Goal: Task Accomplishment & Management: Complete application form

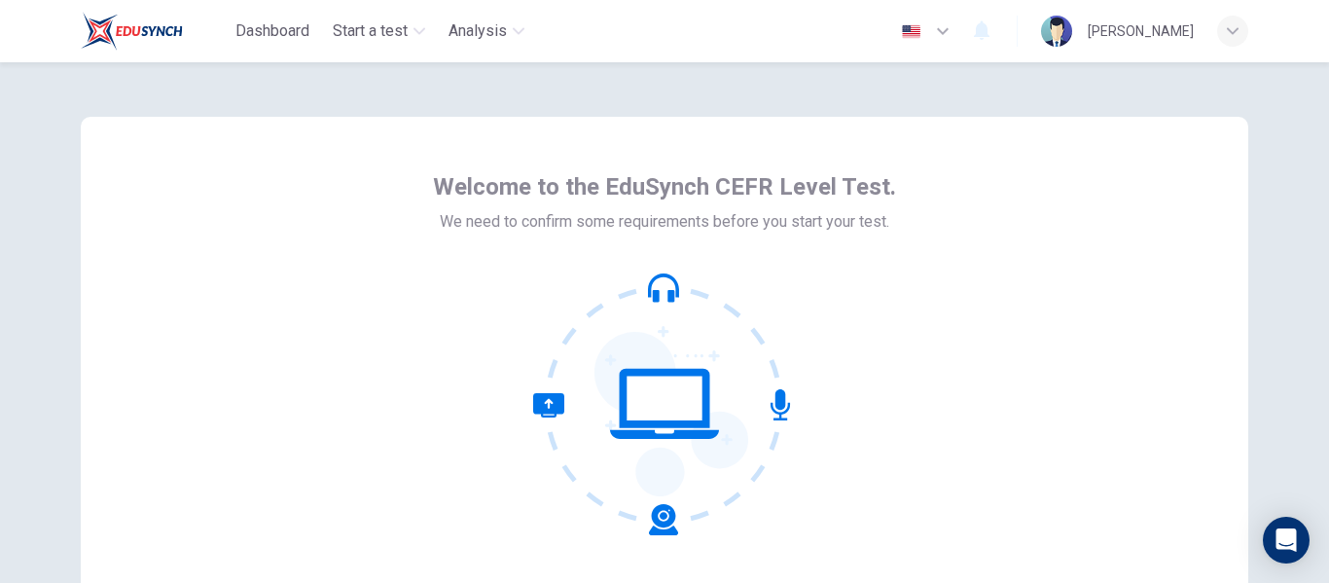
scroll to position [97, 0]
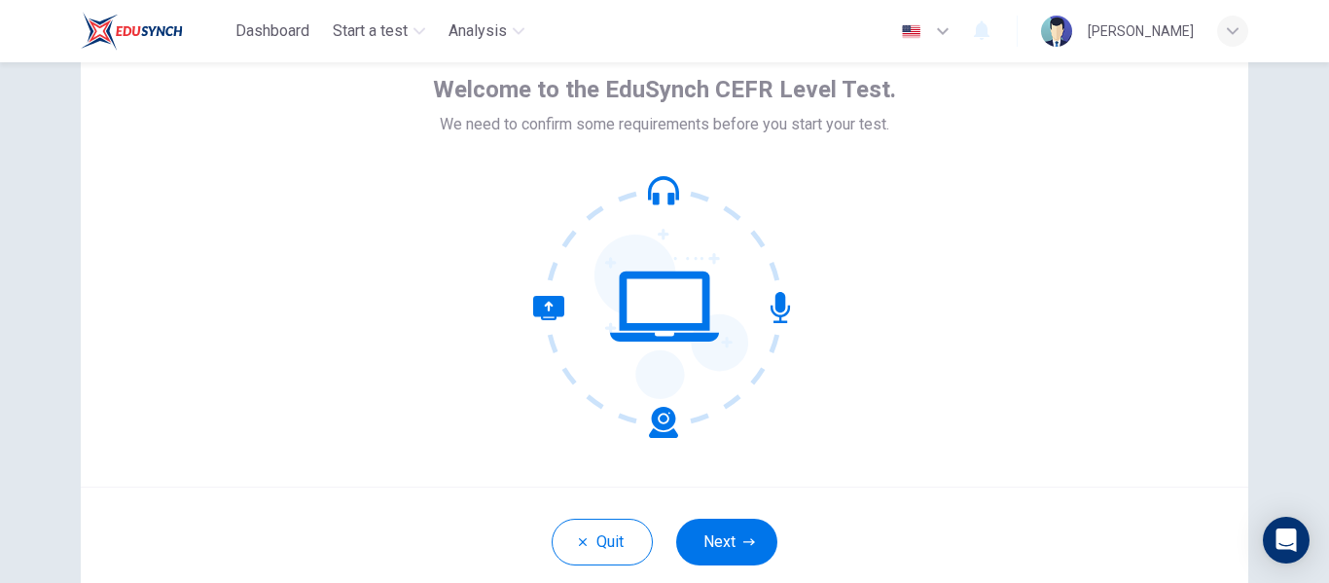
click at [948, 33] on icon "button" at bounding box center [943, 31] width 12 height 7
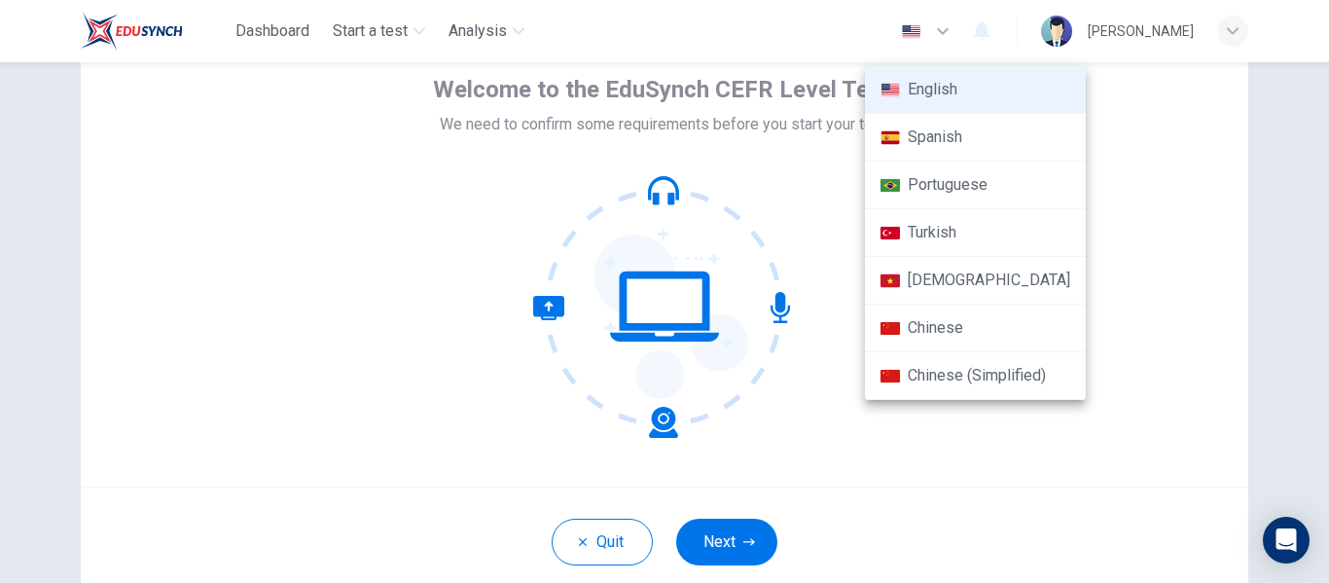
click at [932, 129] on li "Spanish" at bounding box center [975, 138] width 221 height 48
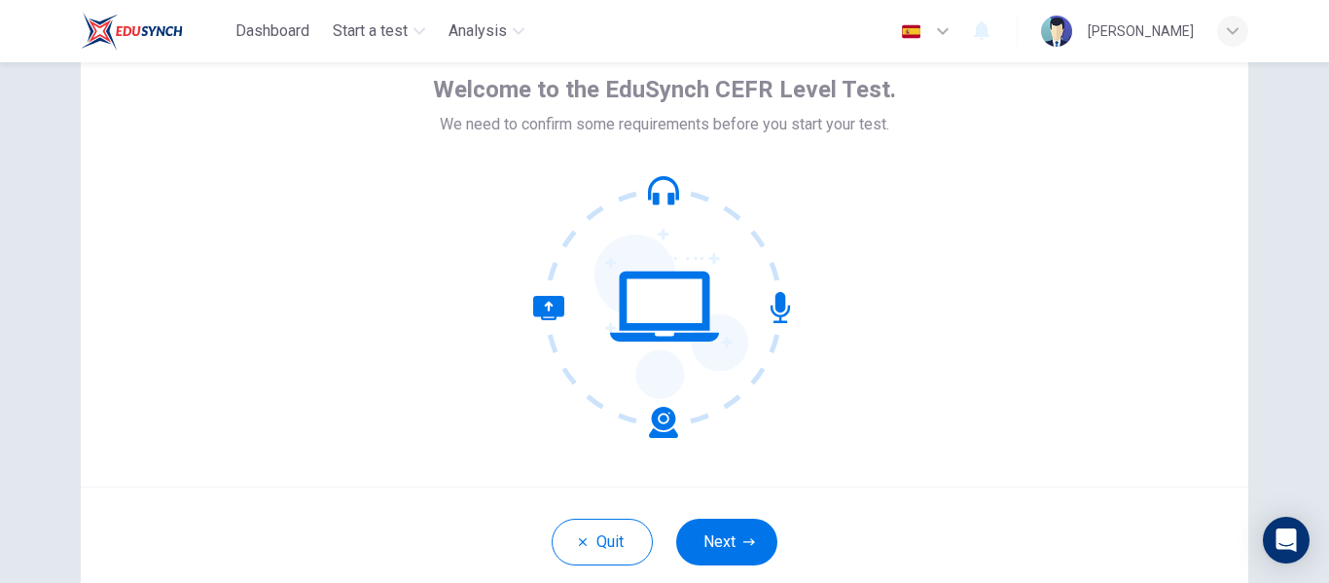
type input "es"
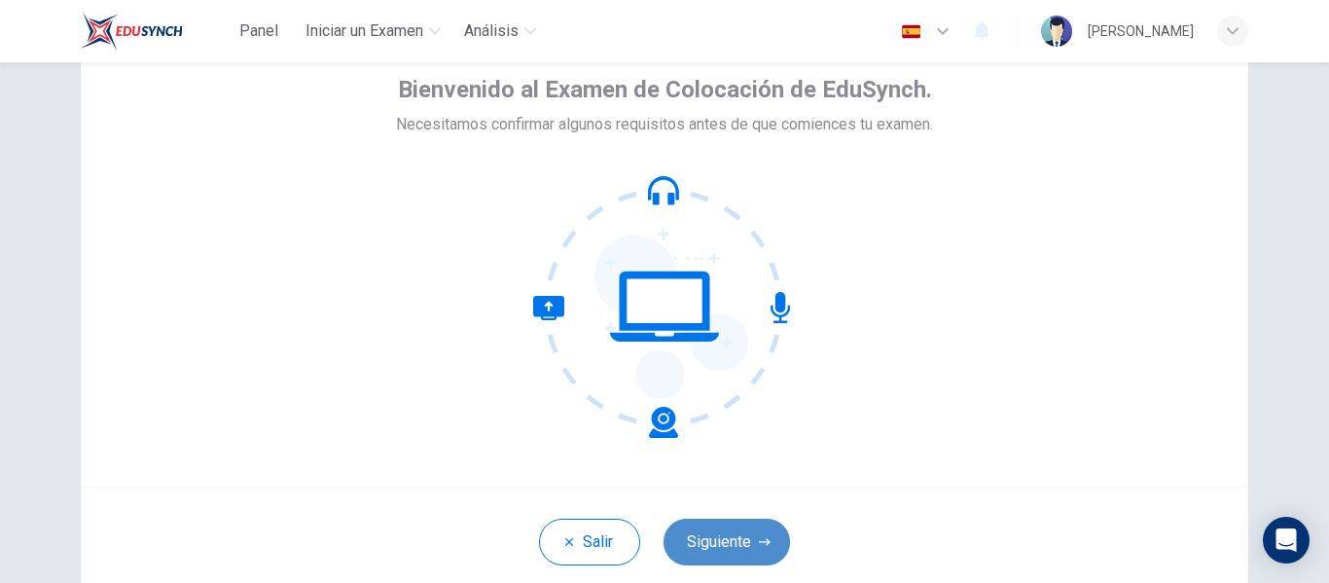
click at [731, 543] on button "Siguiente" at bounding box center [726, 541] width 126 height 47
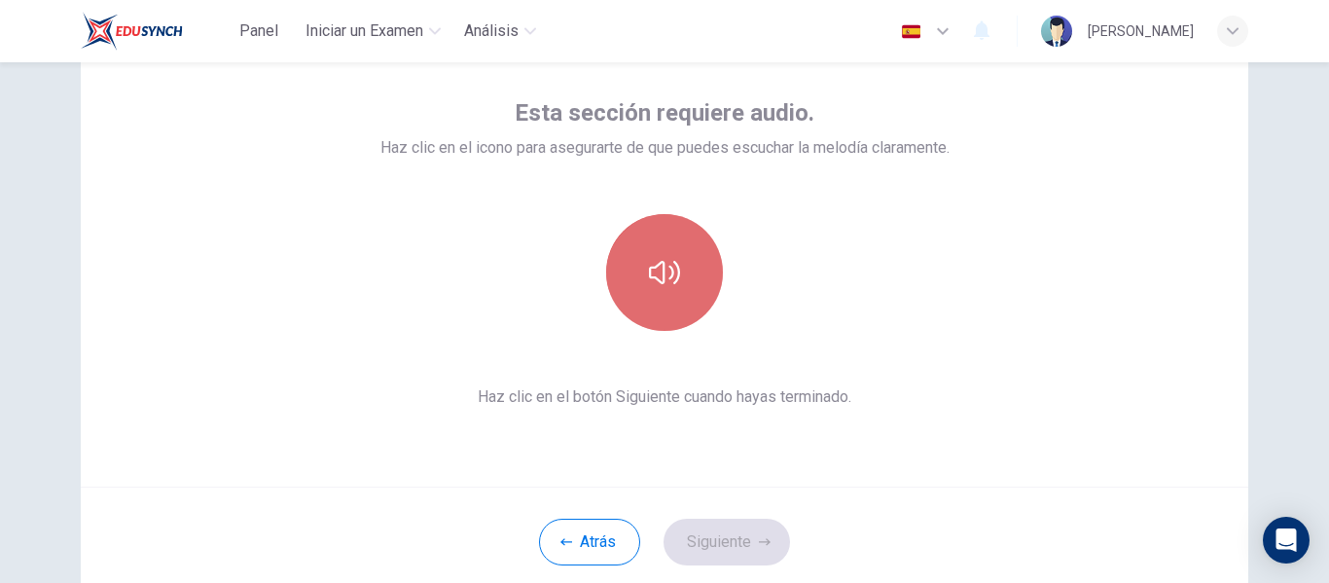
click at [697, 267] on button "button" at bounding box center [664, 272] width 117 height 117
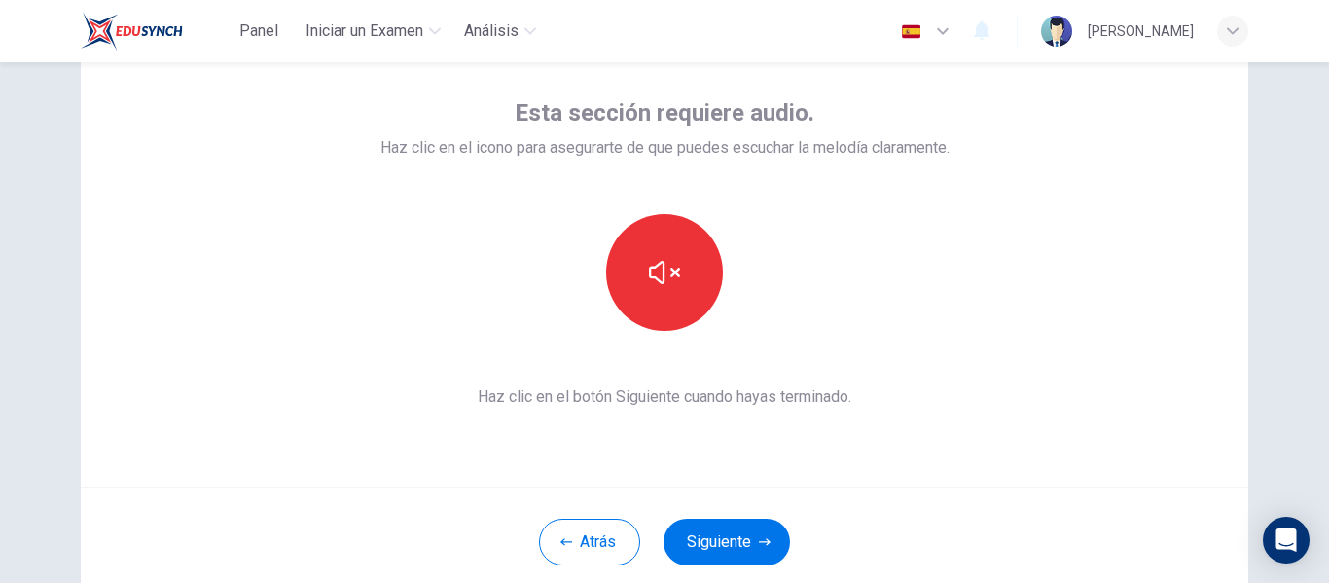
click at [854, 441] on div "Esta sección requiere audio. Haz clic en el icono para asegurarte de que puedes…" at bounding box center [664, 252] width 1167 height 467
click at [776, 530] on button "Siguiente" at bounding box center [726, 541] width 126 height 47
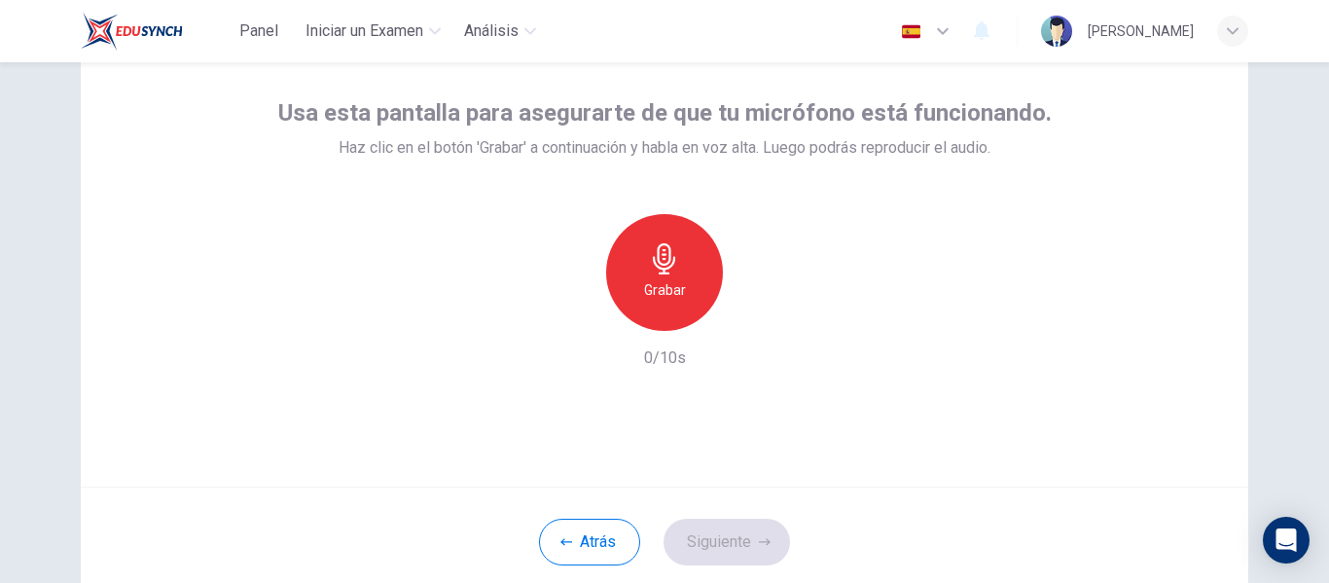
click at [659, 260] on icon "button" at bounding box center [664, 258] width 22 height 31
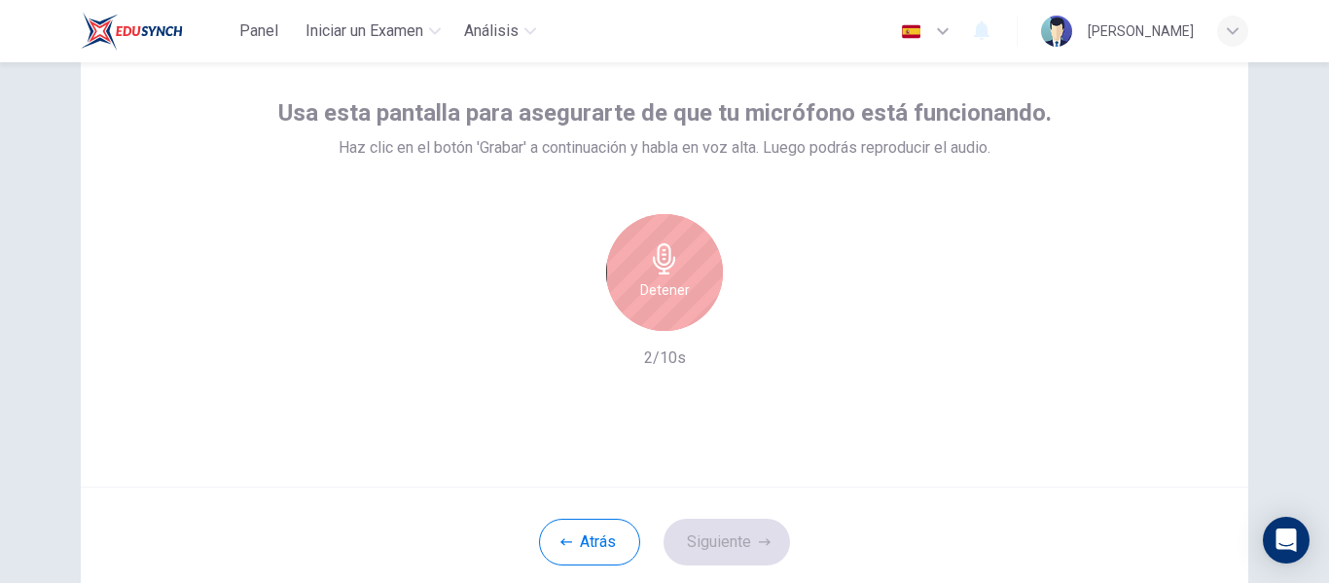
click at [691, 264] on div "Detener" at bounding box center [664, 272] width 117 height 117
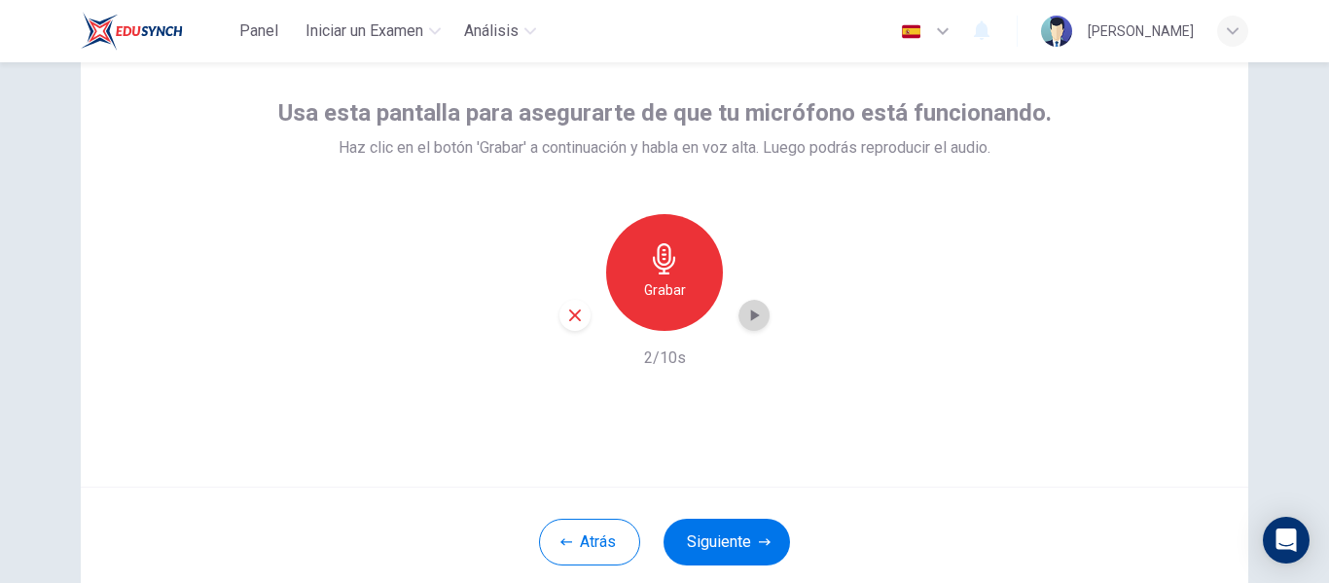
click at [756, 315] on icon "button" at bounding box center [753, 314] width 19 height 19
click at [741, 543] on button "Siguiente" at bounding box center [726, 541] width 126 height 47
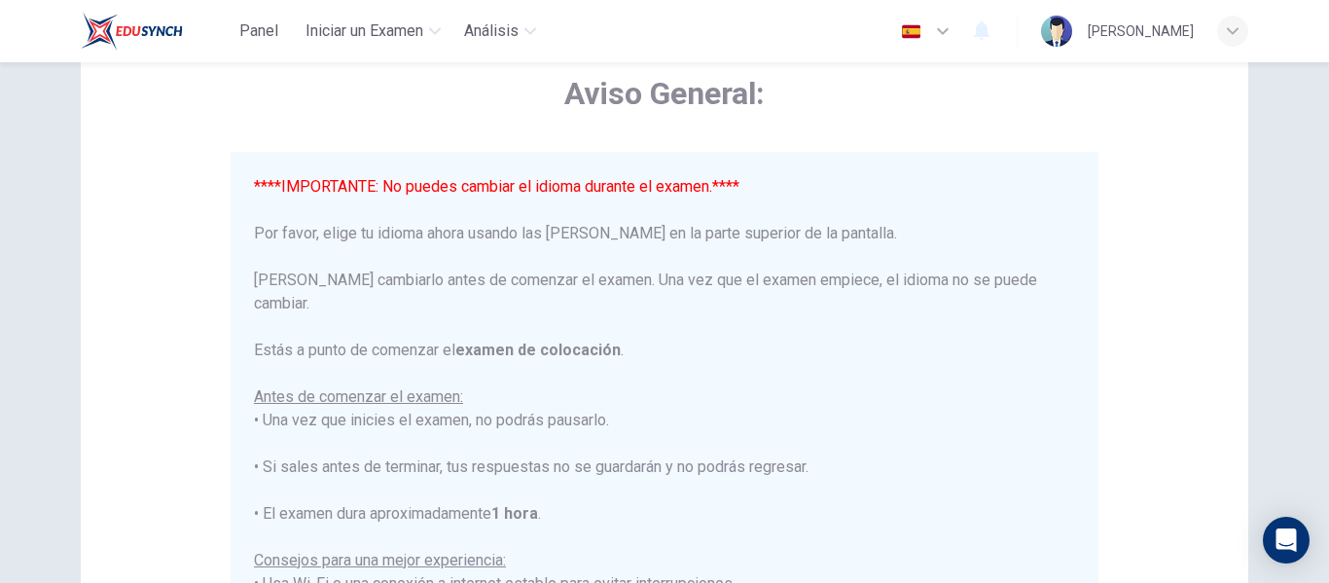
click at [954, 34] on icon "button" at bounding box center [942, 30] width 23 height 23
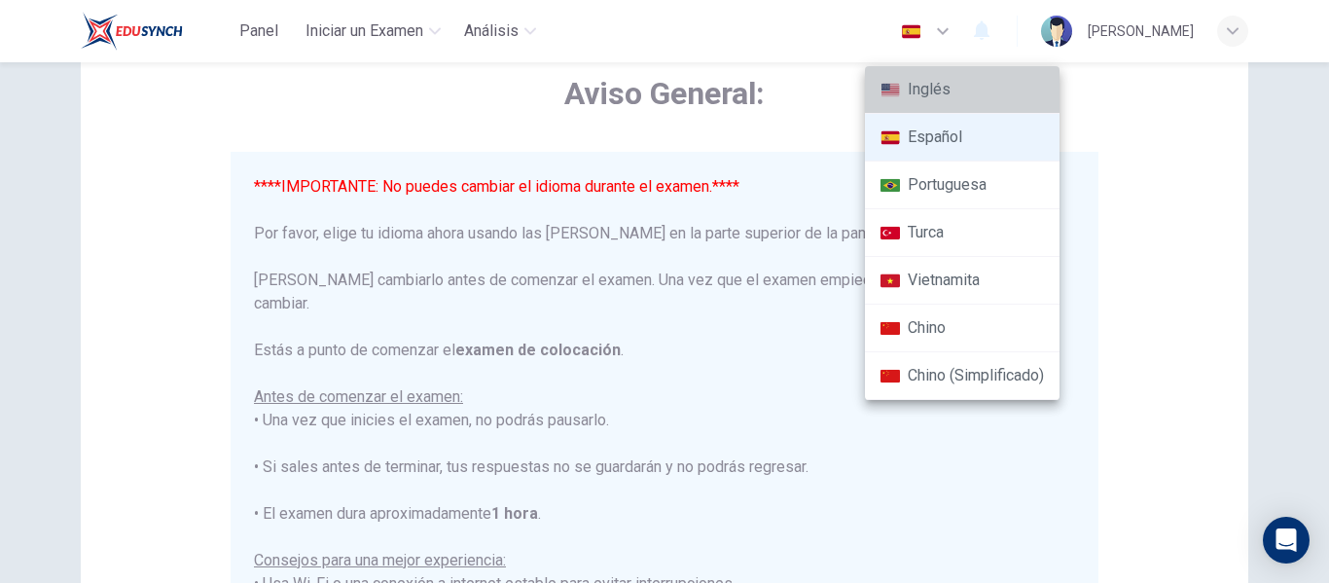
click at [958, 84] on li "Inglés" at bounding box center [962, 90] width 195 height 48
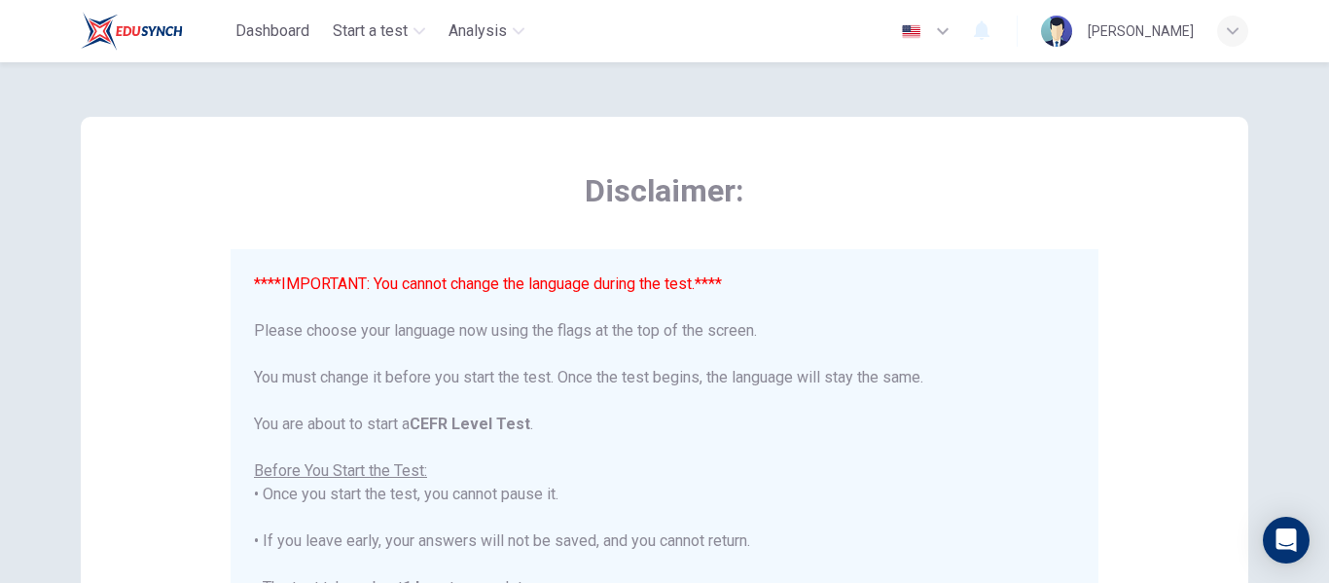
click at [954, 24] on icon "button" at bounding box center [942, 30] width 23 height 23
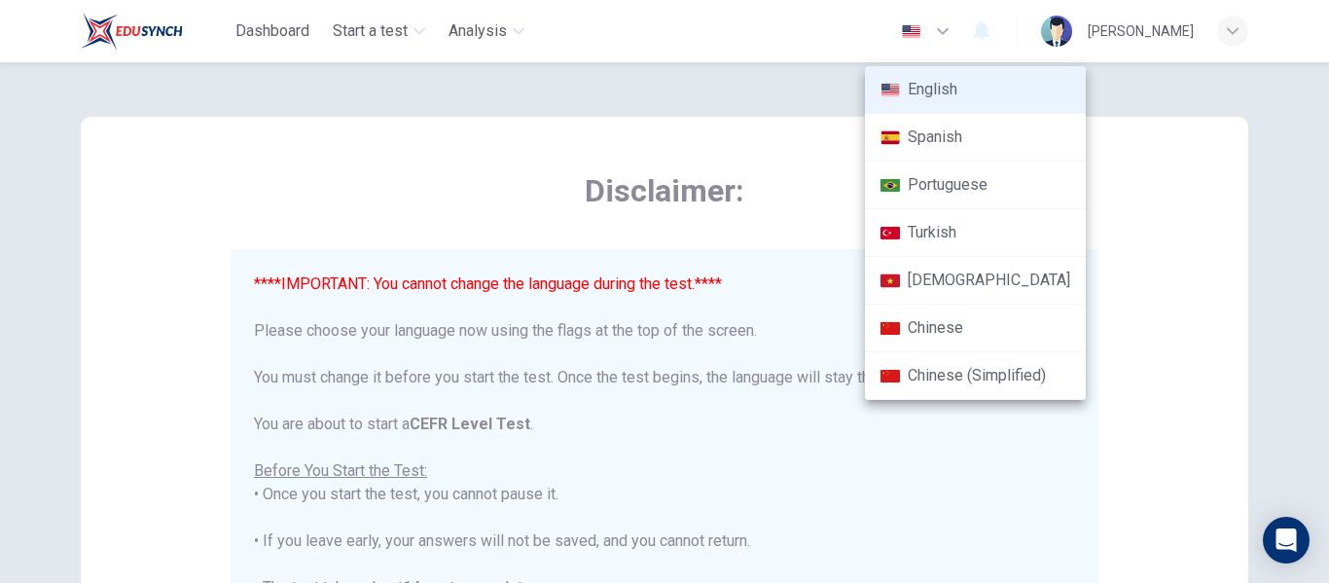
click at [919, 132] on li "Spanish" at bounding box center [975, 138] width 221 height 48
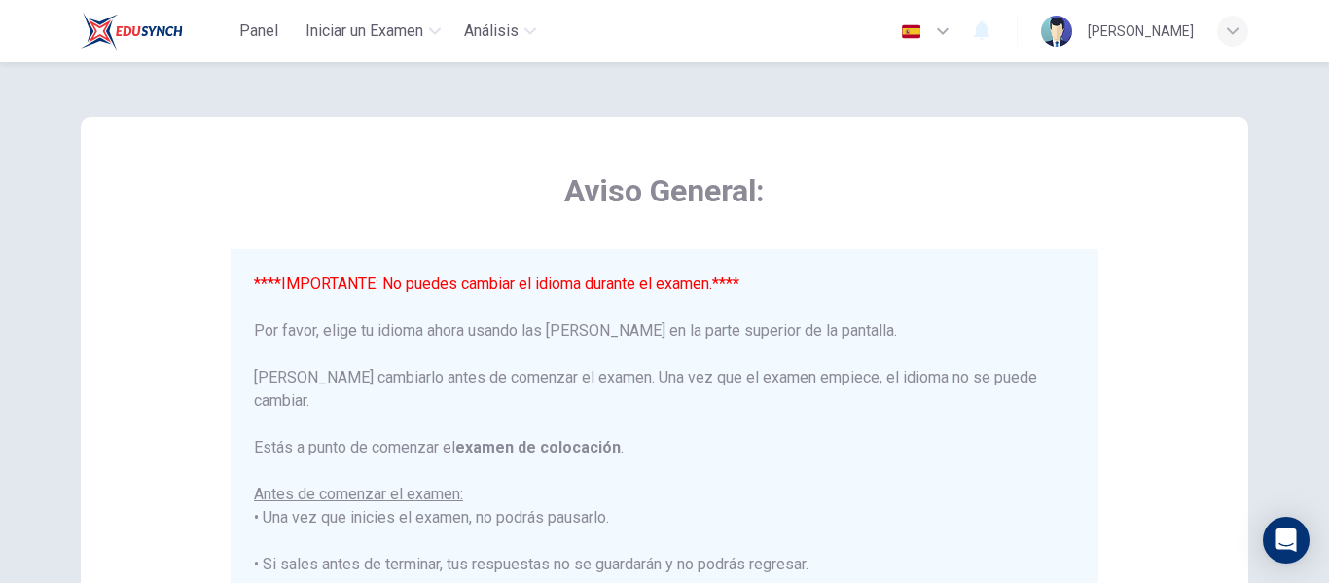
click at [962, 26] on button "button" at bounding box center [926, 31] width 71 height 39
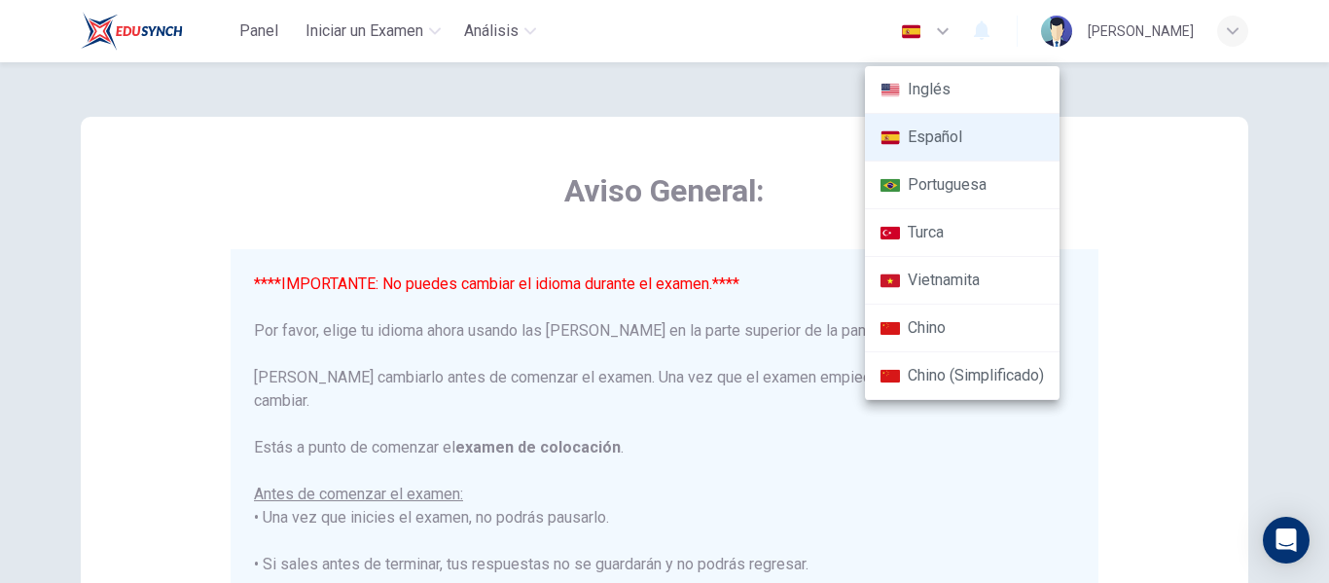
click at [973, 85] on li "Inglés" at bounding box center [962, 90] width 195 height 48
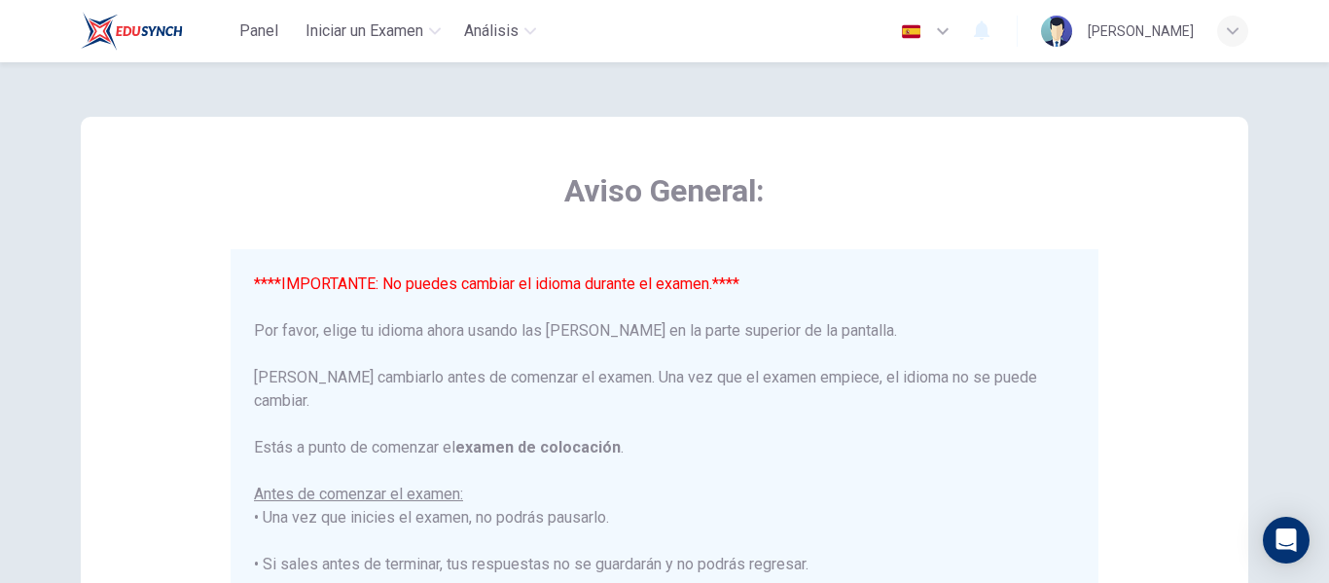
type input "en"
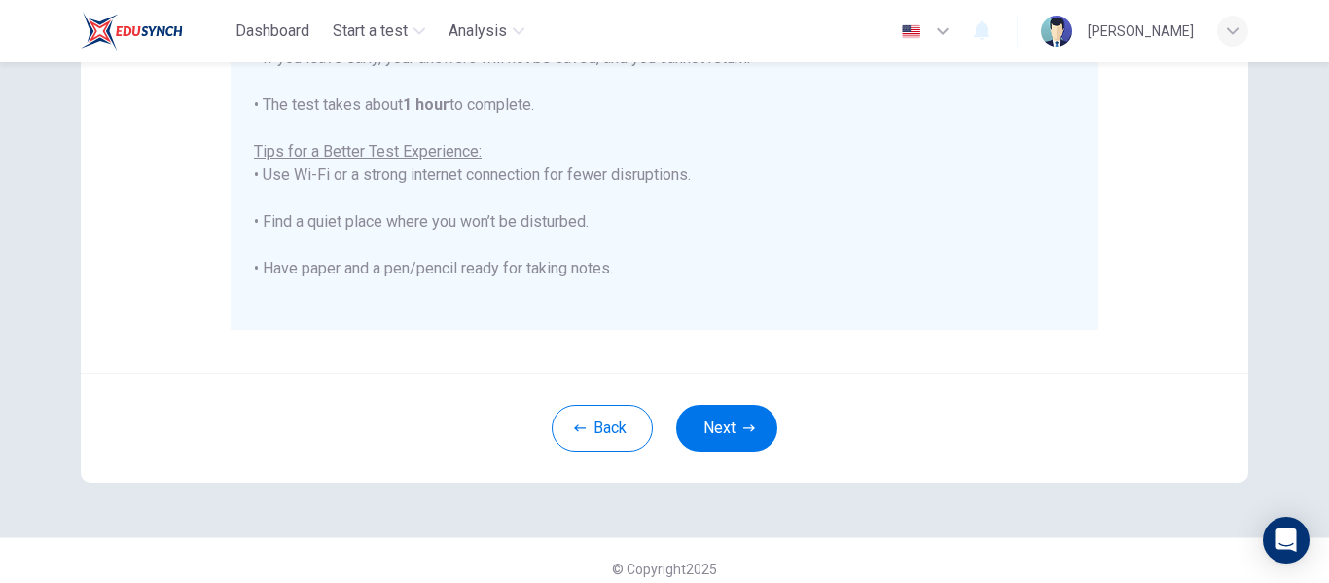
scroll to position [499, 0]
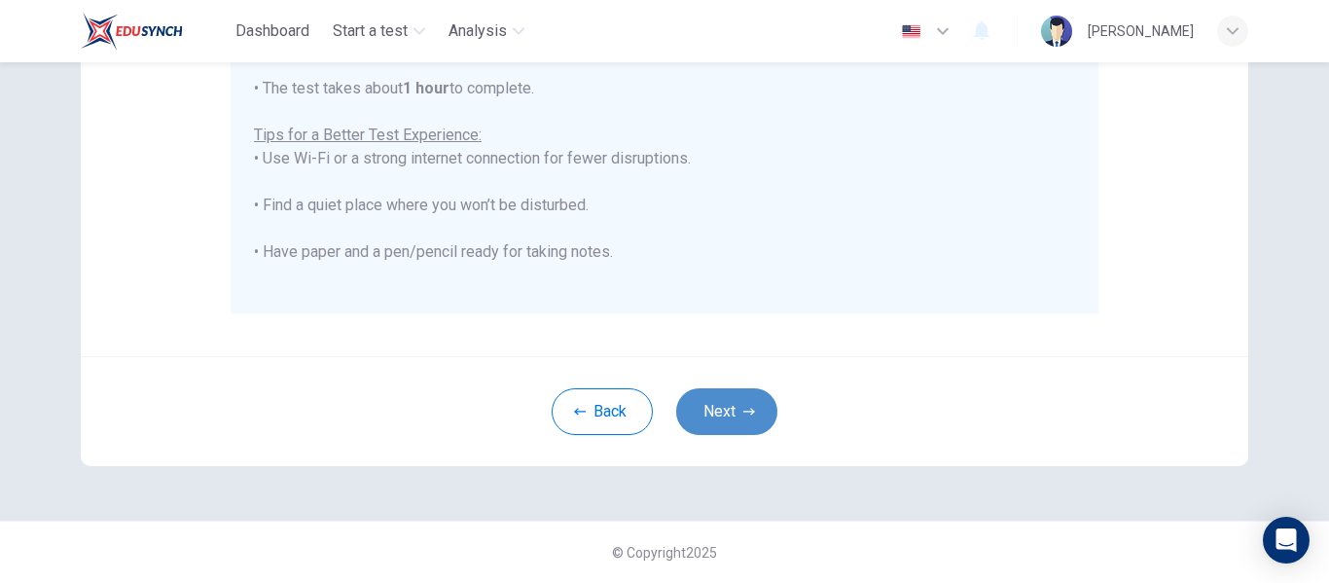
click at [736, 398] on button "Next" at bounding box center [726, 411] width 101 height 47
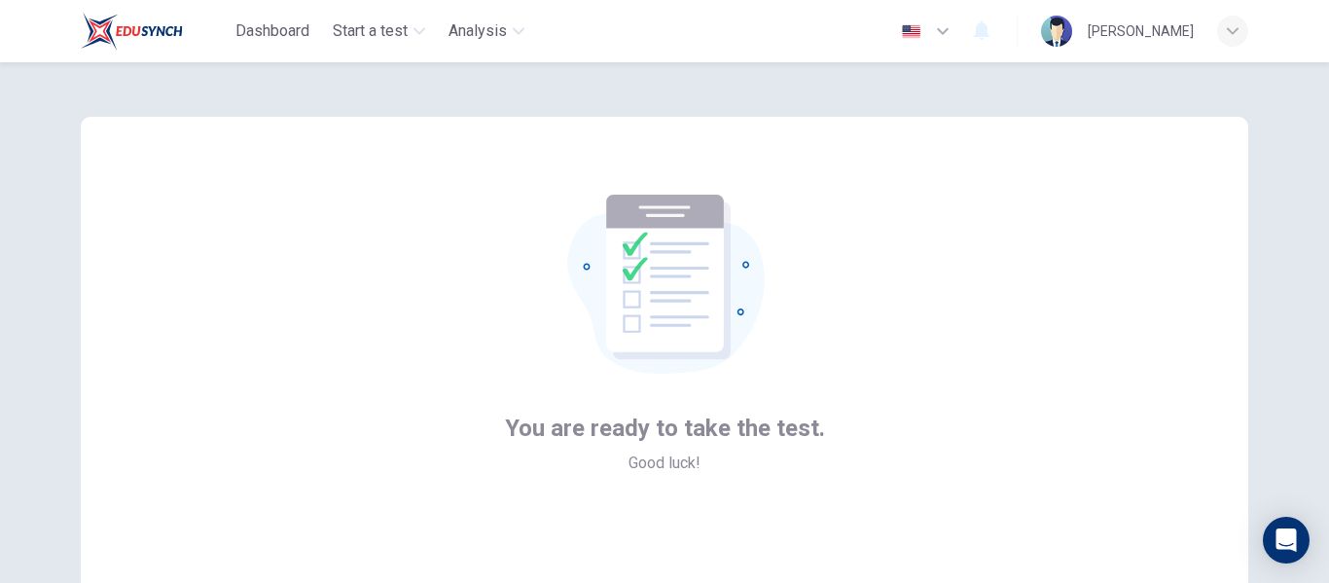
scroll to position [195, 0]
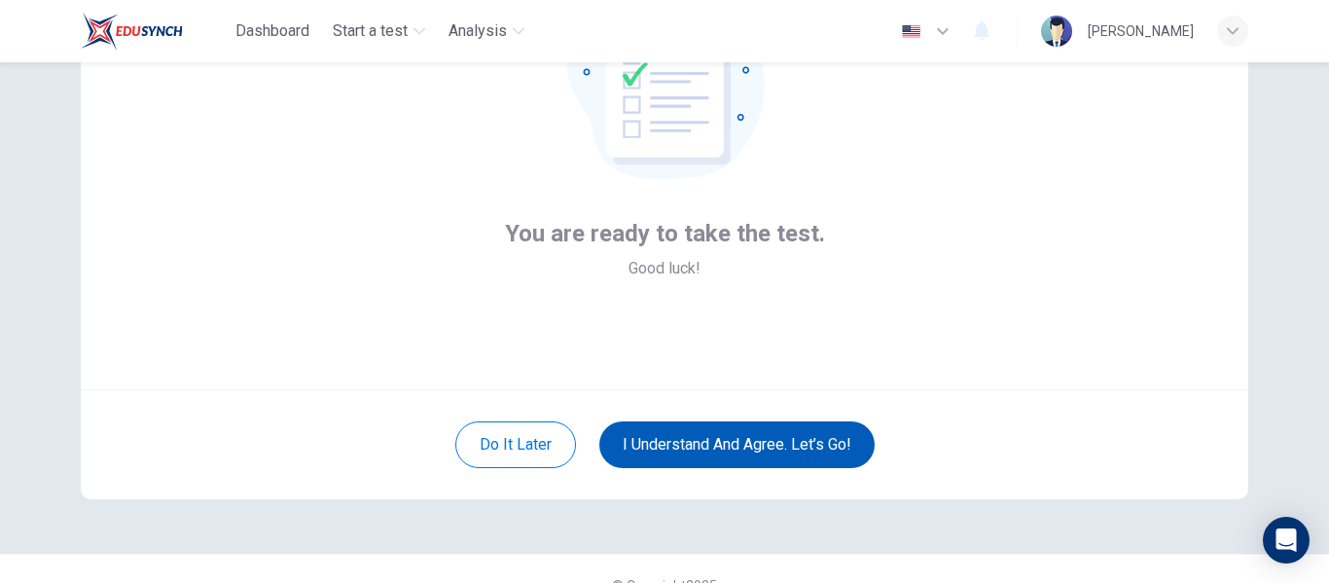
click at [832, 443] on button "I understand and agree. Let’s go!" at bounding box center [736, 444] width 275 height 47
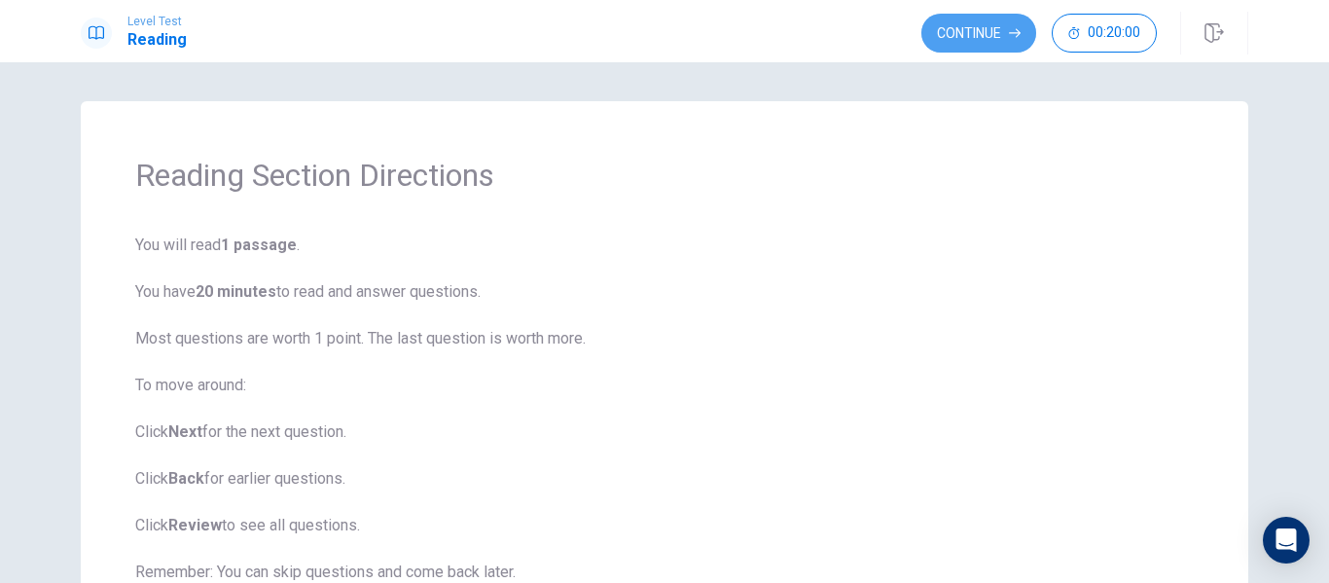
drag, startPoint x: 993, startPoint y: 25, endPoint x: 993, endPoint y: 38, distance: 12.6
click at [993, 32] on button "Continue" at bounding box center [978, 33] width 115 height 39
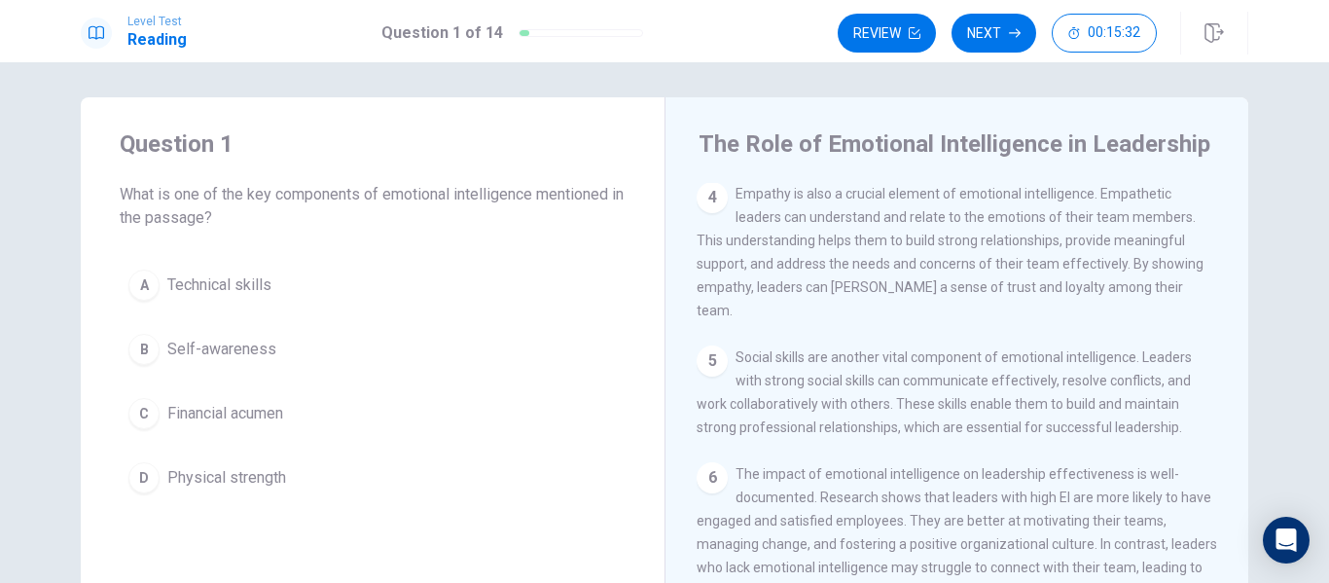
scroll to position [101, 0]
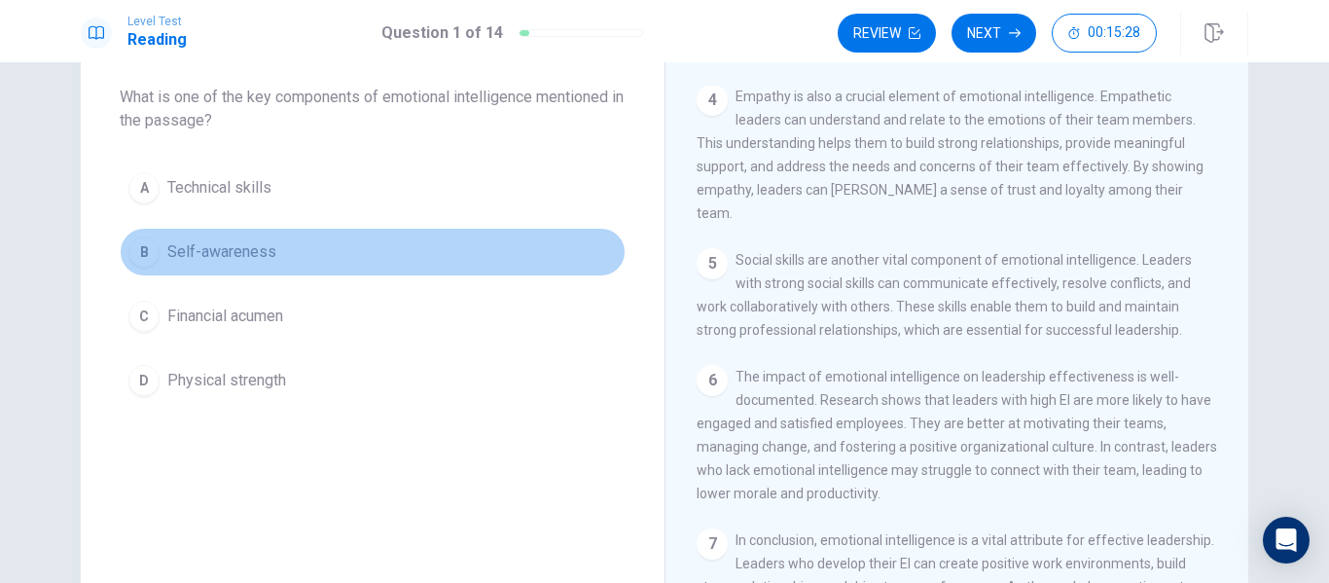
click at [139, 251] on div "B" at bounding box center [143, 251] width 31 height 31
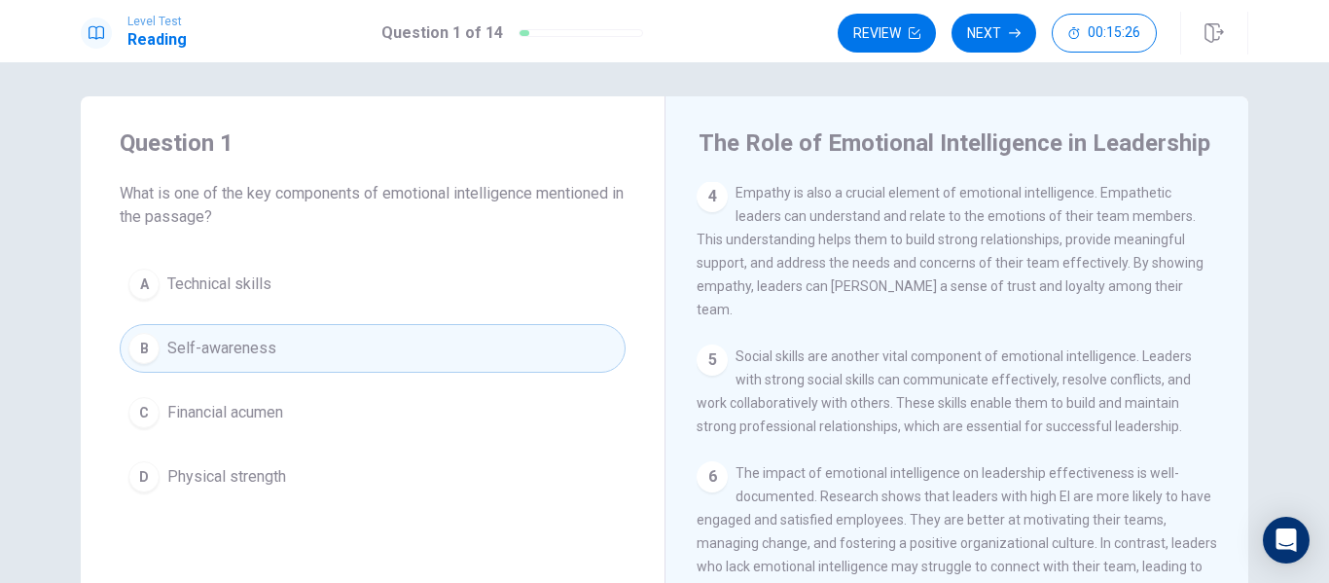
scroll to position [0, 0]
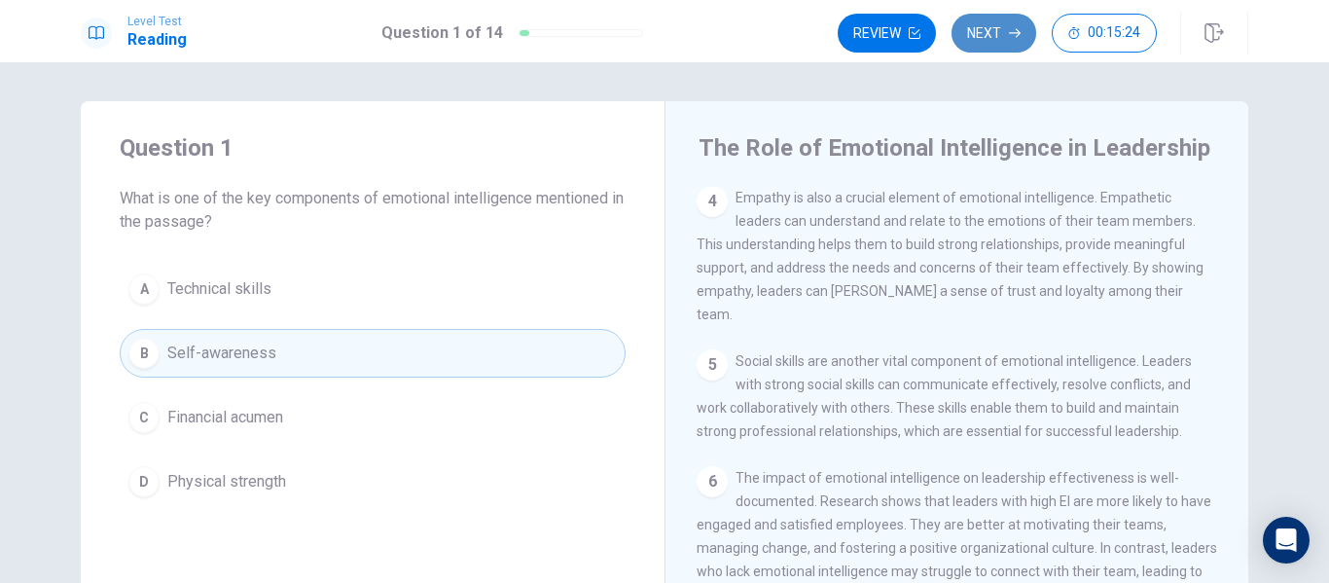
click at [959, 24] on button "Next" at bounding box center [993, 33] width 85 height 39
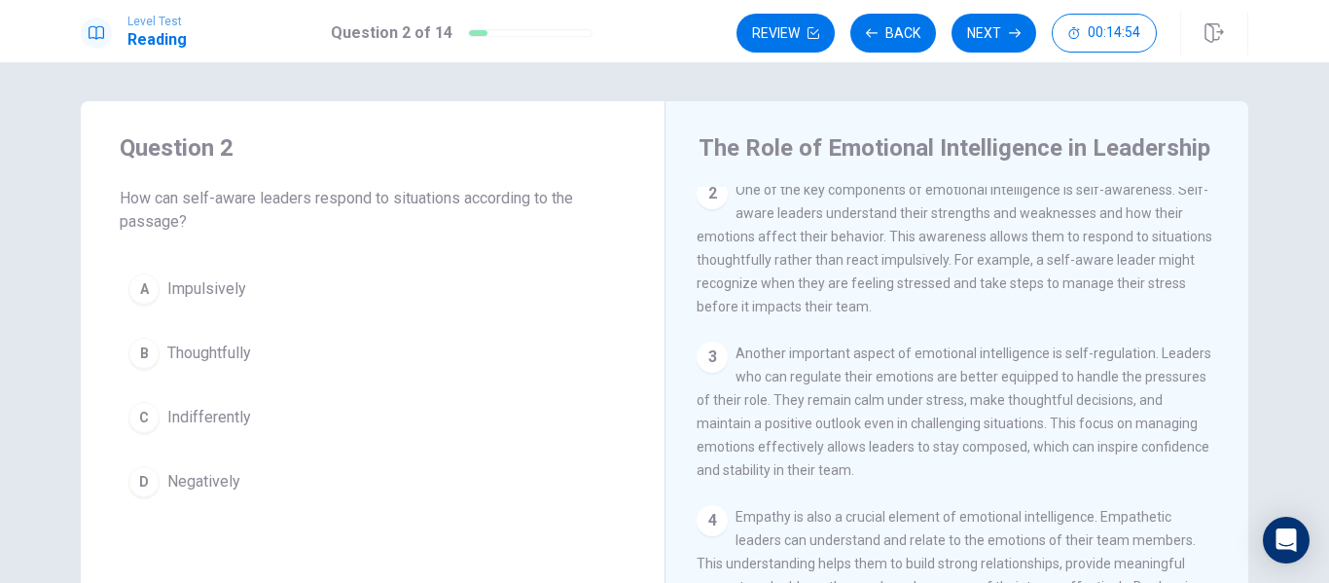
scroll to position [115, 0]
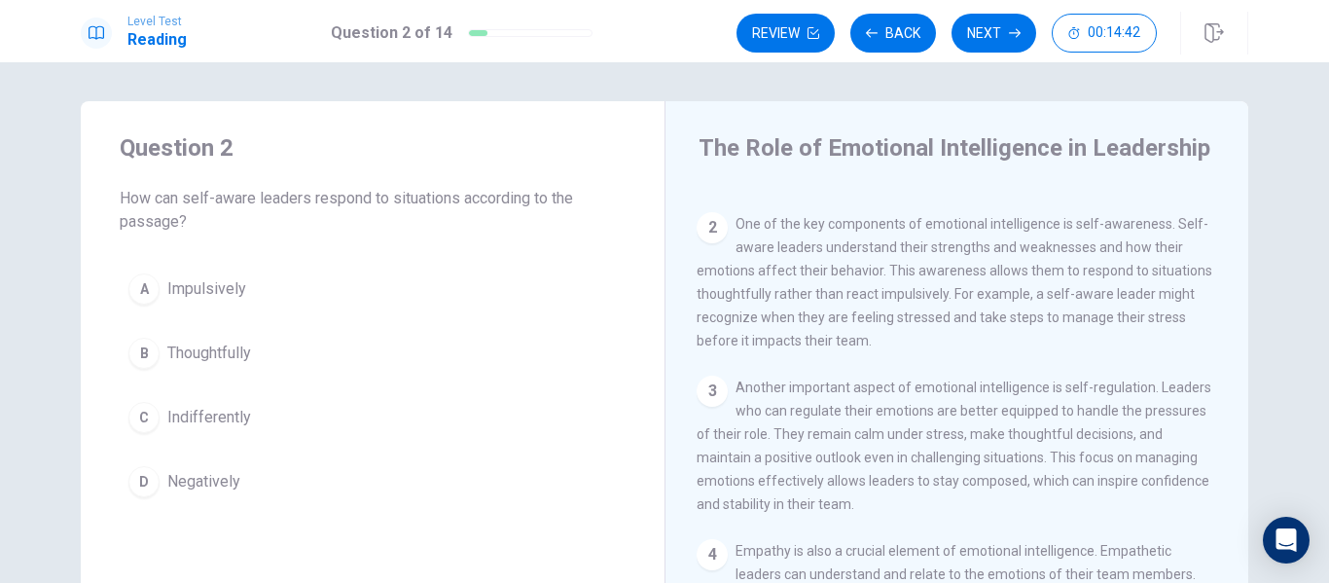
click at [194, 358] on span "Thoughtfully" at bounding box center [209, 352] width 84 height 23
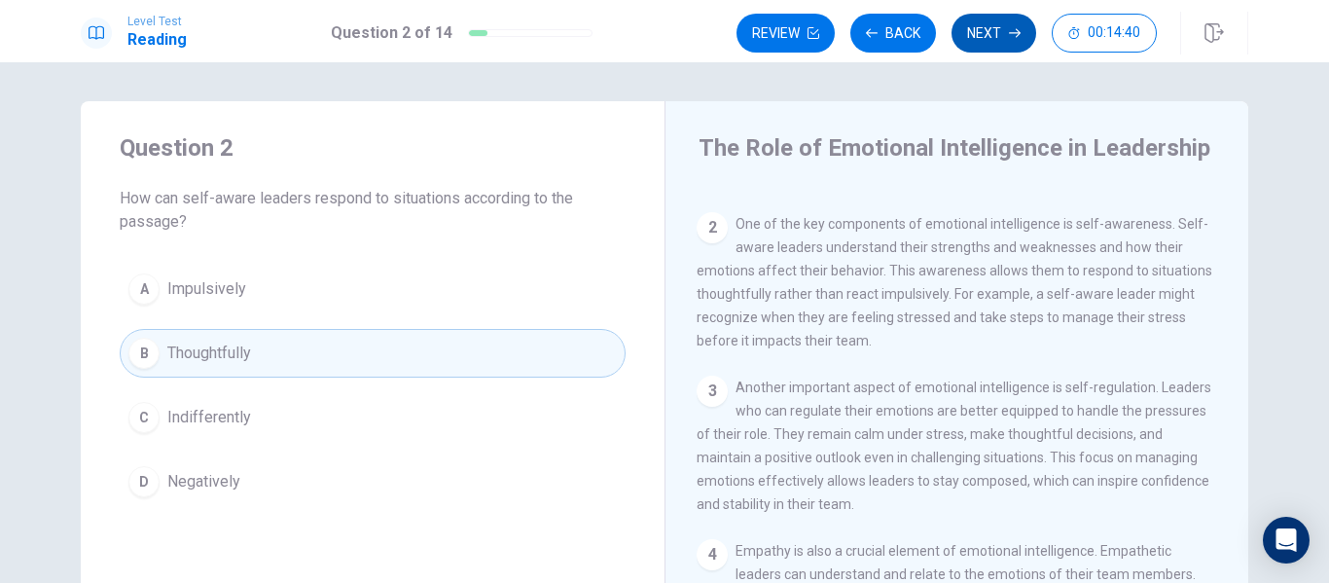
click at [990, 34] on button "Next" at bounding box center [993, 33] width 85 height 39
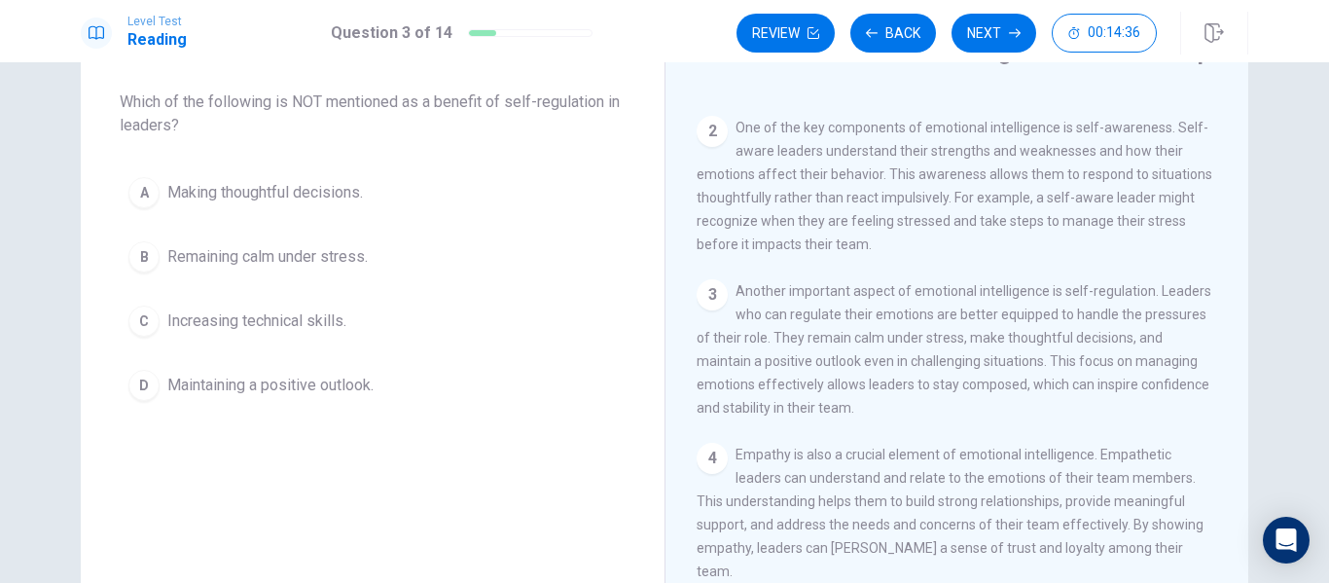
scroll to position [97, 0]
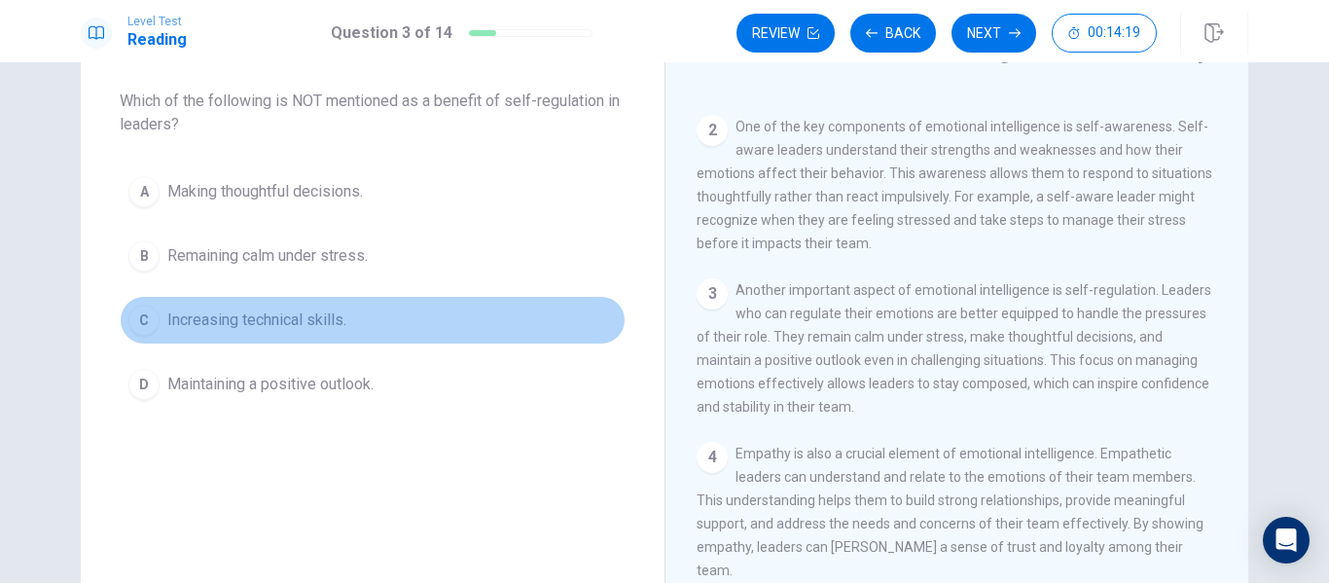
click at [144, 319] on div "C" at bounding box center [143, 319] width 31 height 31
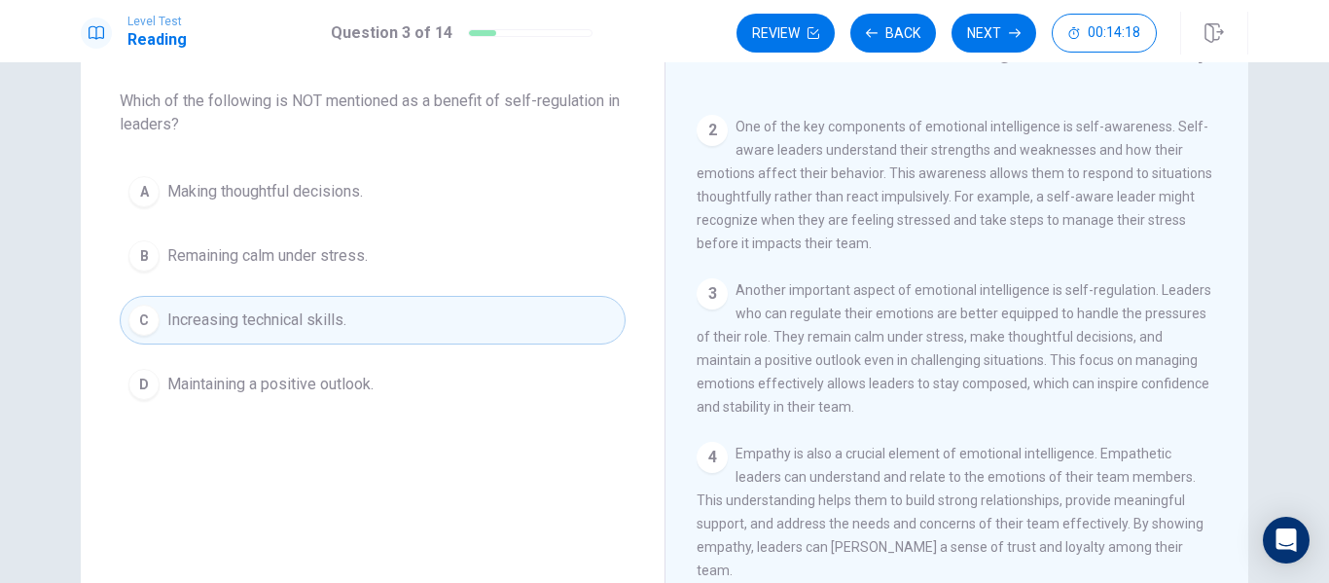
scroll to position [0, 0]
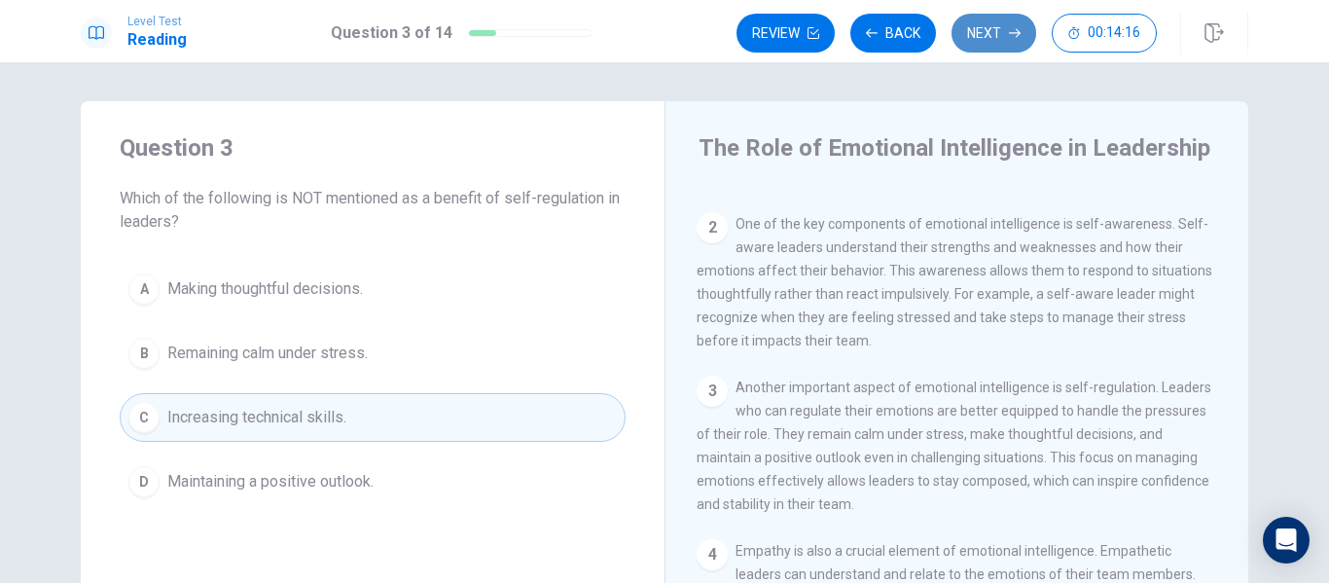
click at [996, 23] on button "Next" at bounding box center [993, 33] width 85 height 39
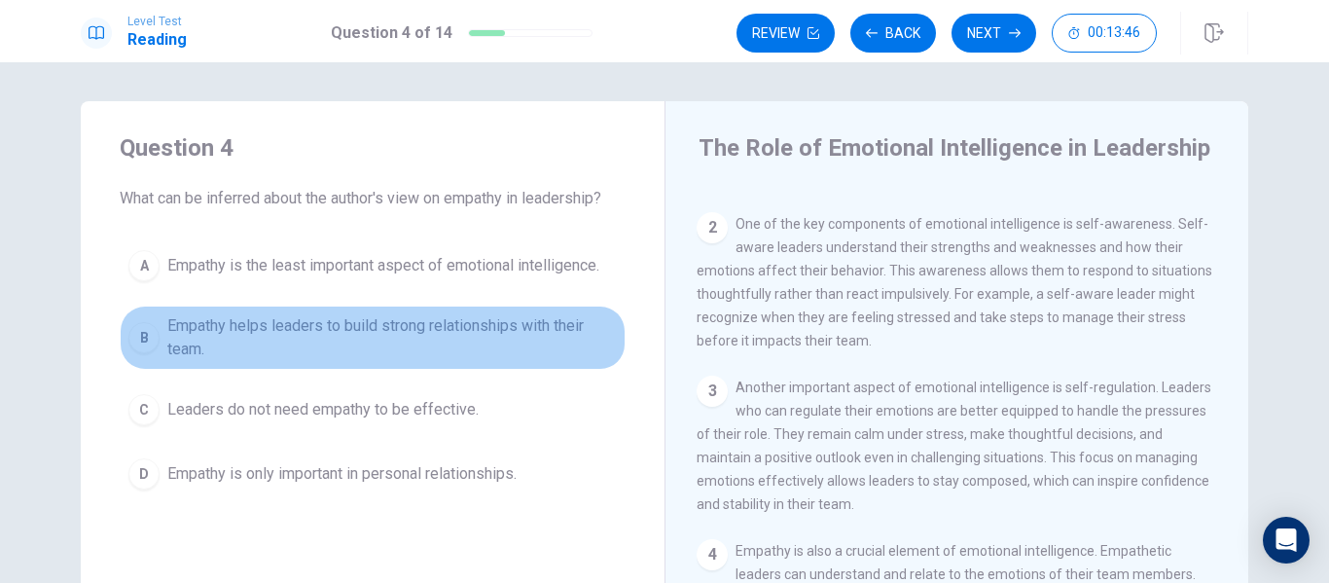
click at [392, 325] on span "Empathy helps leaders to build strong relationships with their team." at bounding box center [391, 337] width 449 height 47
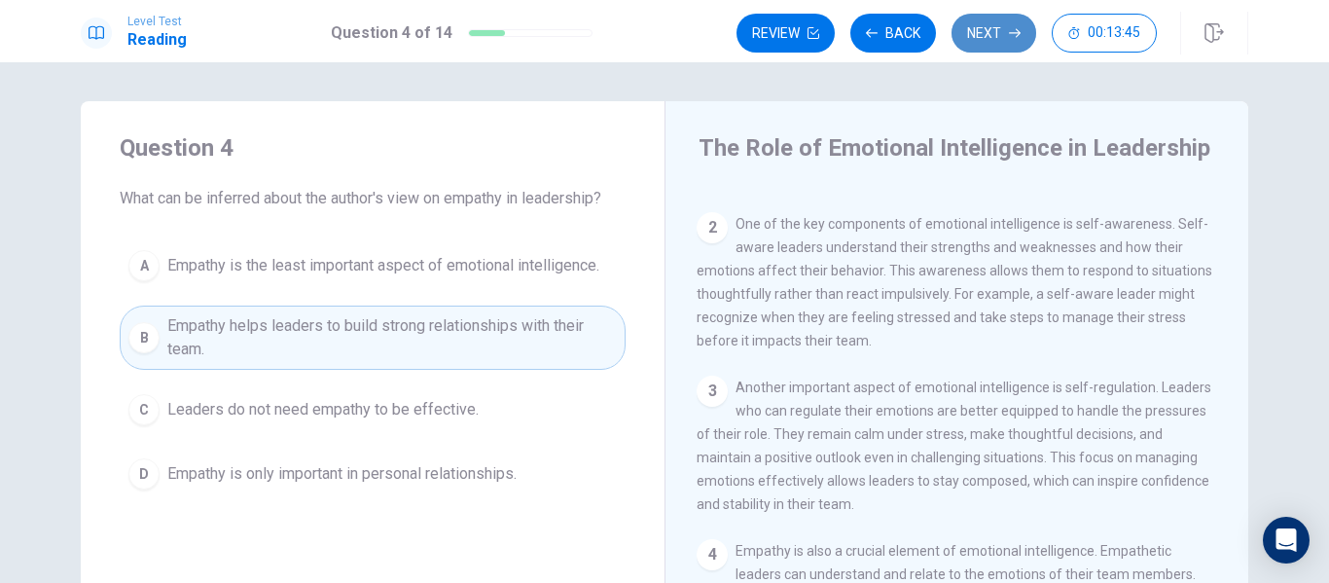
click at [987, 27] on button "Next" at bounding box center [993, 33] width 85 height 39
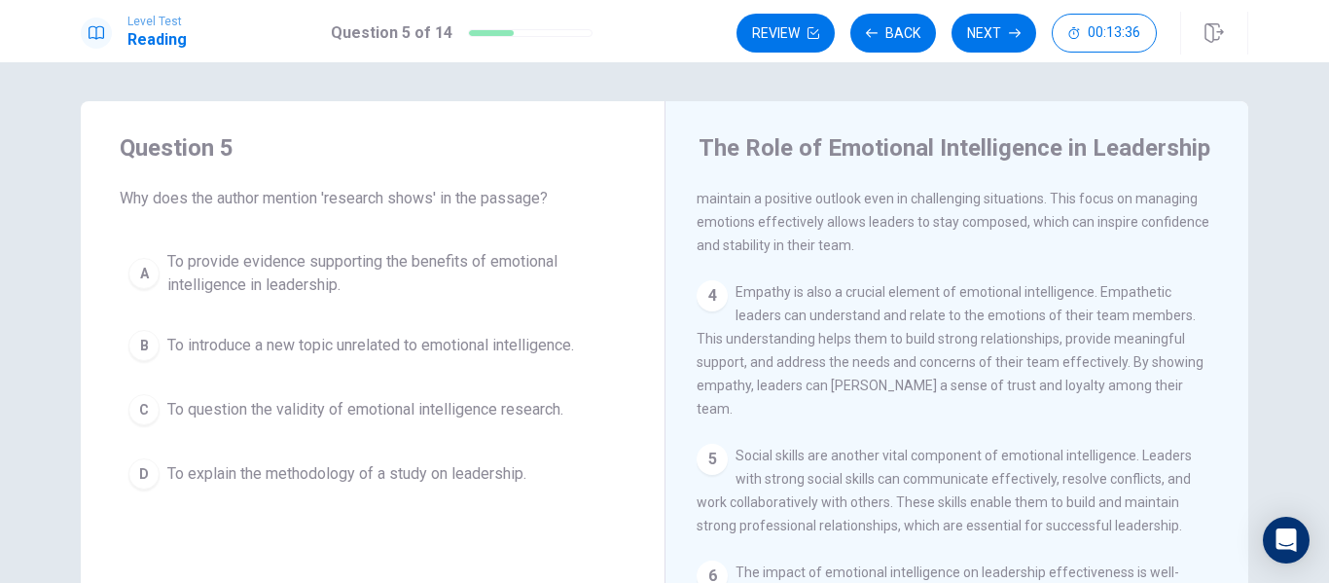
scroll to position [407, 0]
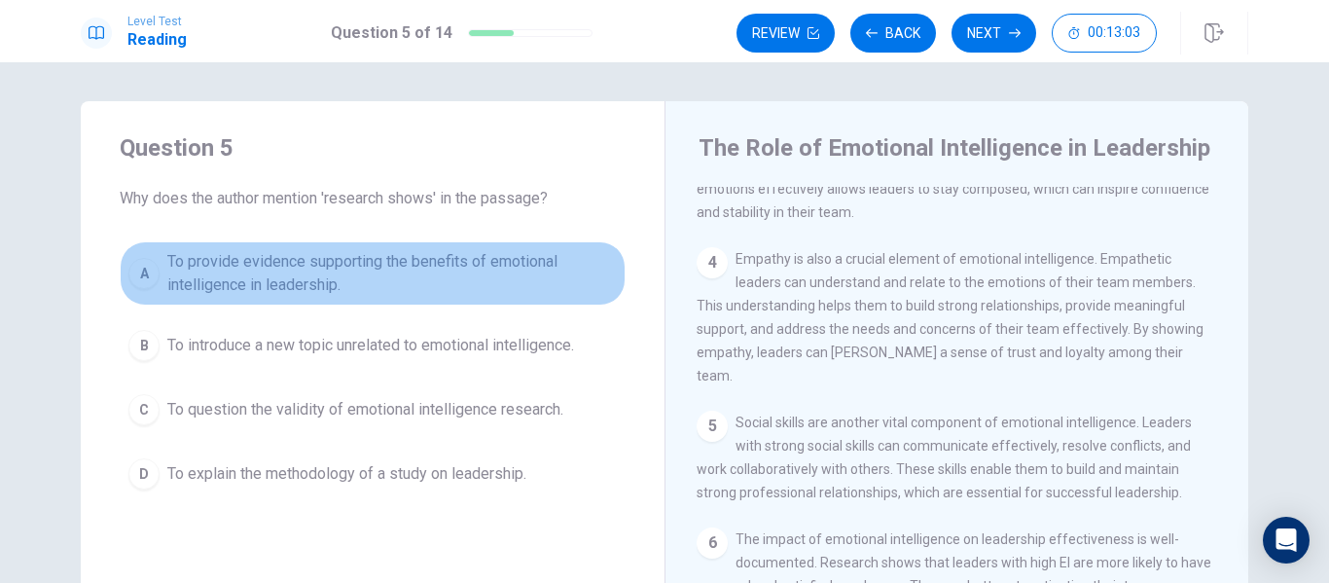
click at [549, 269] on span "To provide evidence supporting the benefits of emotional intelligence in leader…" at bounding box center [391, 273] width 449 height 47
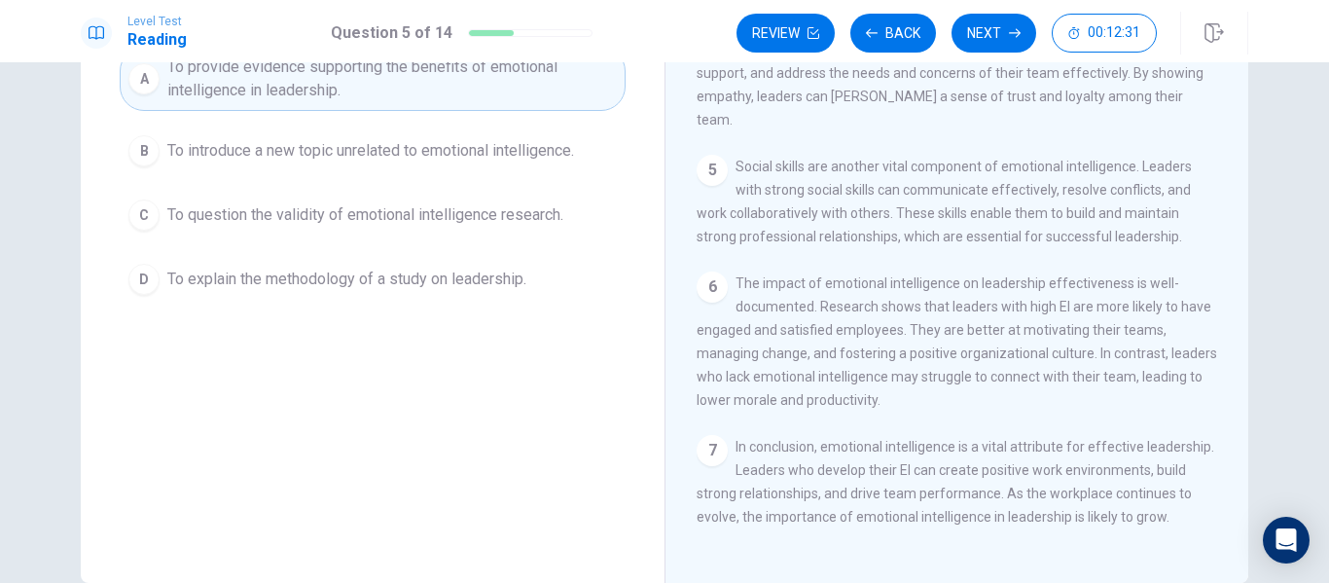
scroll to position [97, 0]
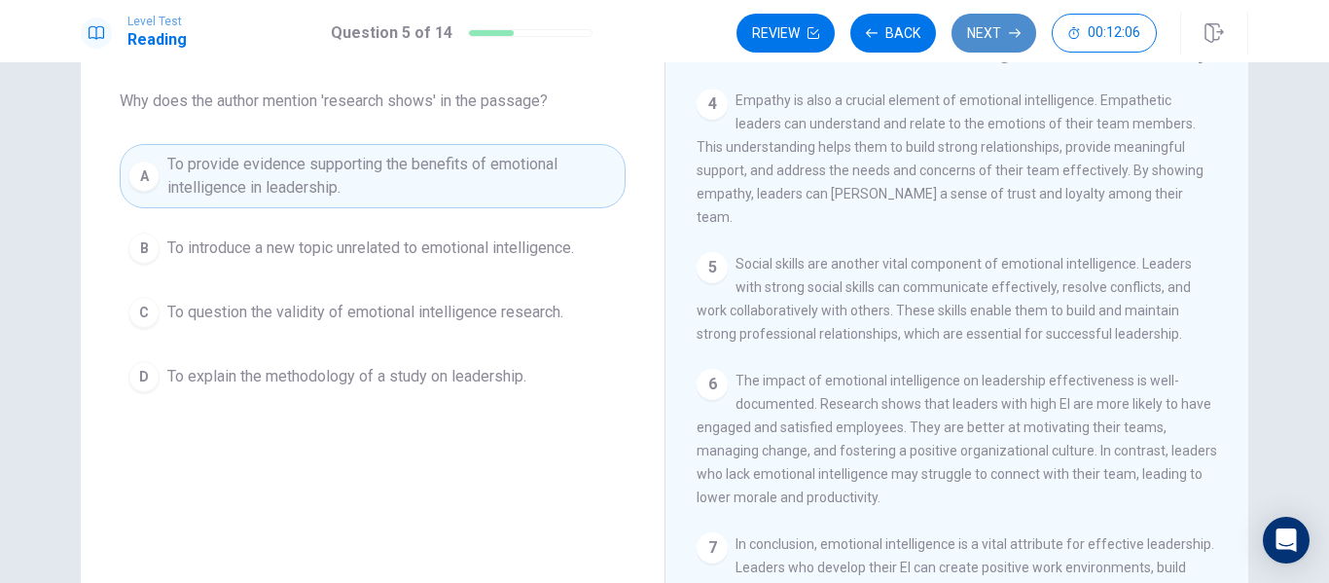
click at [990, 40] on button "Next" at bounding box center [993, 33] width 85 height 39
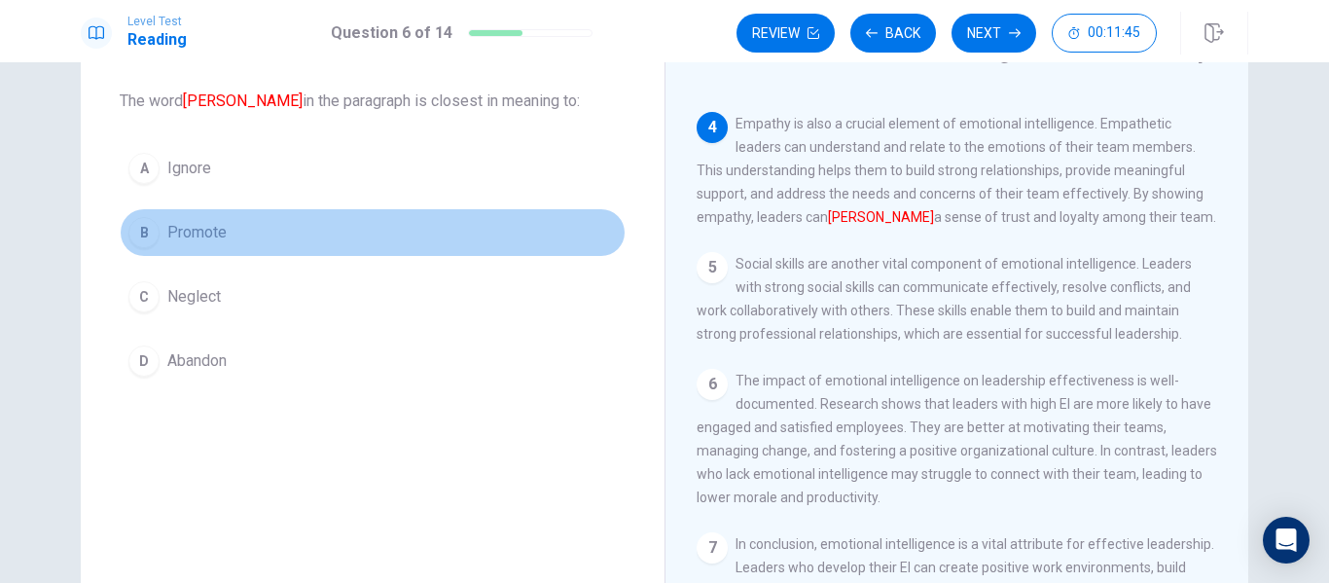
click at [167, 231] on span "Promote" at bounding box center [196, 232] width 59 height 23
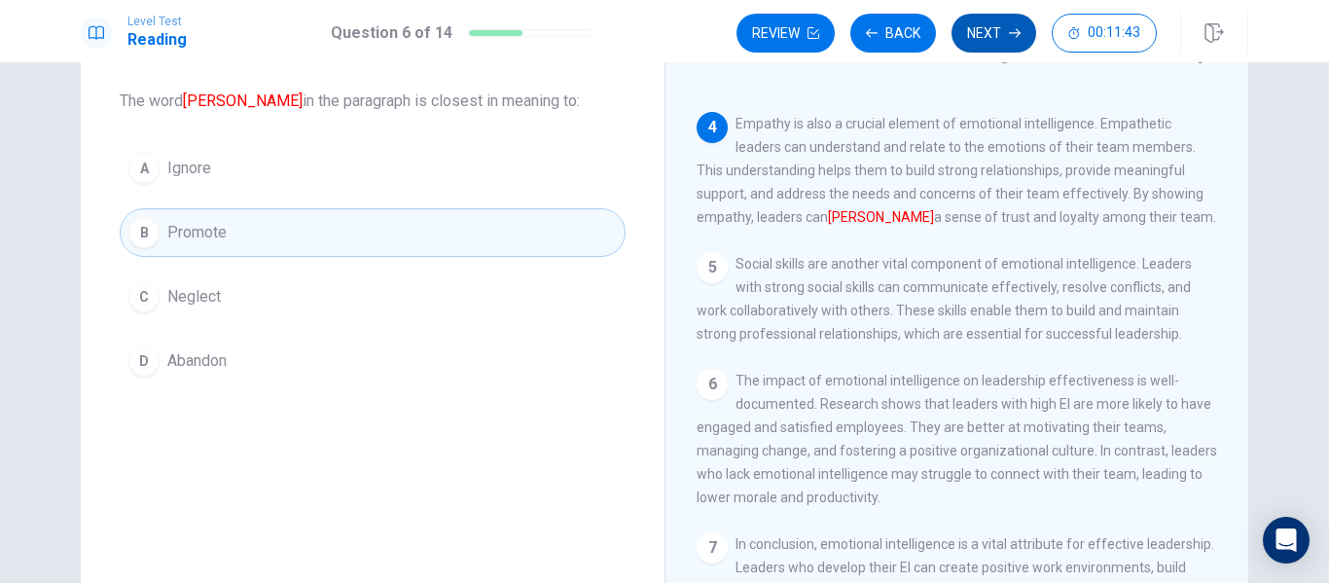
click at [985, 30] on button "Next" at bounding box center [993, 33] width 85 height 39
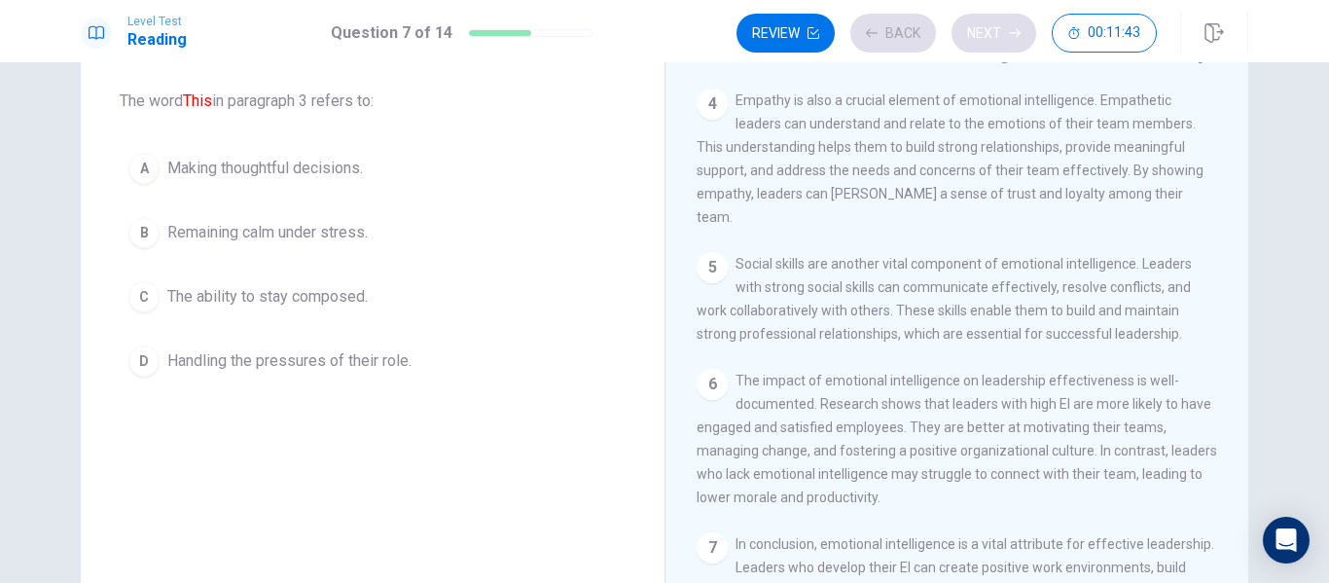
scroll to position [314, 0]
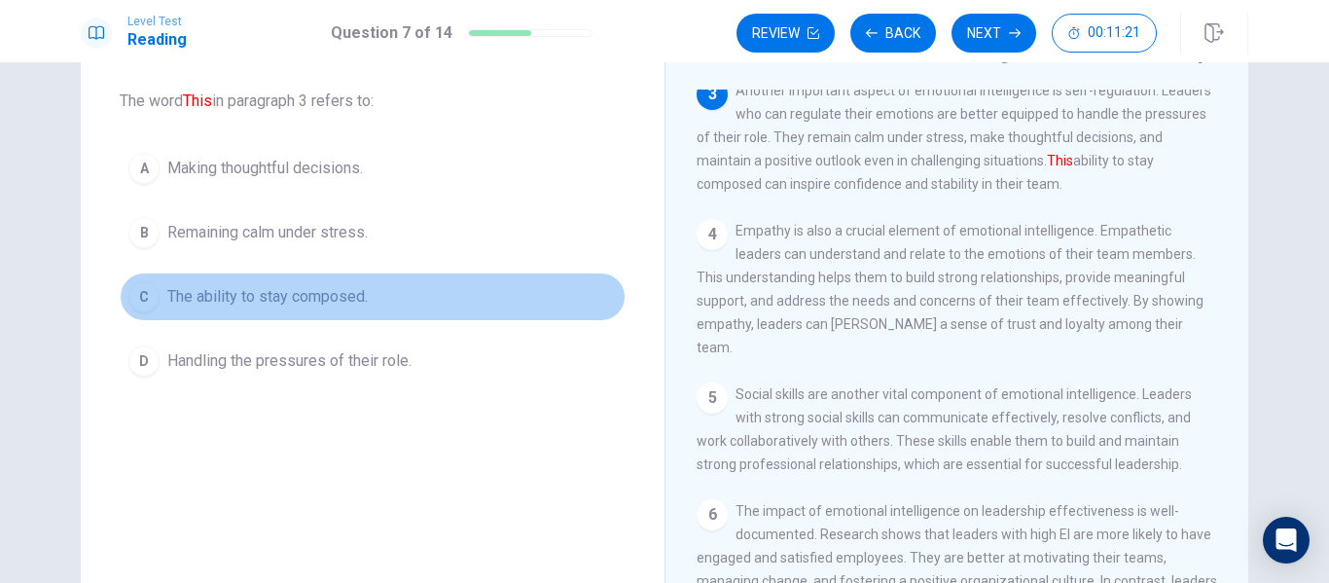
click at [260, 296] on span "The ability to stay composed." at bounding box center [267, 296] width 200 height 23
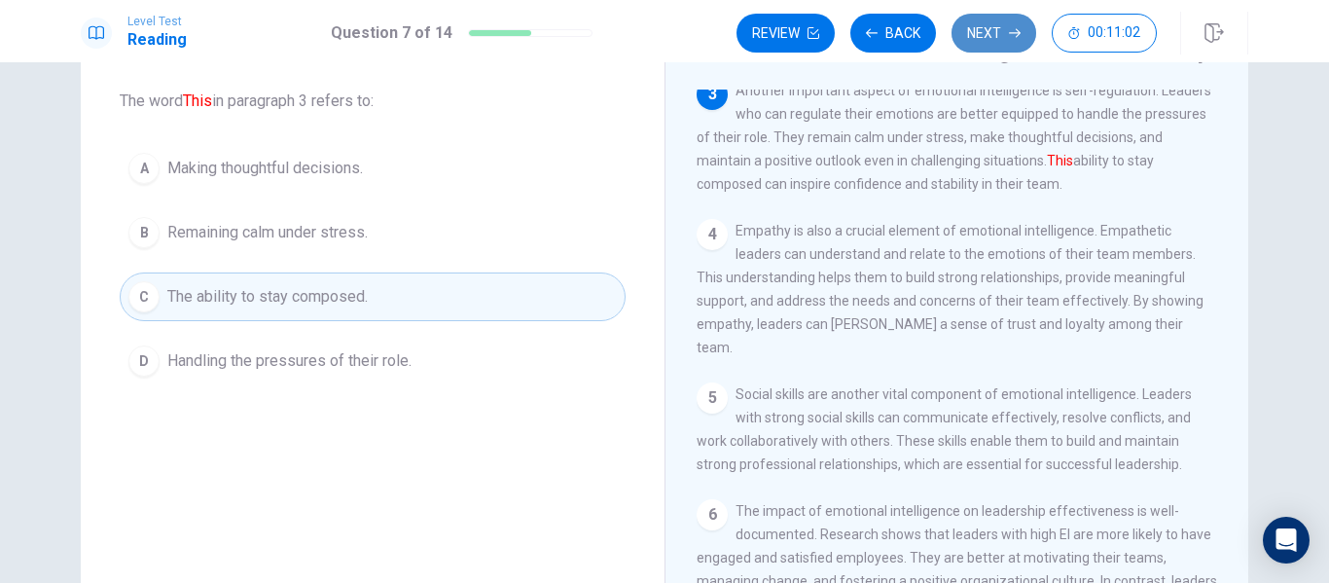
click at [1016, 30] on icon "button" at bounding box center [1015, 33] width 12 height 9
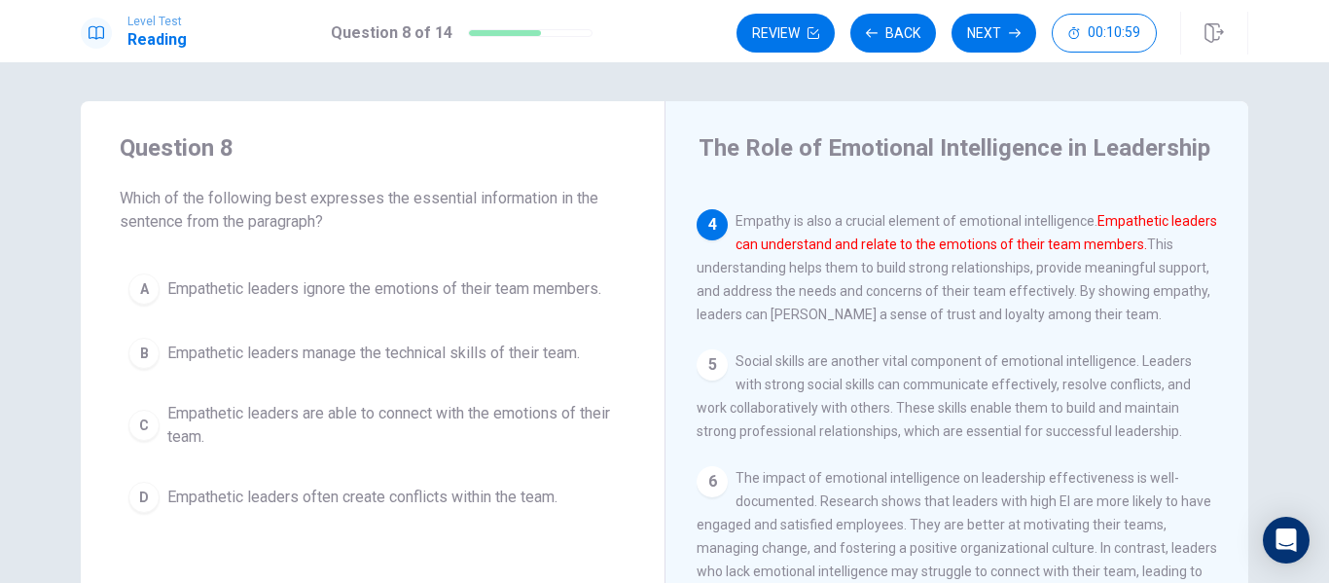
scroll to position [97, 0]
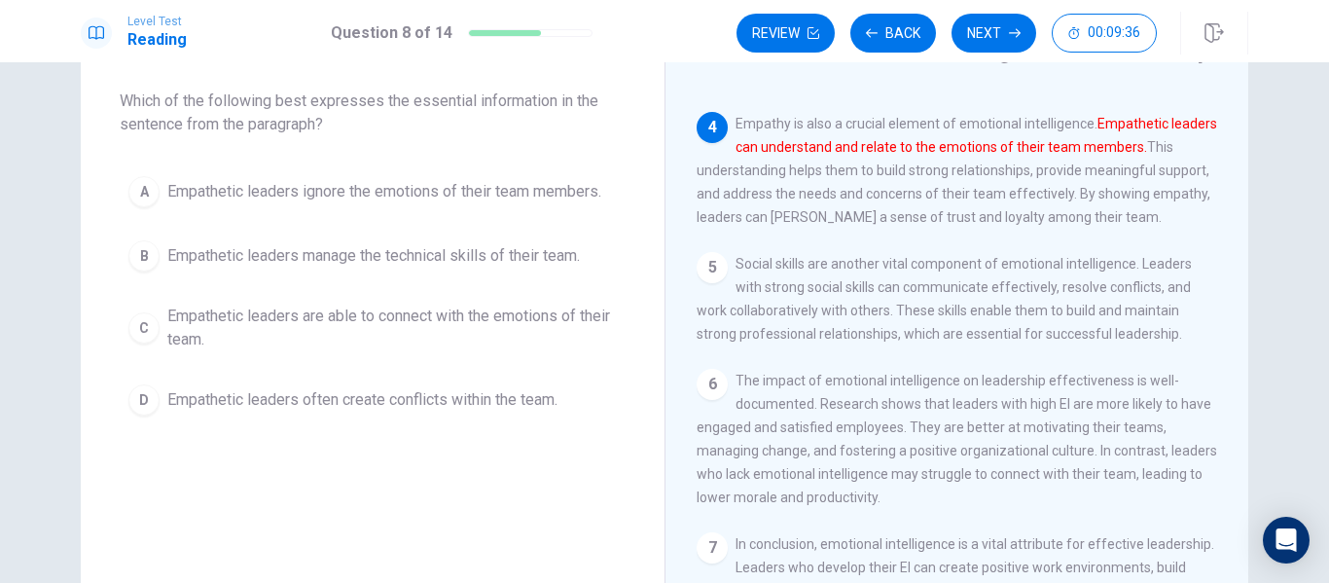
click at [548, 322] on span "Empathetic leaders are able to connect with the emotions of their team." at bounding box center [391, 327] width 449 height 47
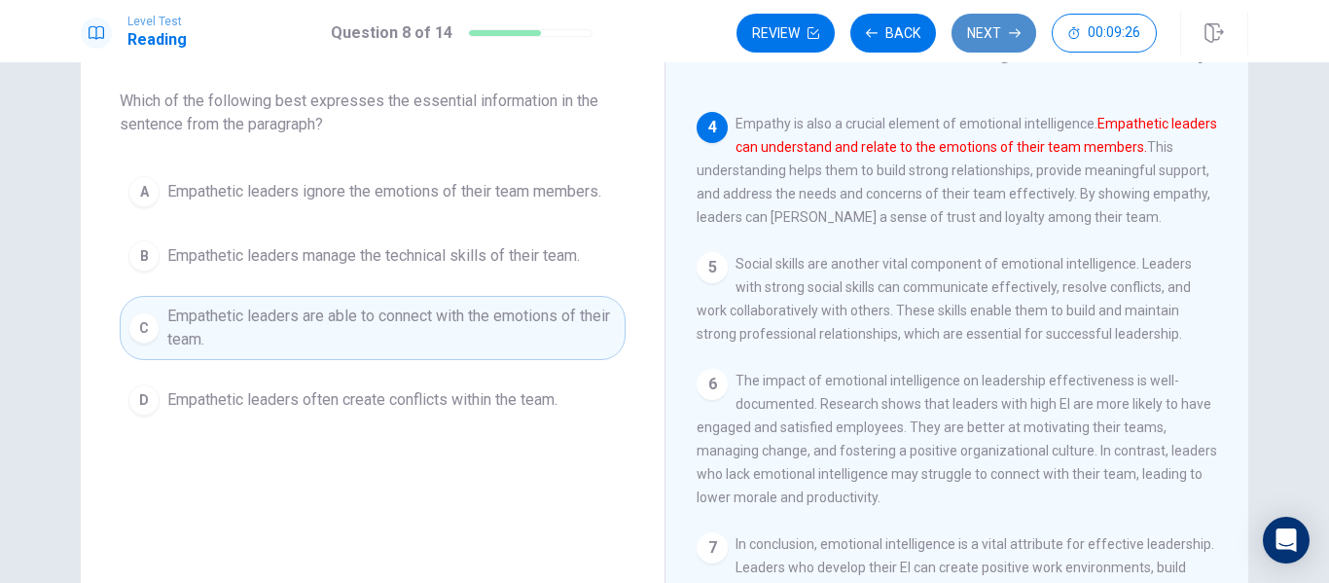
click at [986, 32] on button "Next" at bounding box center [993, 33] width 85 height 39
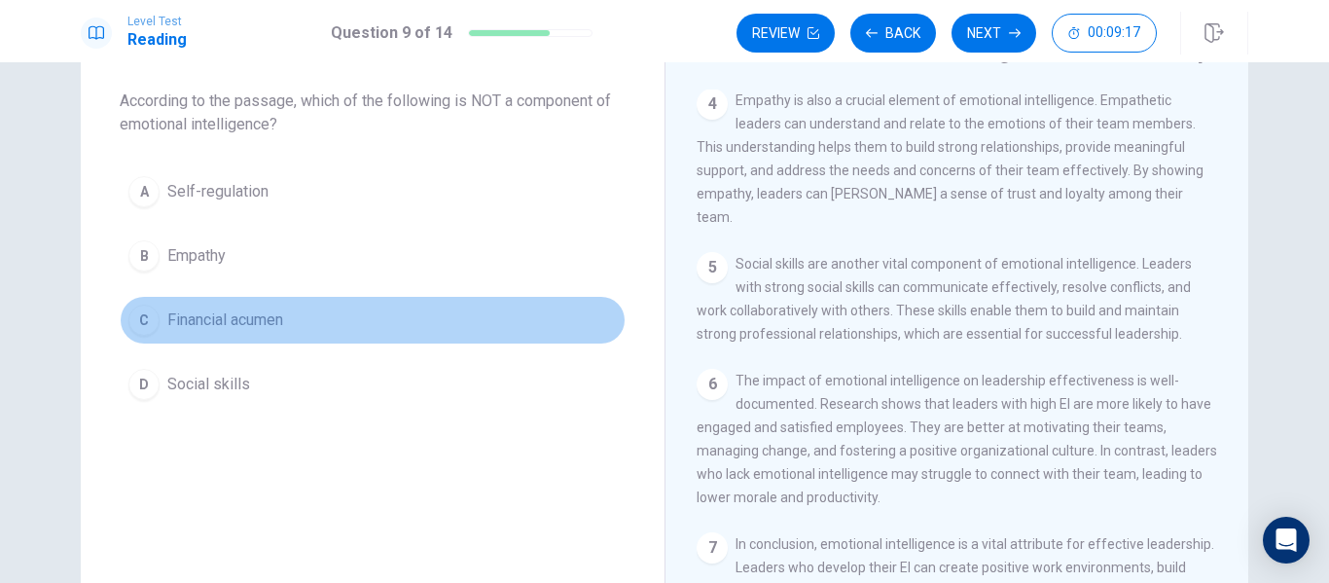
click at [252, 317] on span "Financial acumen" at bounding box center [225, 319] width 116 height 23
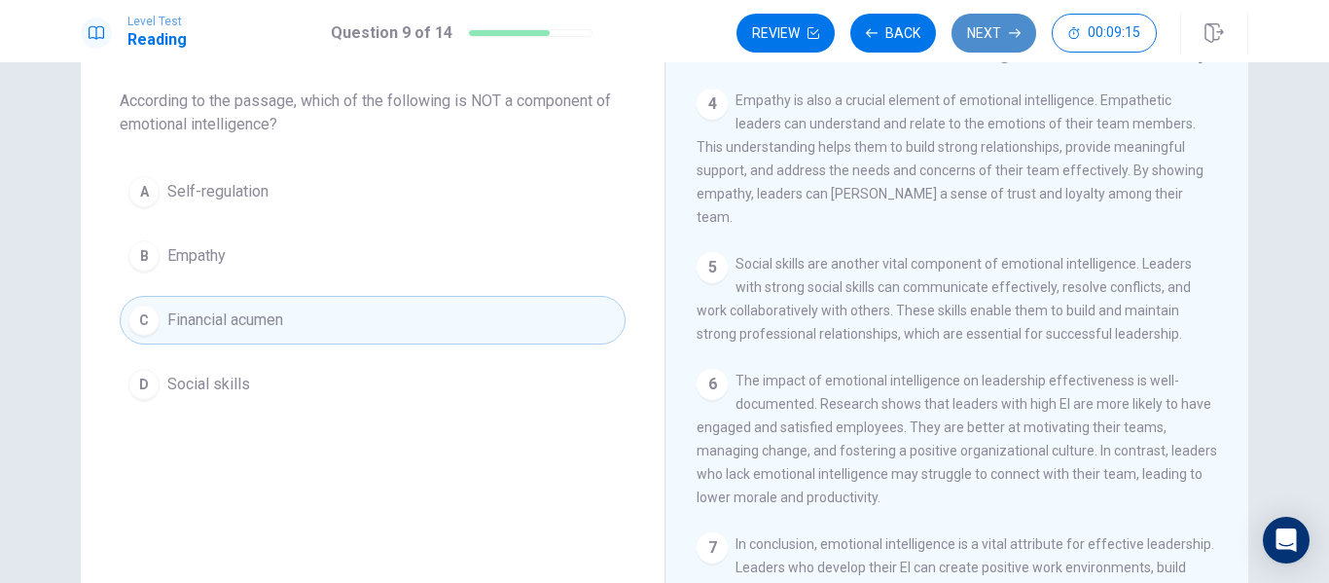
click at [985, 33] on button "Next" at bounding box center [993, 33] width 85 height 39
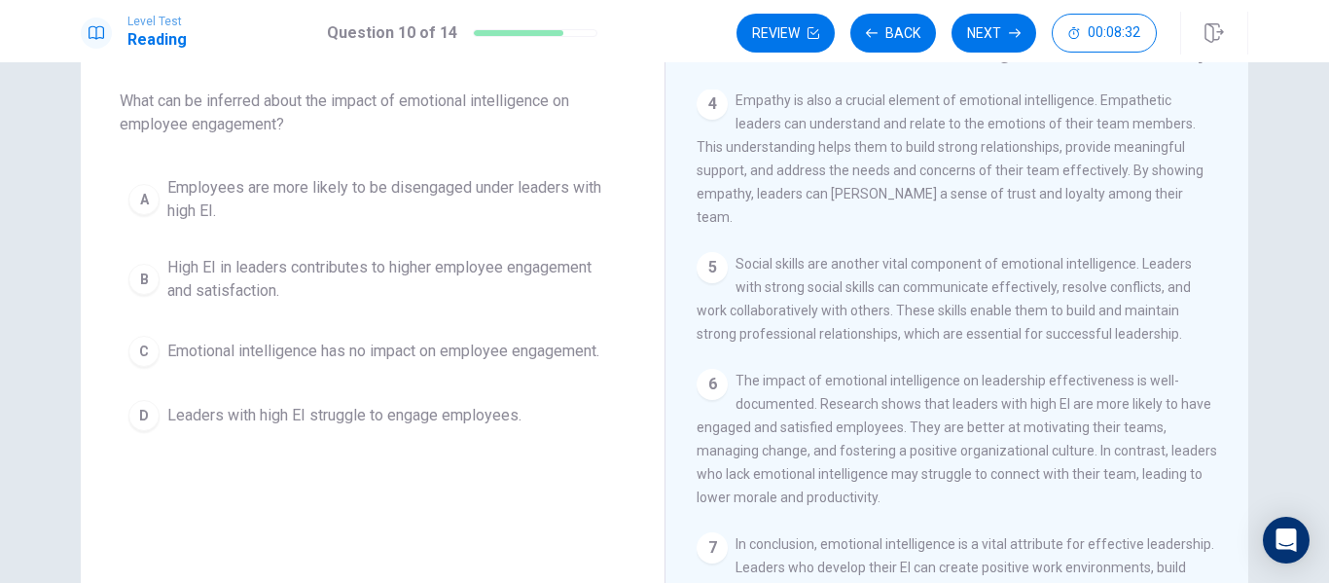
click at [416, 270] on span "High EI in leaders contributes to higher employee engagement and satisfaction." at bounding box center [391, 279] width 449 height 47
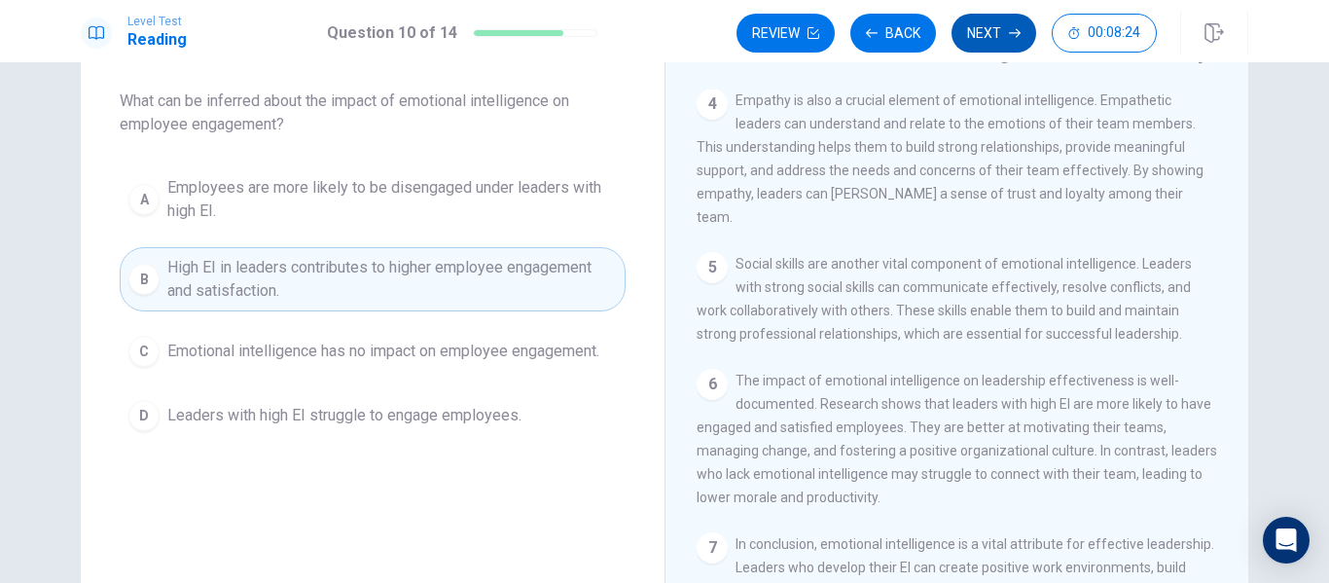
click at [1004, 29] on button "Next" at bounding box center [993, 33] width 85 height 39
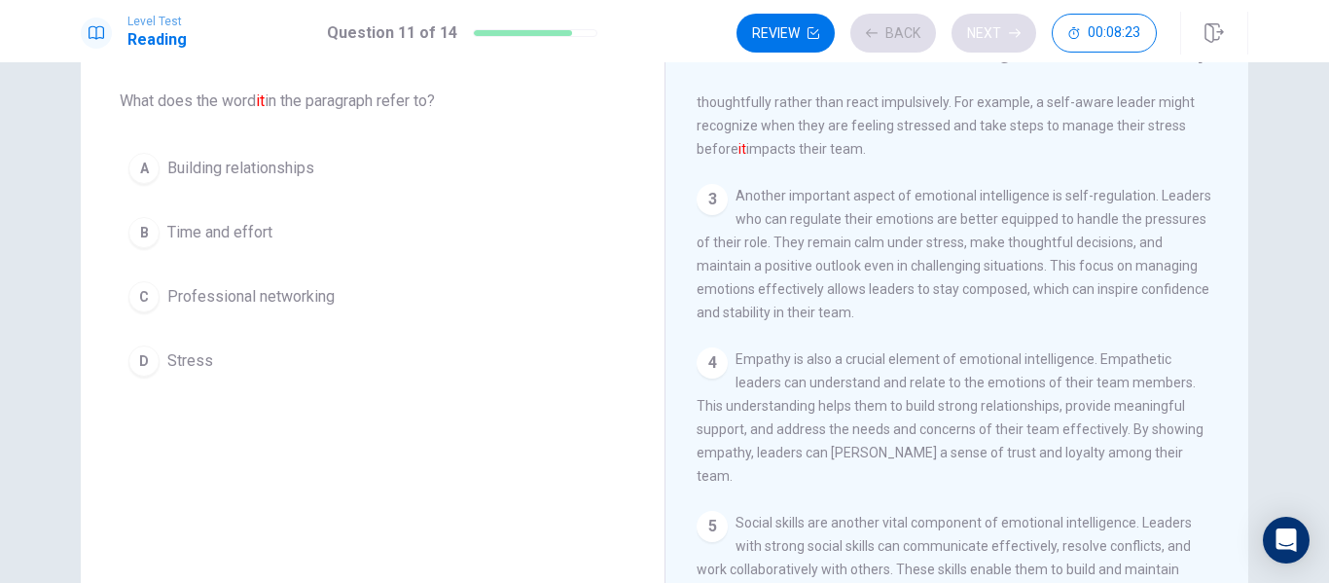
scroll to position [145, 0]
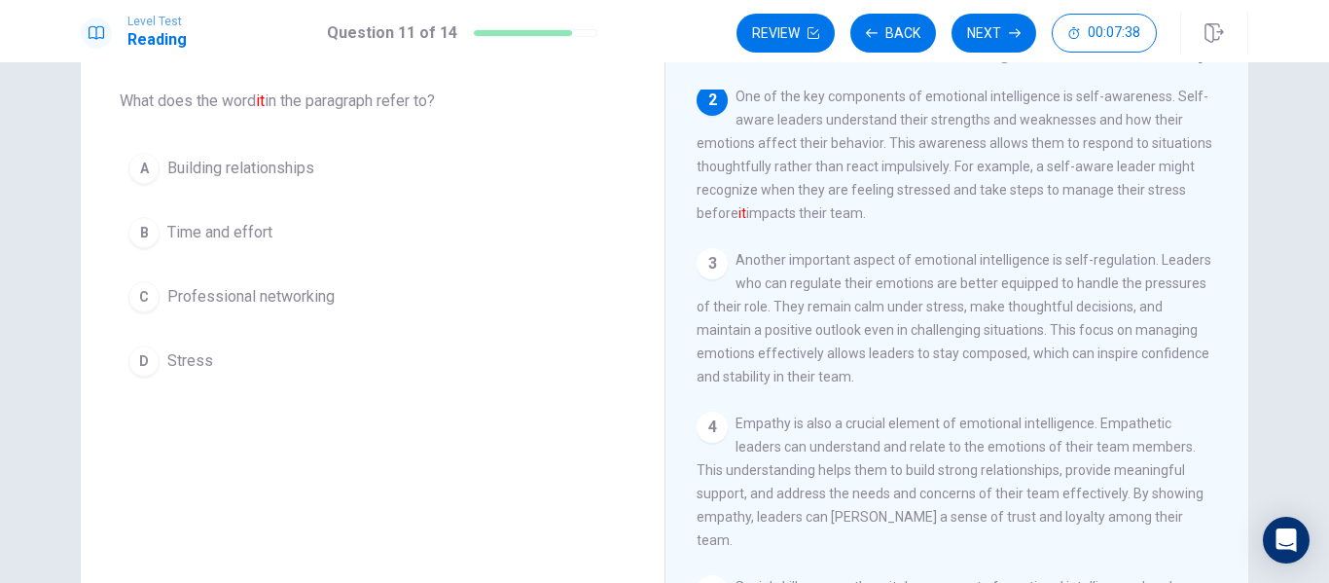
click at [258, 233] on span "Time and effort" at bounding box center [219, 232] width 105 height 23
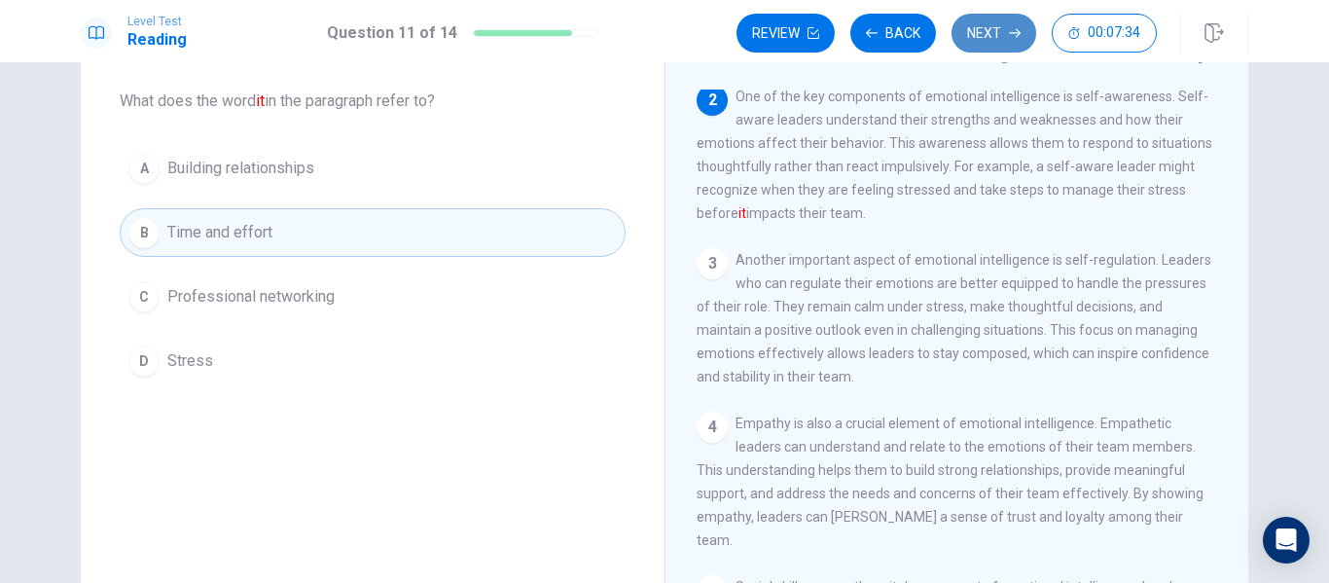
click at [998, 27] on button "Next" at bounding box center [993, 33] width 85 height 39
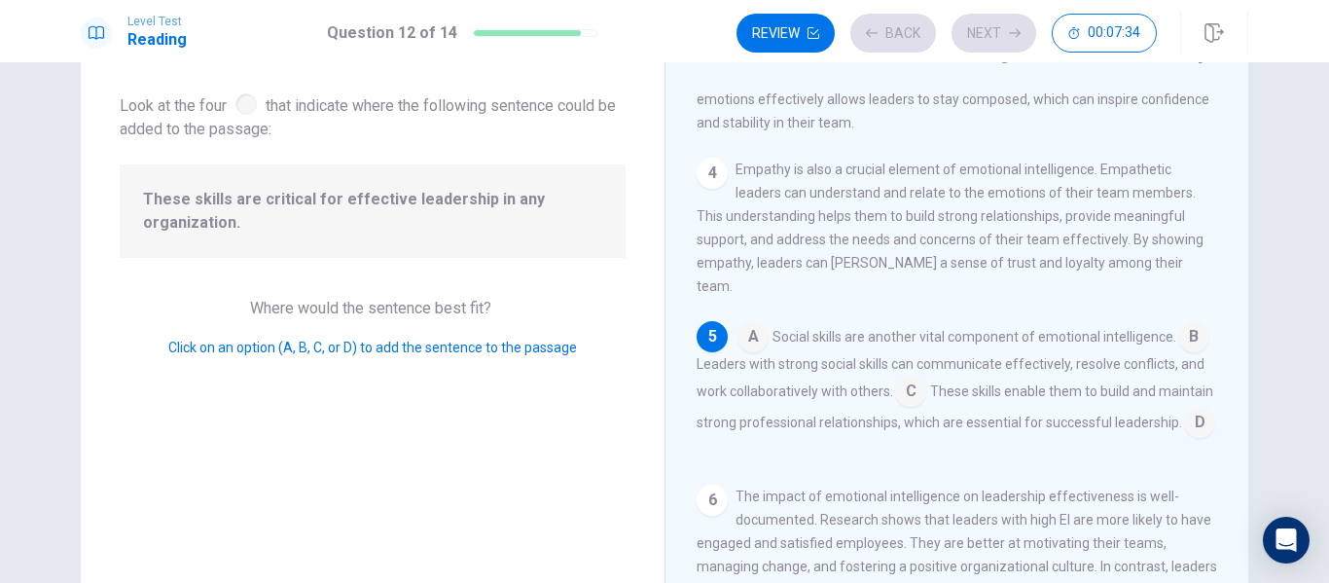
scroll to position [411, 0]
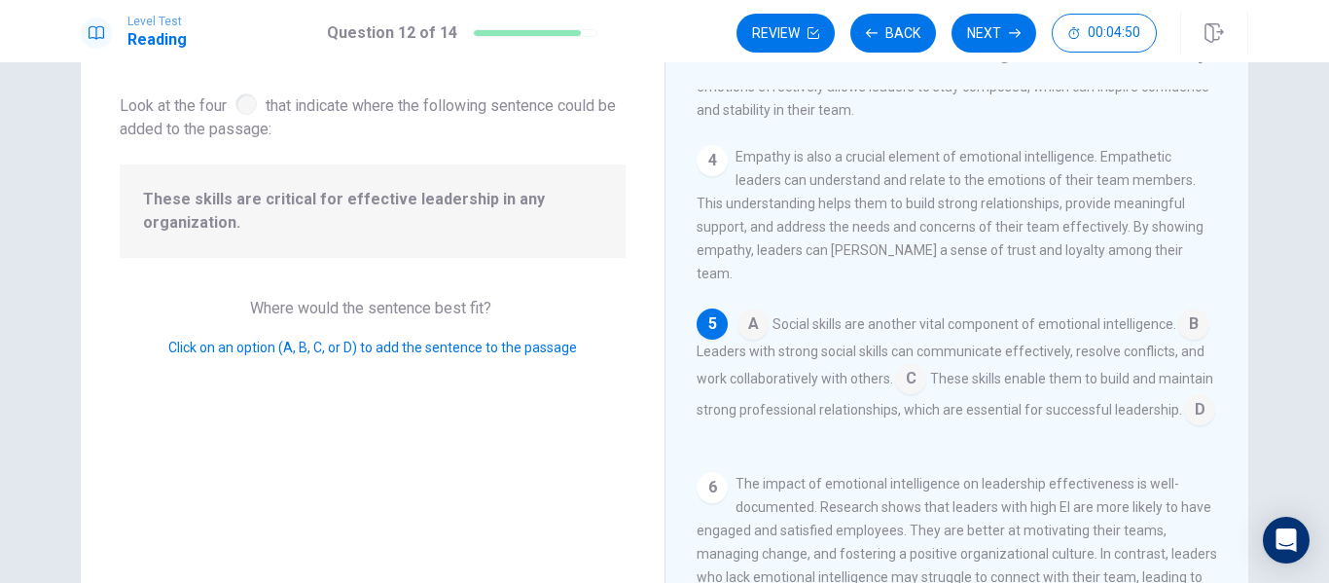
click at [751, 323] on input at bounding box center [752, 325] width 31 height 31
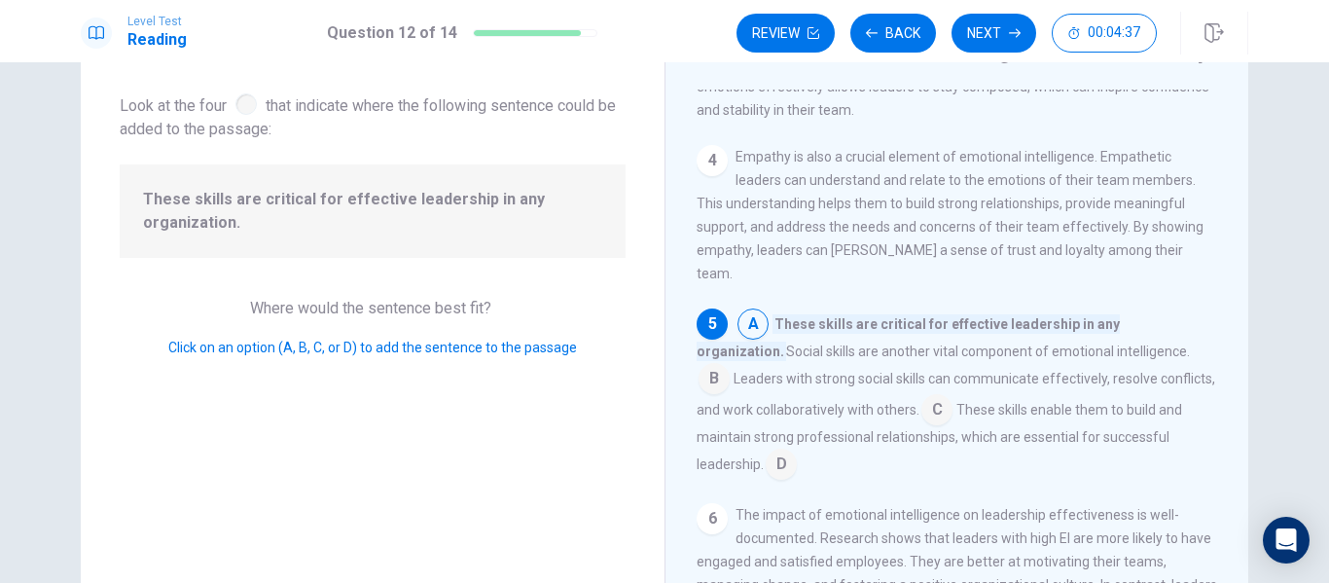
click at [744, 329] on input at bounding box center [752, 325] width 31 height 31
click at [990, 35] on button "Next" at bounding box center [993, 33] width 85 height 39
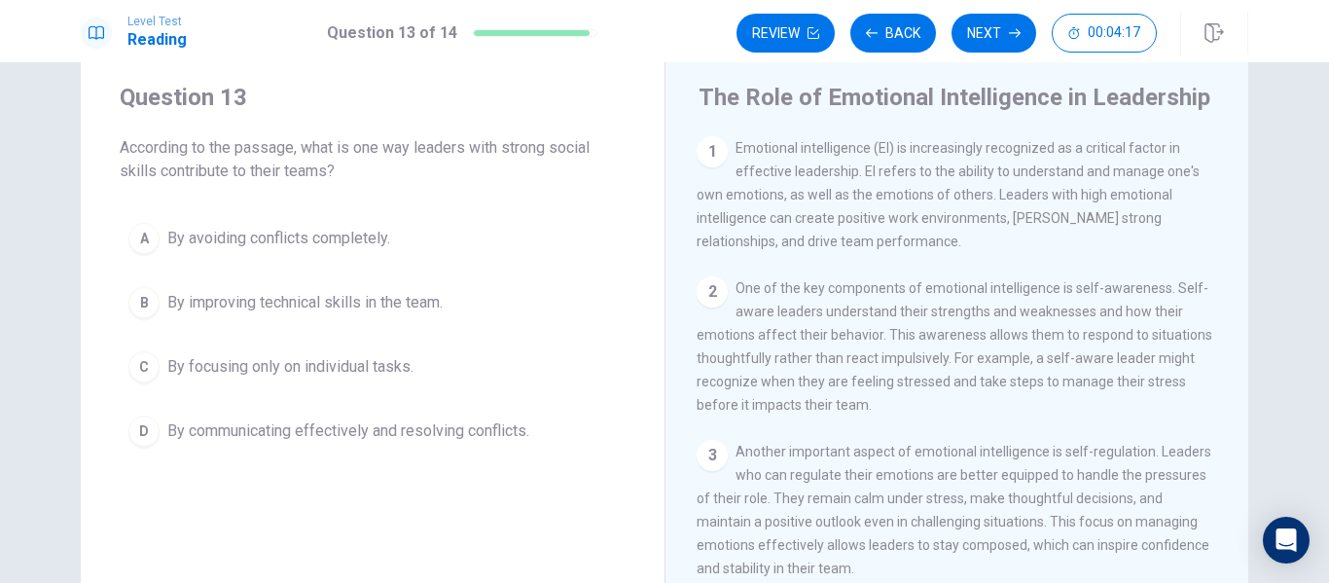
scroll to position [97, 0]
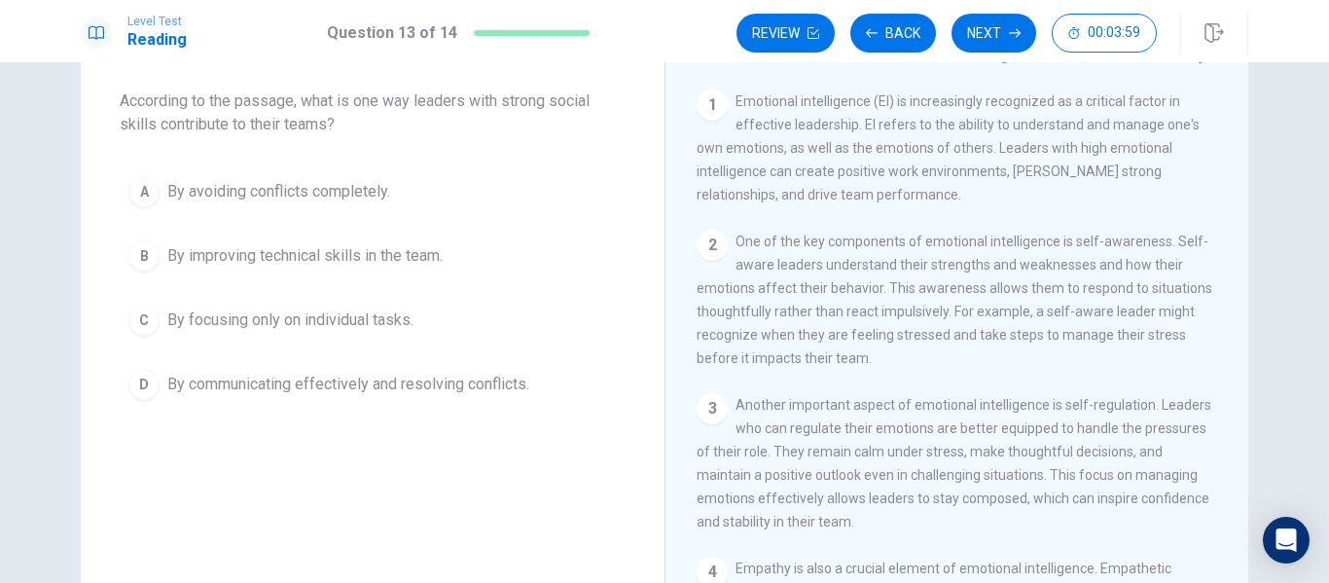
click at [346, 378] on span "By communicating effectively and resolving conflicts." at bounding box center [348, 384] width 362 height 23
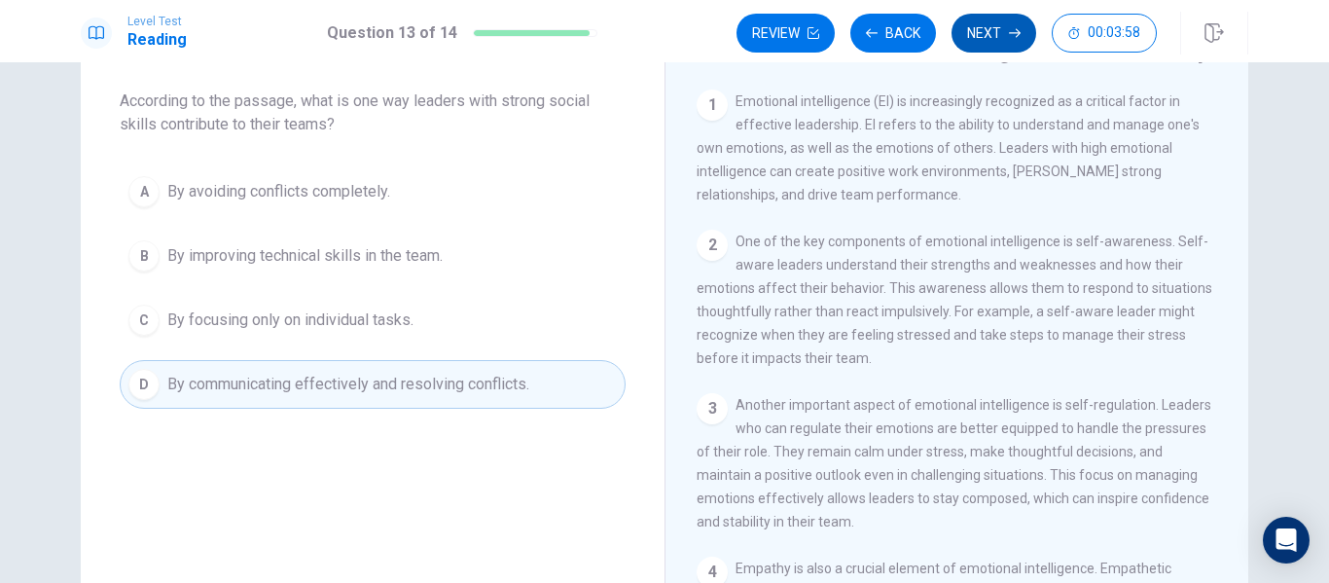
click at [977, 28] on button "Next" at bounding box center [993, 33] width 85 height 39
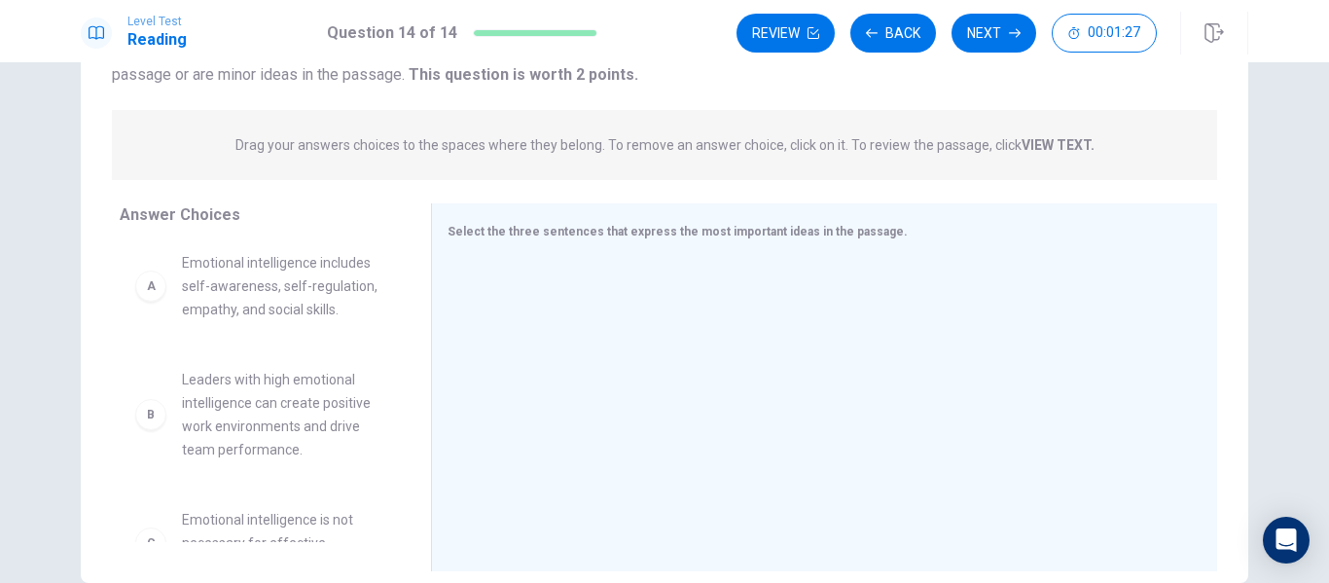
scroll to position [0, 0]
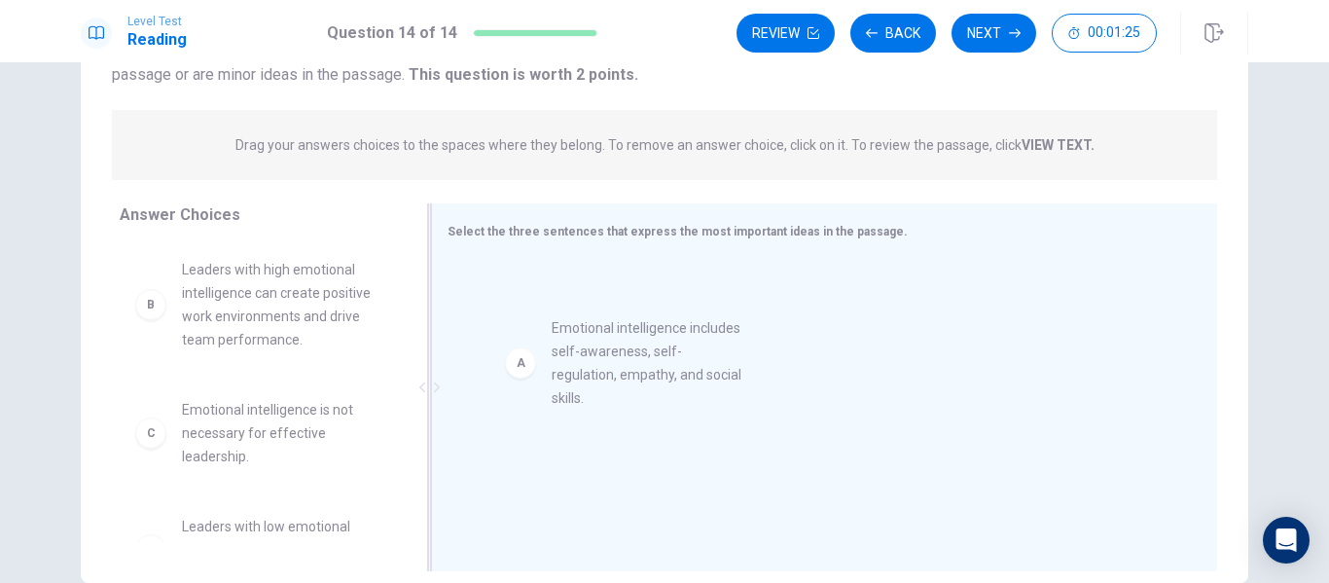
drag, startPoint x: 231, startPoint y: 291, endPoint x: 616, endPoint y: 323, distance: 386.5
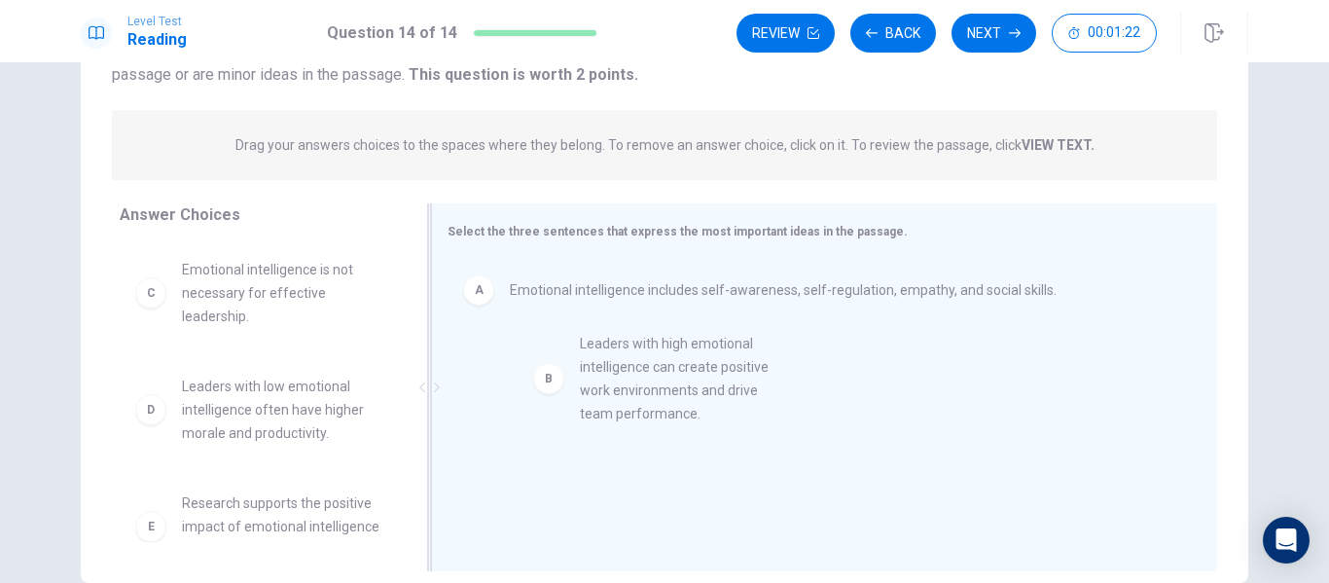
drag, startPoint x: 214, startPoint y: 297, endPoint x: 622, endPoint y: 373, distance: 415.5
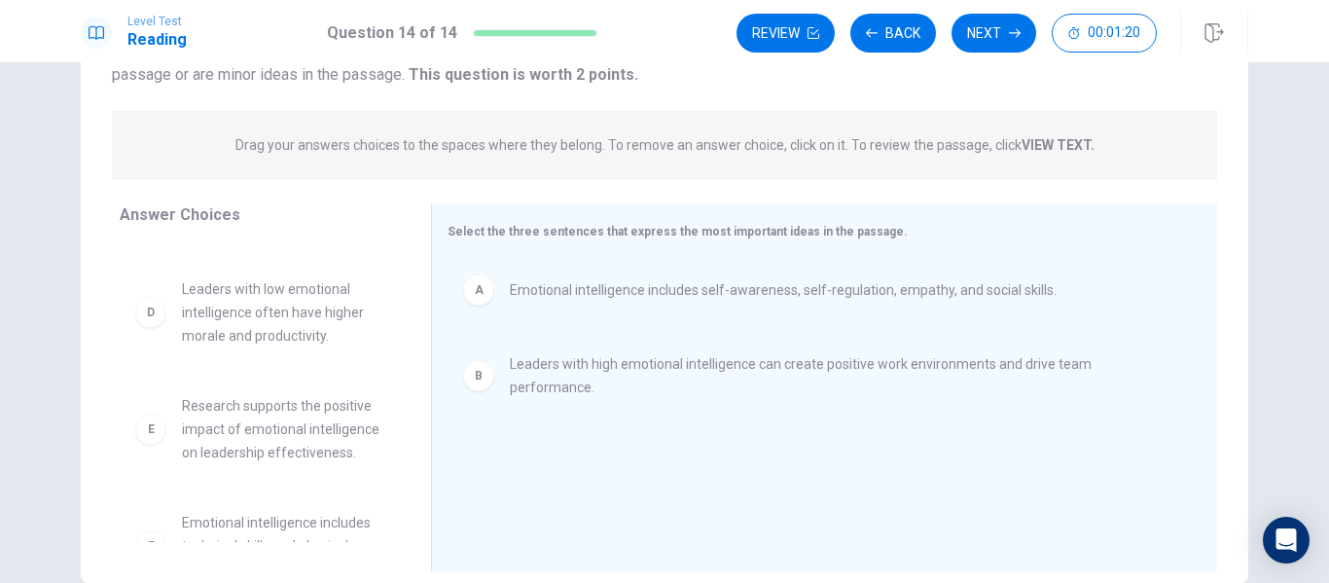
scroll to position [94, 0]
drag, startPoint x: 227, startPoint y: 308, endPoint x: 256, endPoint y: 313, distance: 29.6
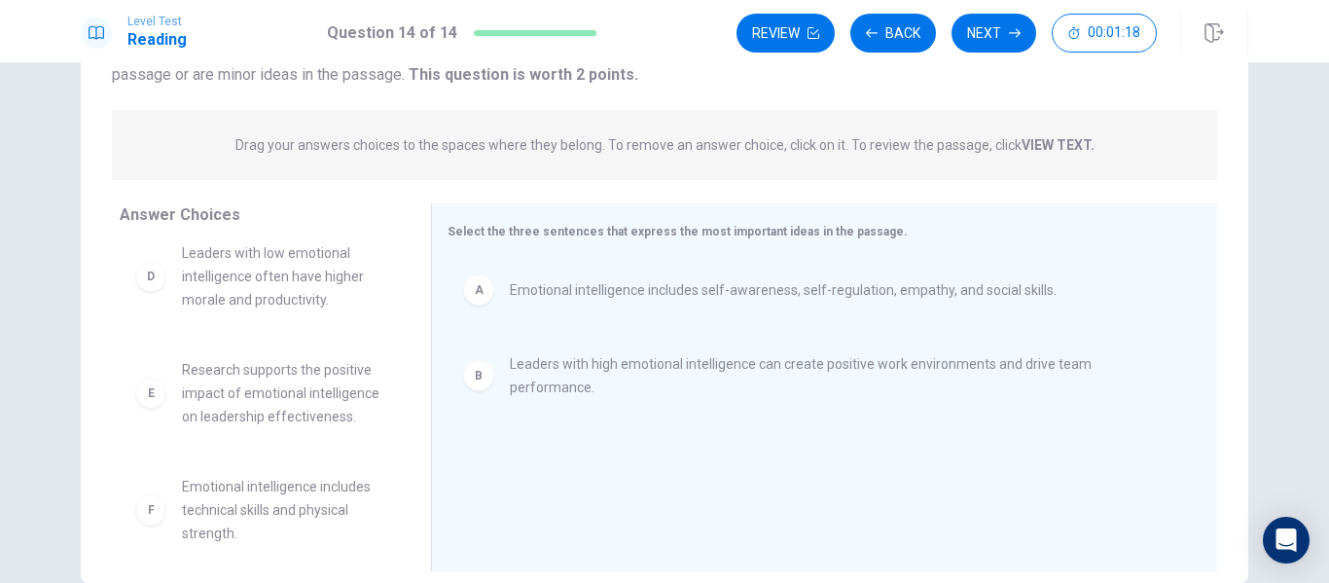
scroll to position [175, 0]
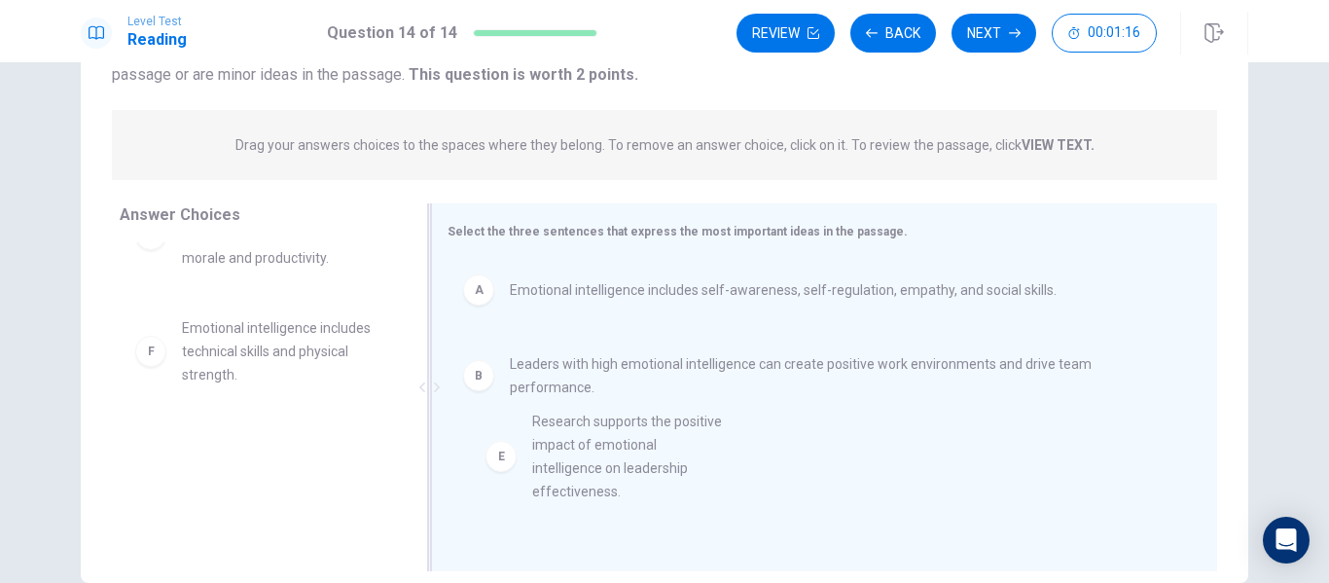
drag, startPoint x: 218, startPoint y: 371, endPoint x: 580, endPoint y: 463, distance: 373.4
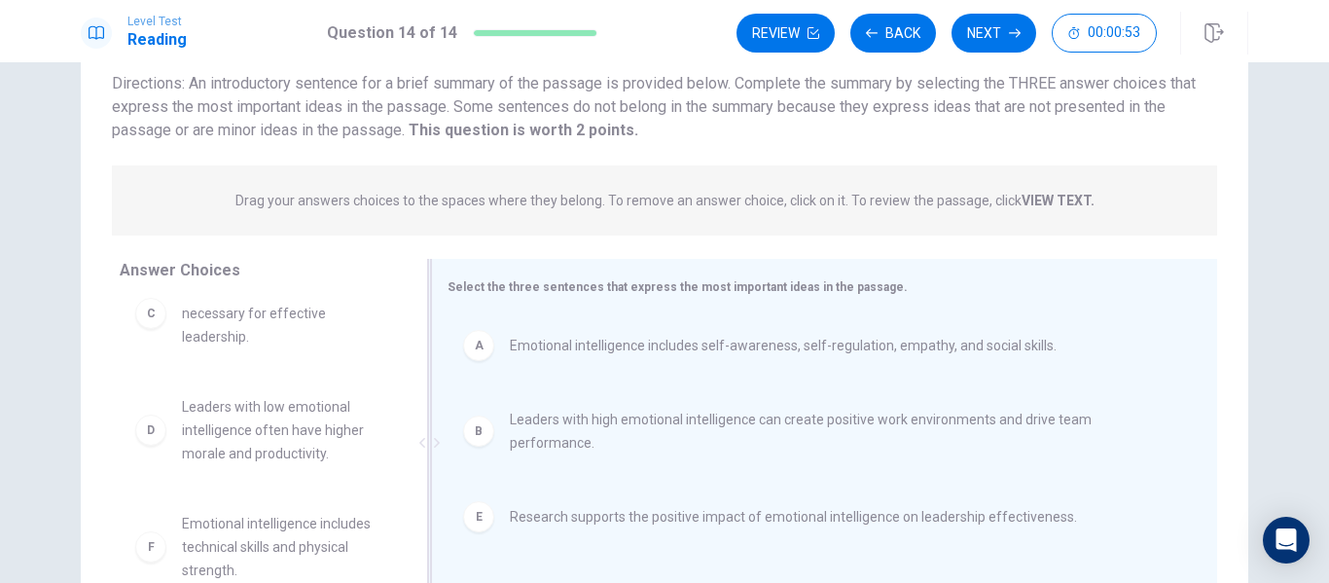
scroll to position [198, 0]
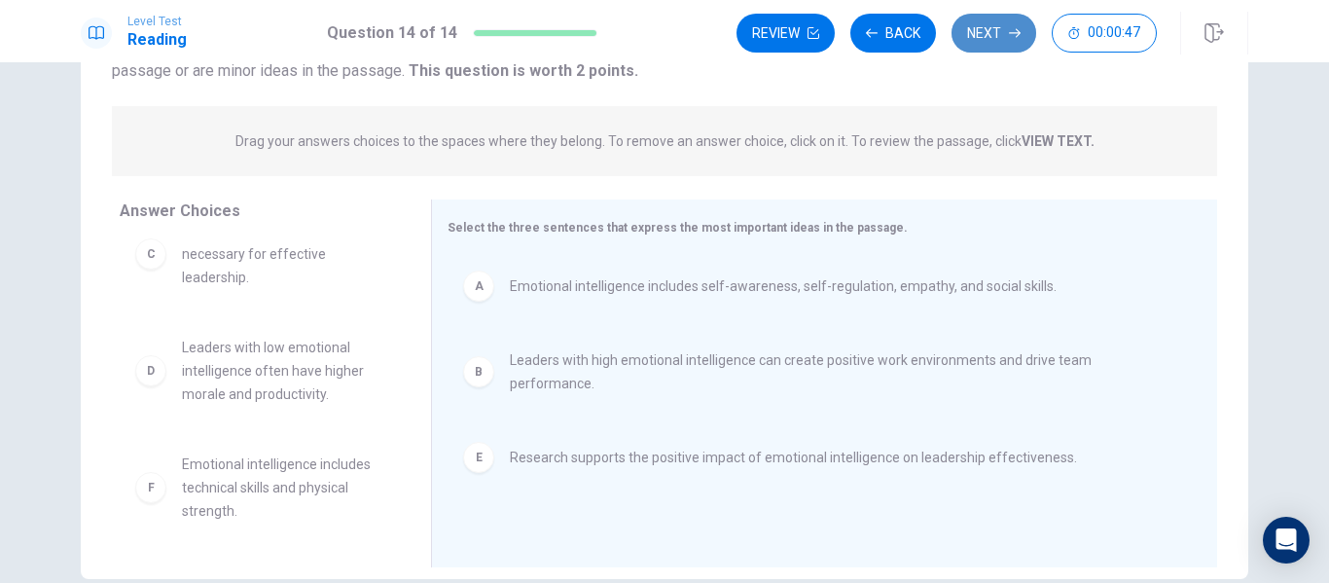
click at [1002, 28] on button "Next" at bounding box center [993, 33] width 85 height 39
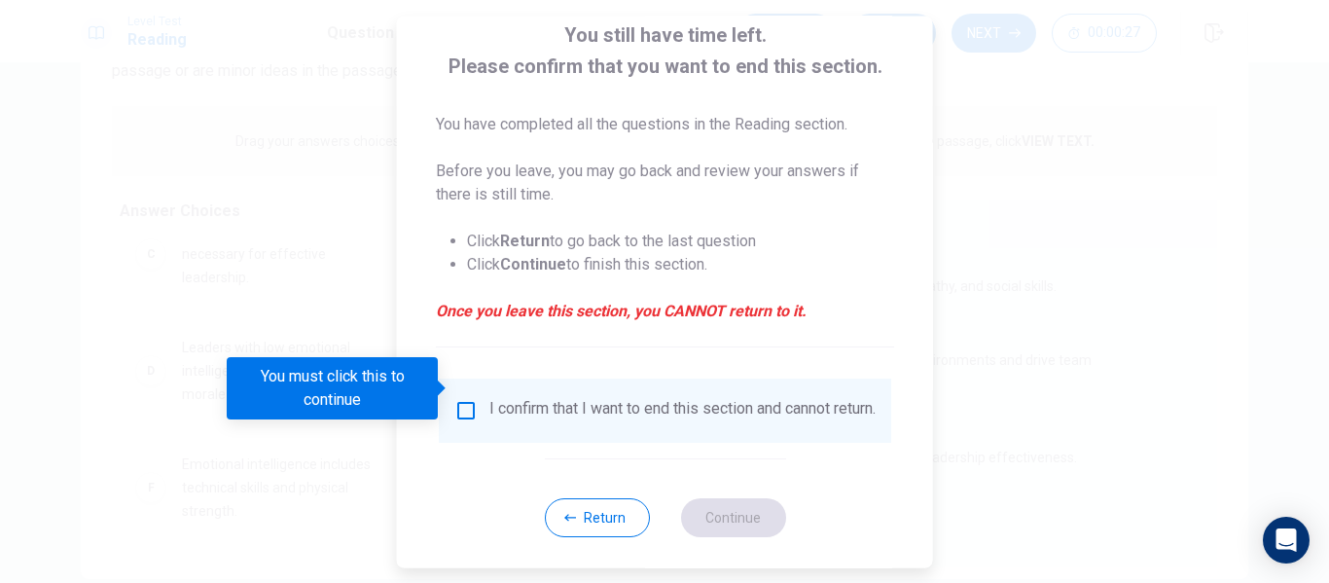
scroll to position [143, 0]
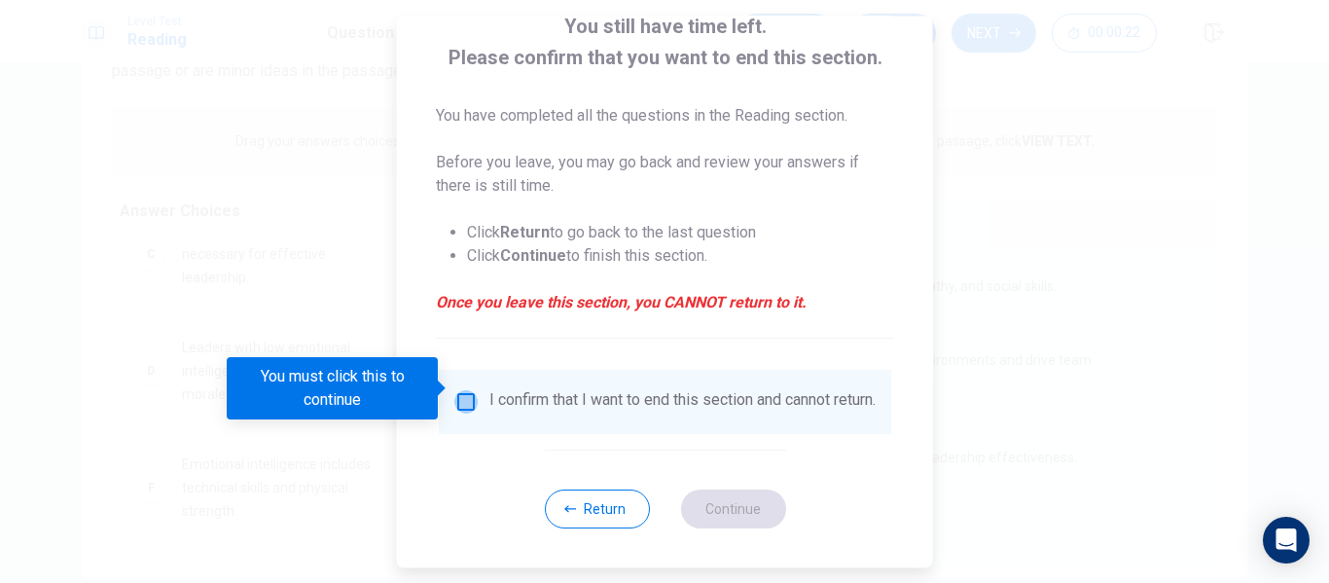
click at [459, 390] on input "You must click this to continue" at bounding box center [465, 401] width 23 height 23
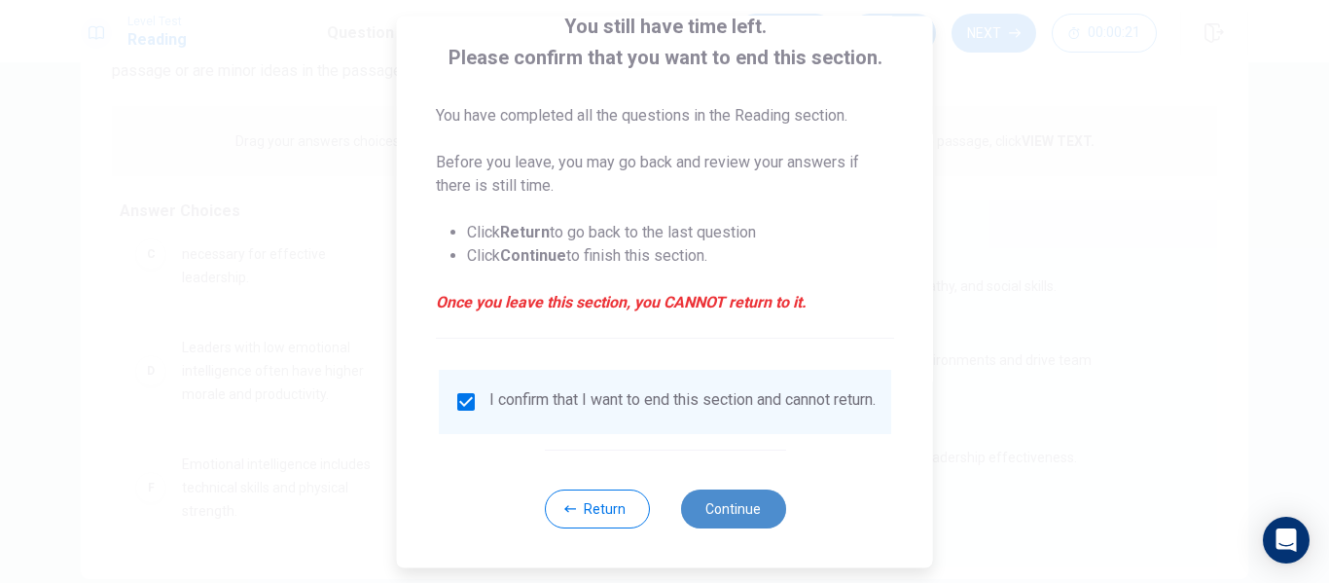
click at [735, 501] on button "Continue" at bounding box center [732, 508] width 105 height 39
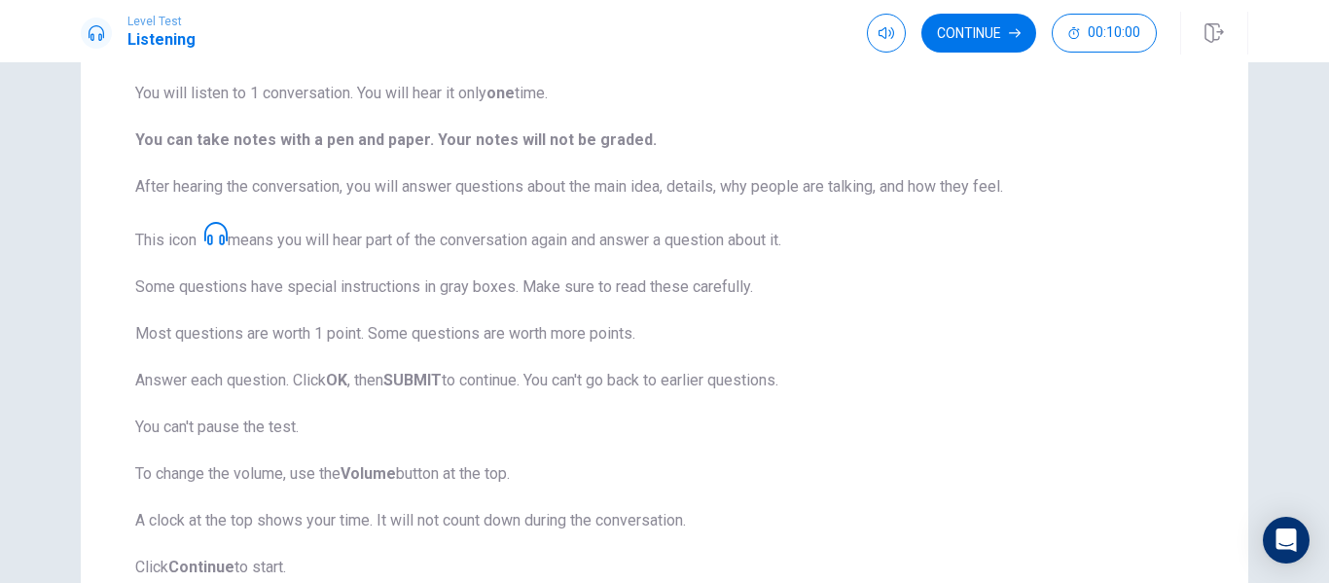
scroll to position [296, 0]
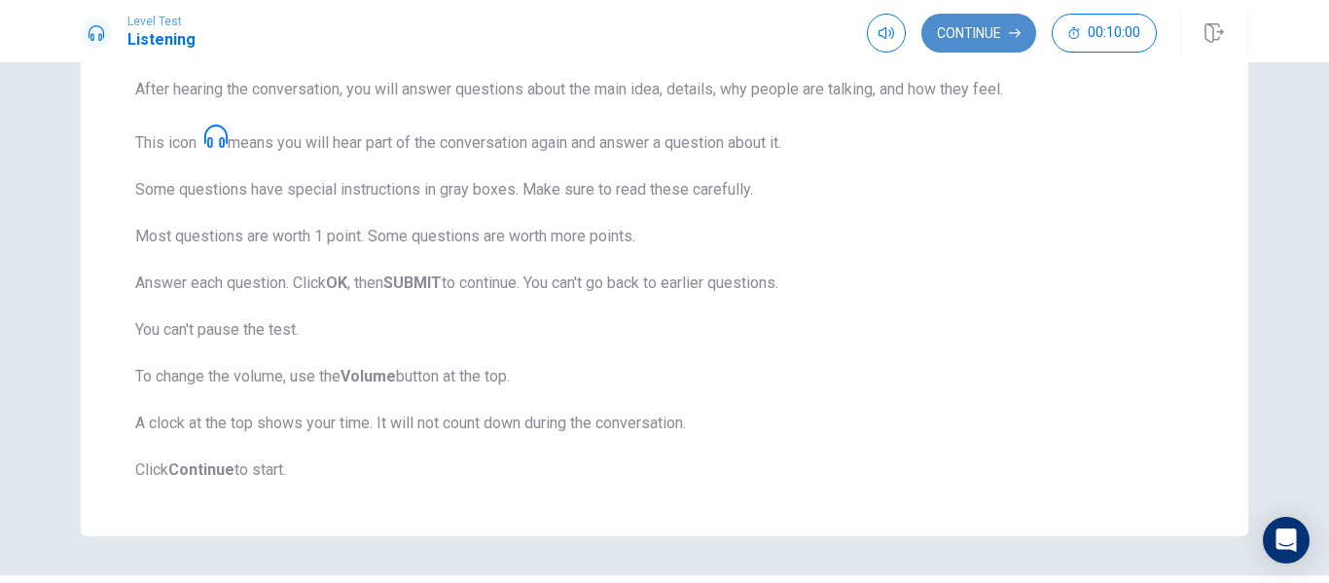
click at [969, 41] on button "Continue" at bounding box center [978, 33] width 115 height 39
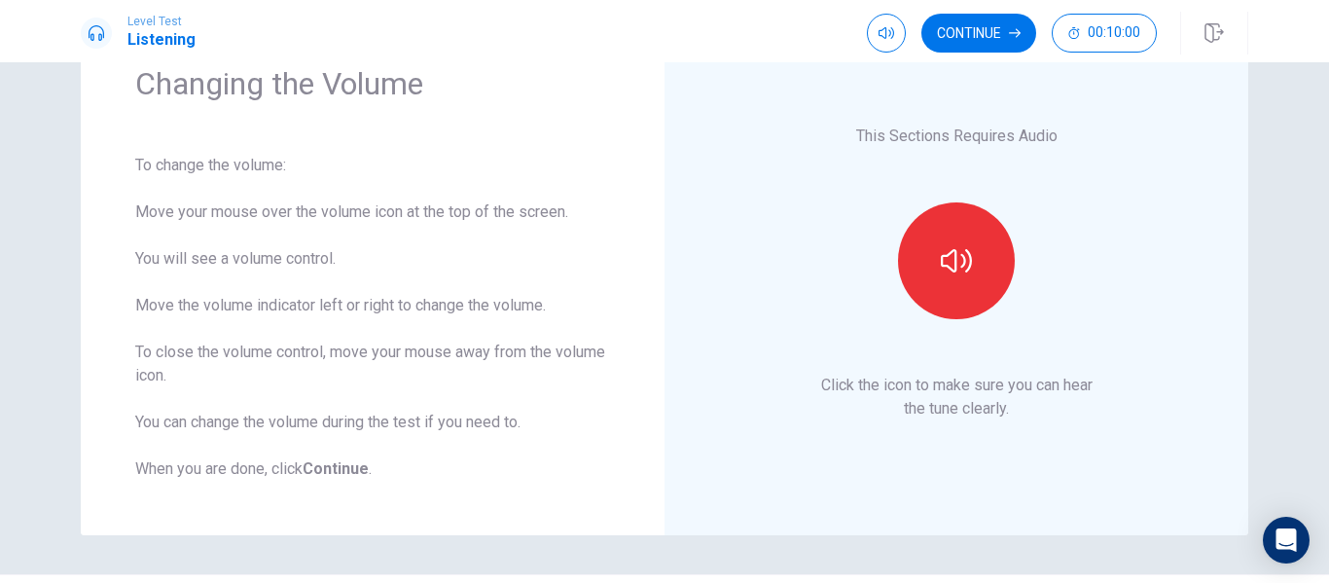
scroll to position [48, 0]
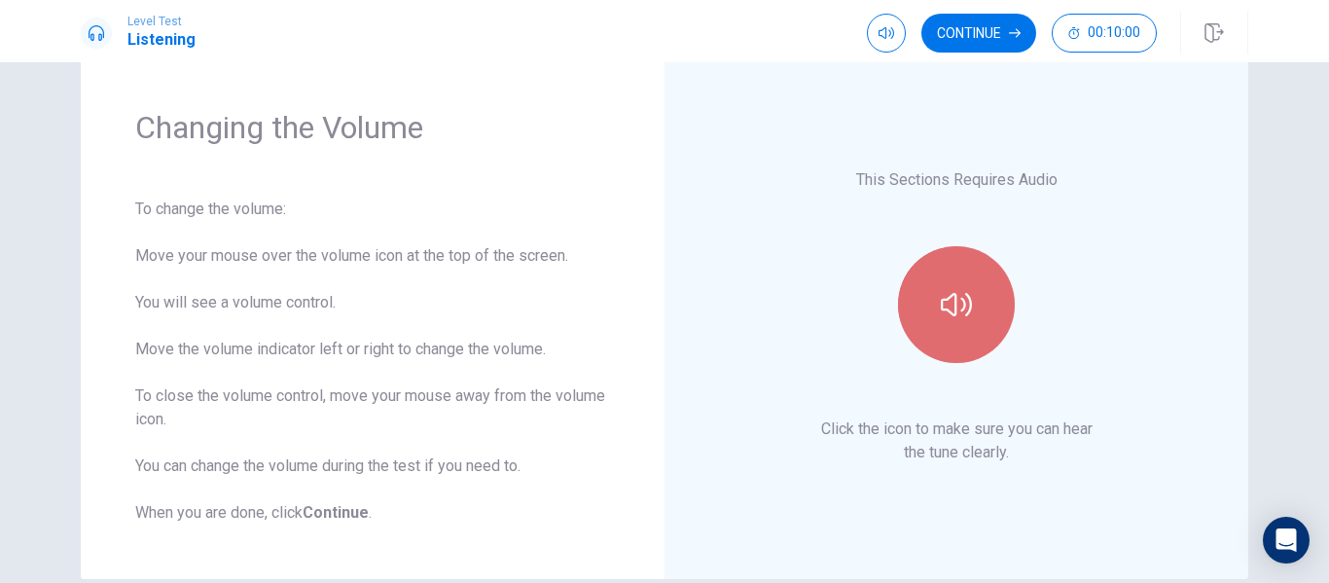
click at [960, 289] on icon "button" at bounding box center [956, 304] width 31 height 31
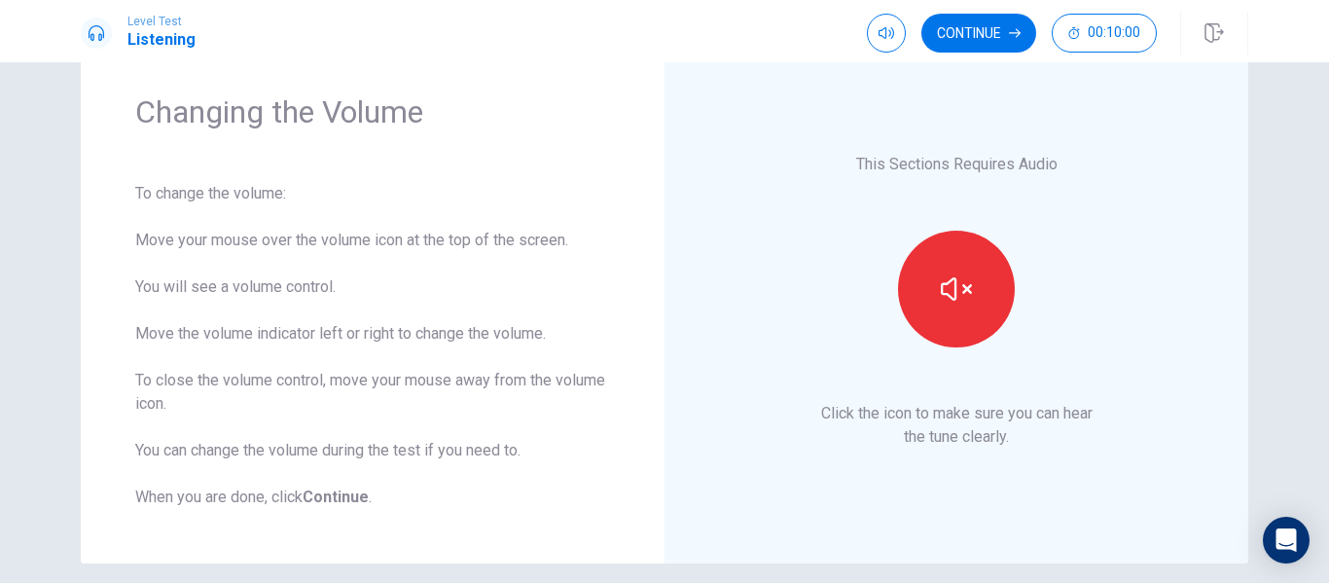
scroll to position [97, 0]
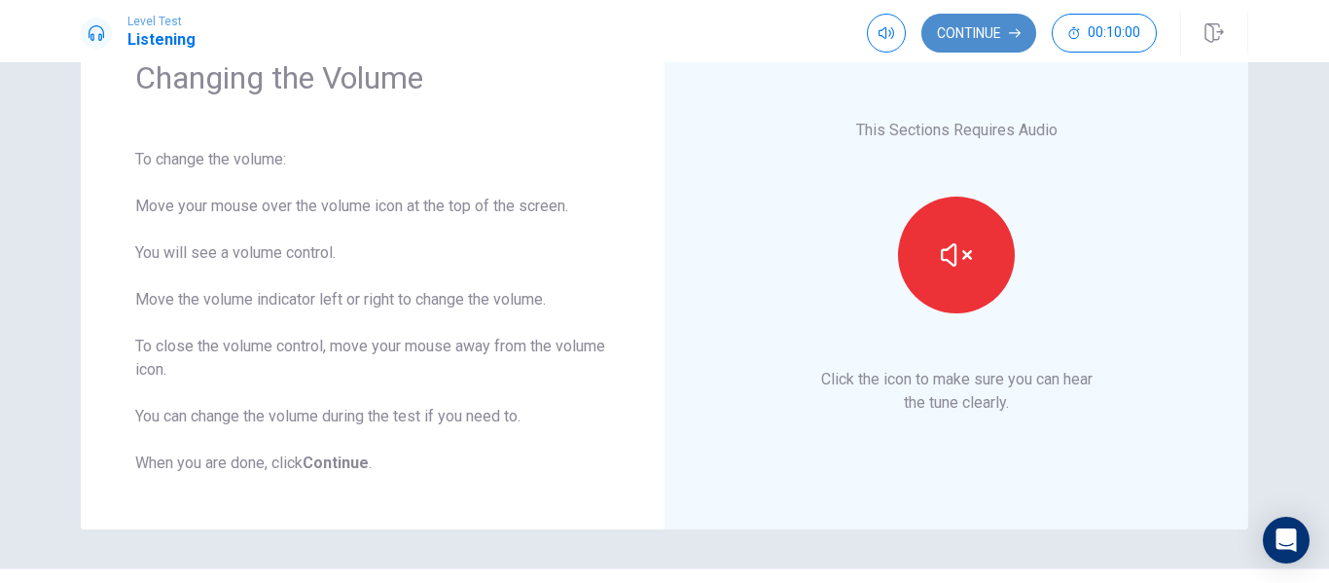
click at [959, 38] on button "Continue" at bounding box center [978, 33] width 115 height 39
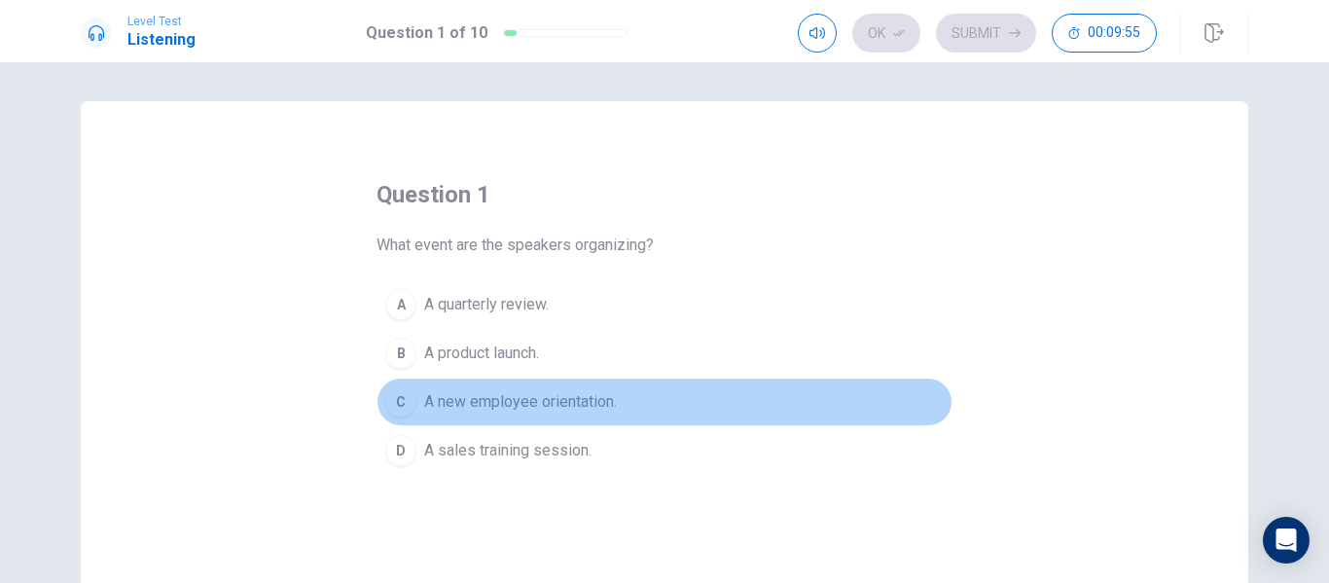
click at [467, 398] on span "A new employee orientation." at bounding box center [520, 401] width 193 height 23
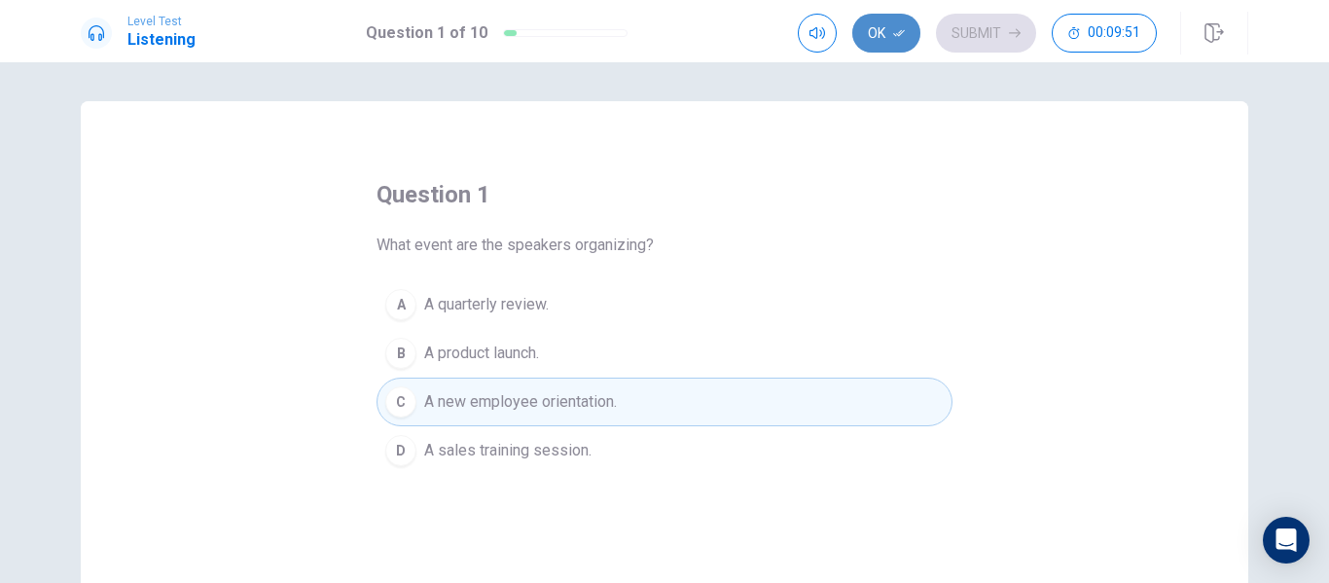
click at [875, 30] on button "Ok" at bounding box center [886, 33] width 68 height 39
click at [991, 31] on button "Submit" at bounding box center [986, 33] width 100 height 39
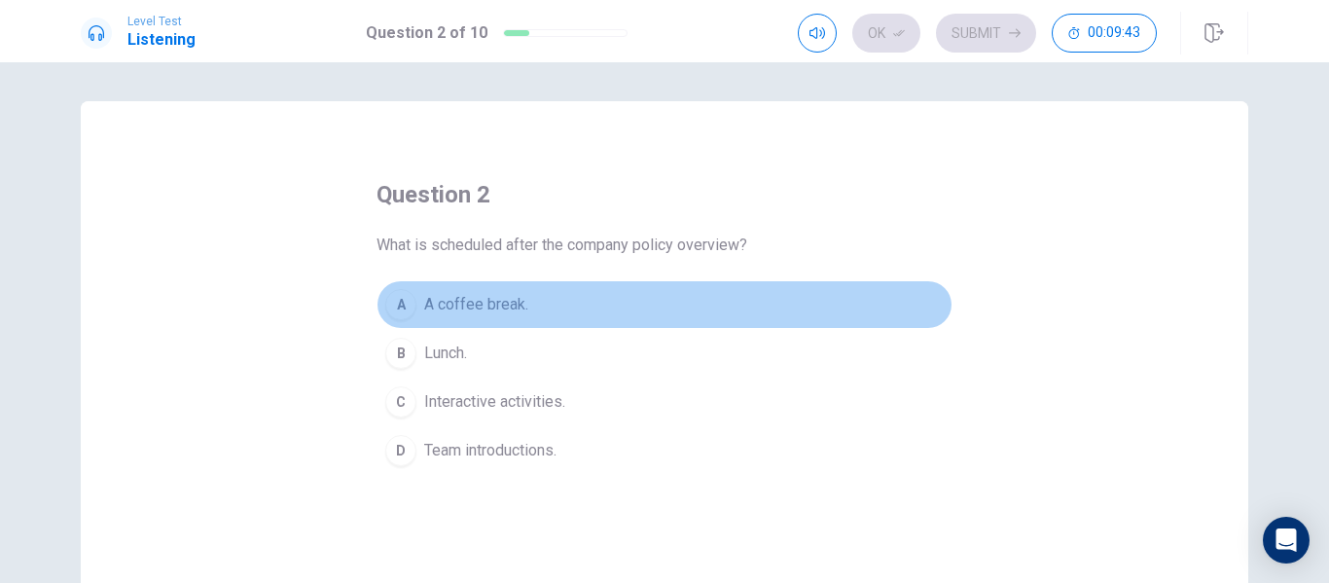
click at [489, 300] on span "A coffee break." at bounding box center [476, 304] width 104 height 23
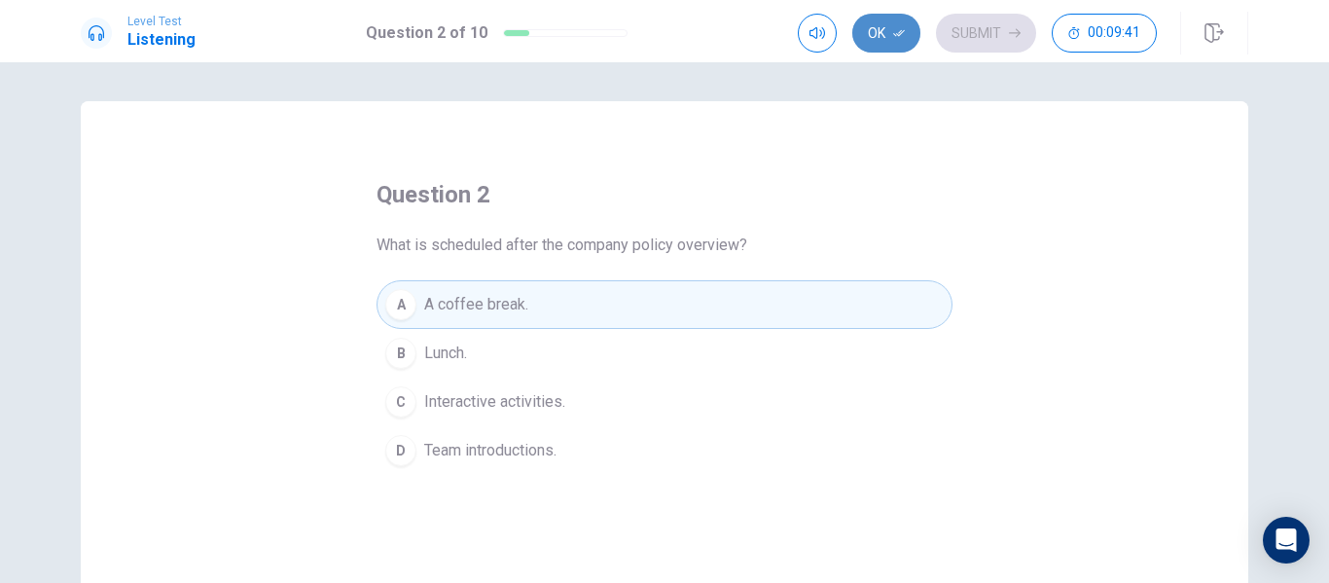
click at [882, 29] on button "Ok" at bounding box center [886, 33] width 68 height 39
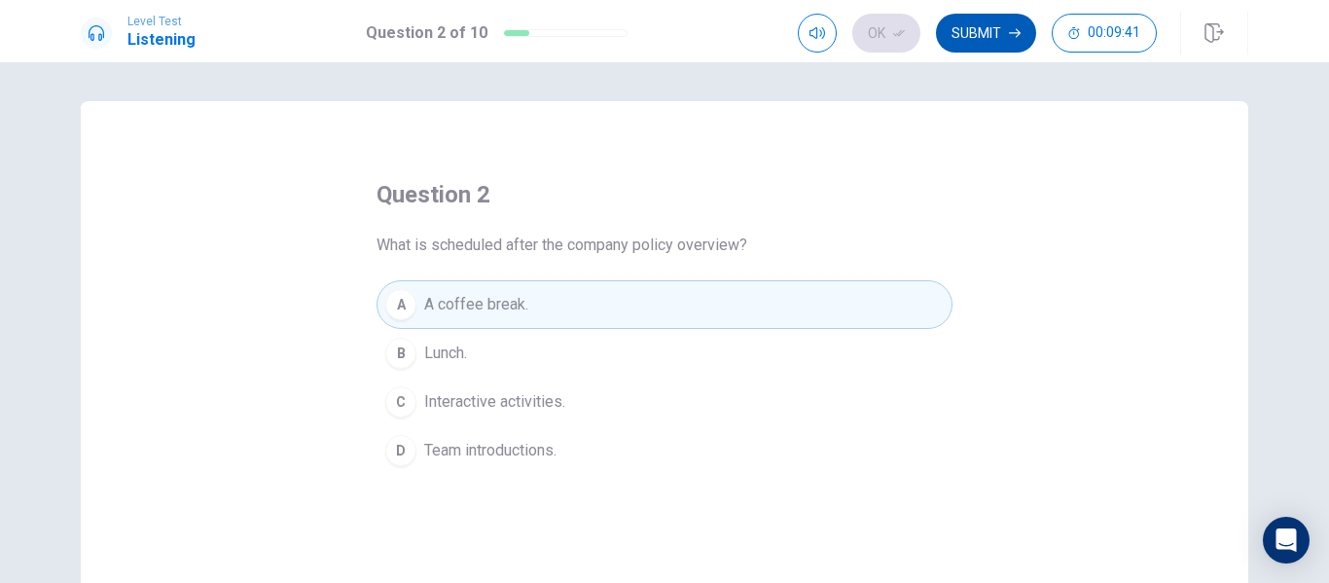
click at [976, 33] on button "Submit" at bounding box center [986, 33] width 100 height 39
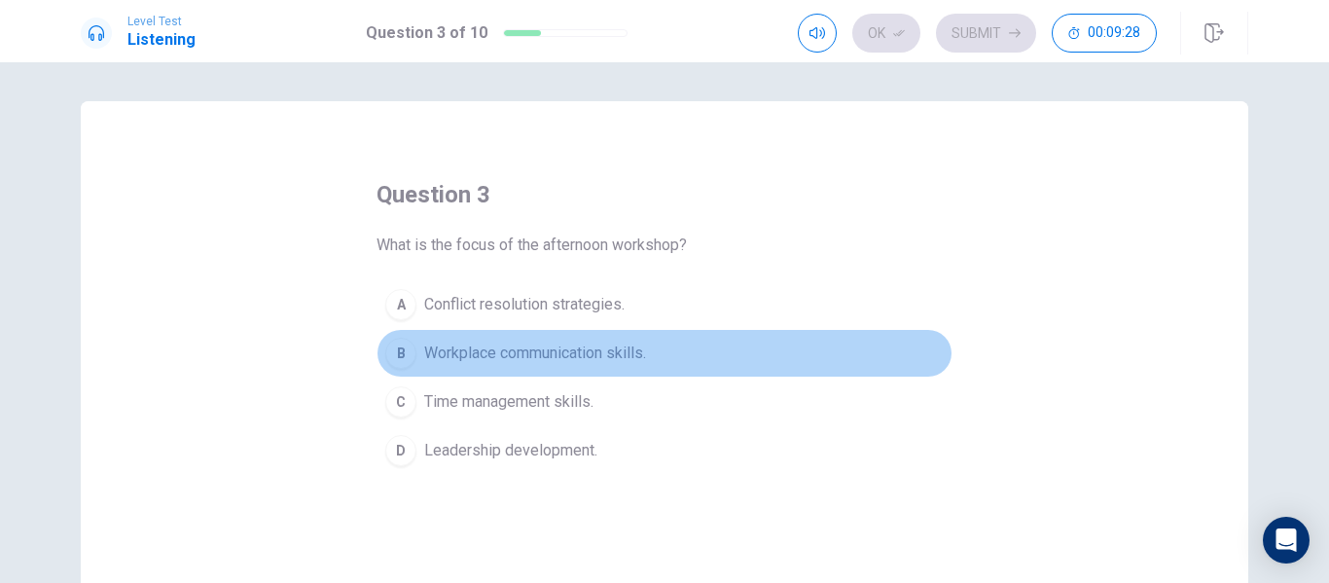
click at [582, 342] on span "Workplace communication skills." at bounding box center [535, 352] width 222 height 23
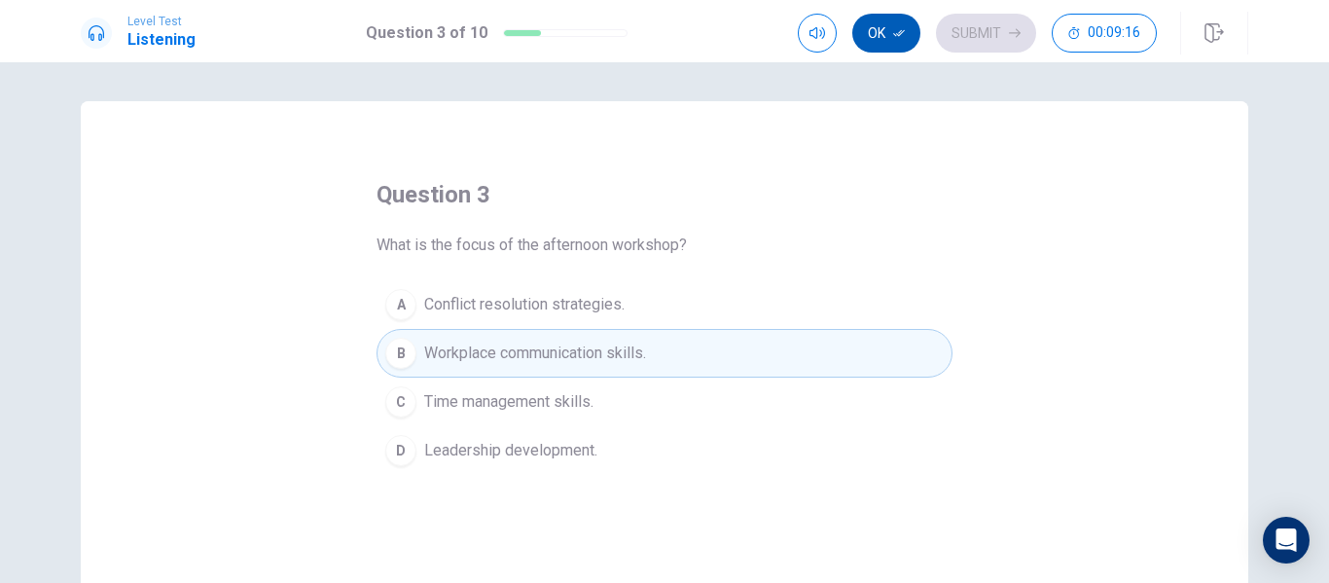
click at [885, 29] on button "Ok" at bounding box center [886, 33] width 68 height 39
click at [981, 28] on button "Submit" at bounding box center [986, 33] width 100 height 39
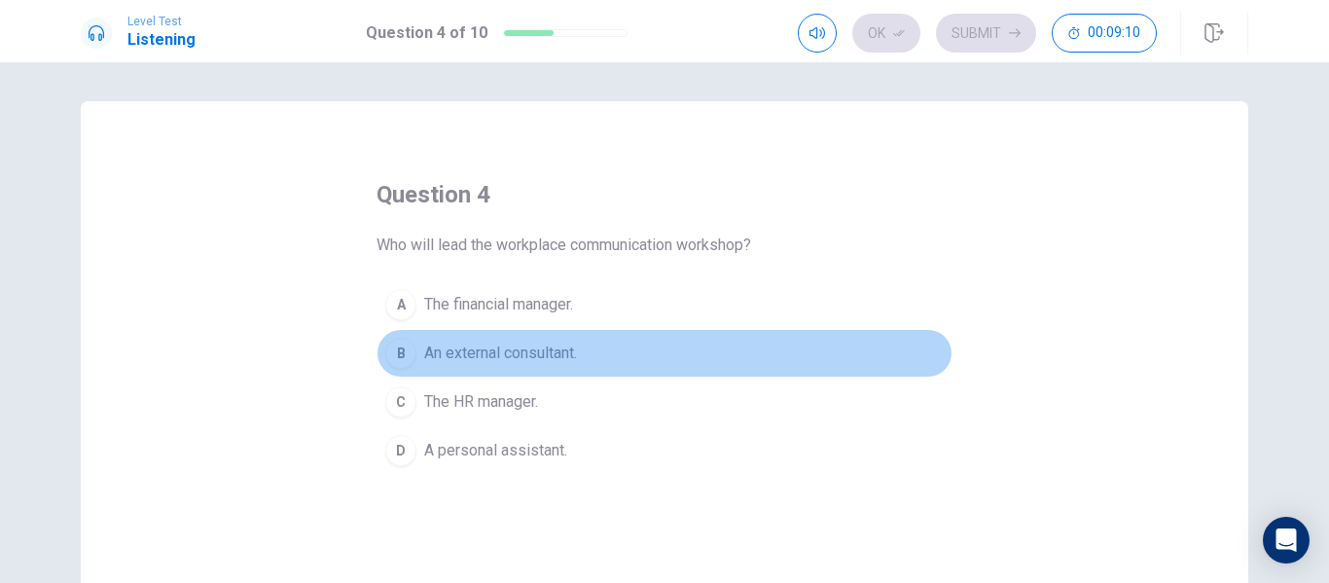
click at [520, 349] on span "An external consultant." at bounding box center [500, 352] width 153 height 23
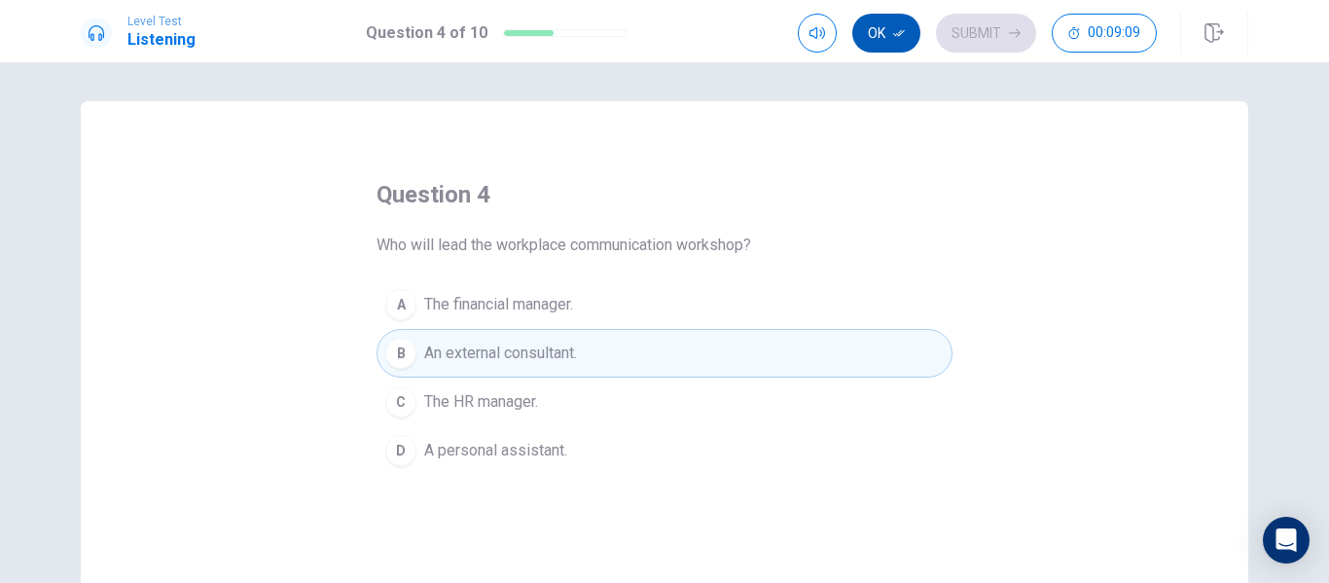
click at [885, 28] on button "Ok" at bounding box center [886, 33] width 68 height 39
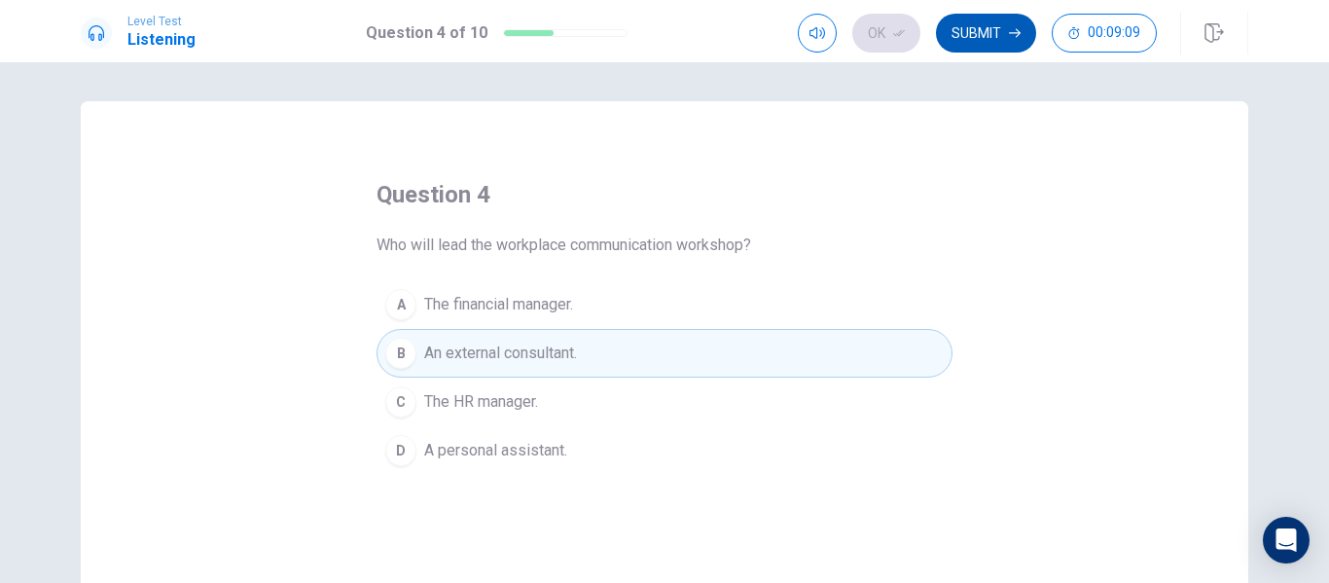
click at [995, 39] on button "Submit" at bounding box center [986, 33] width 100 height 39
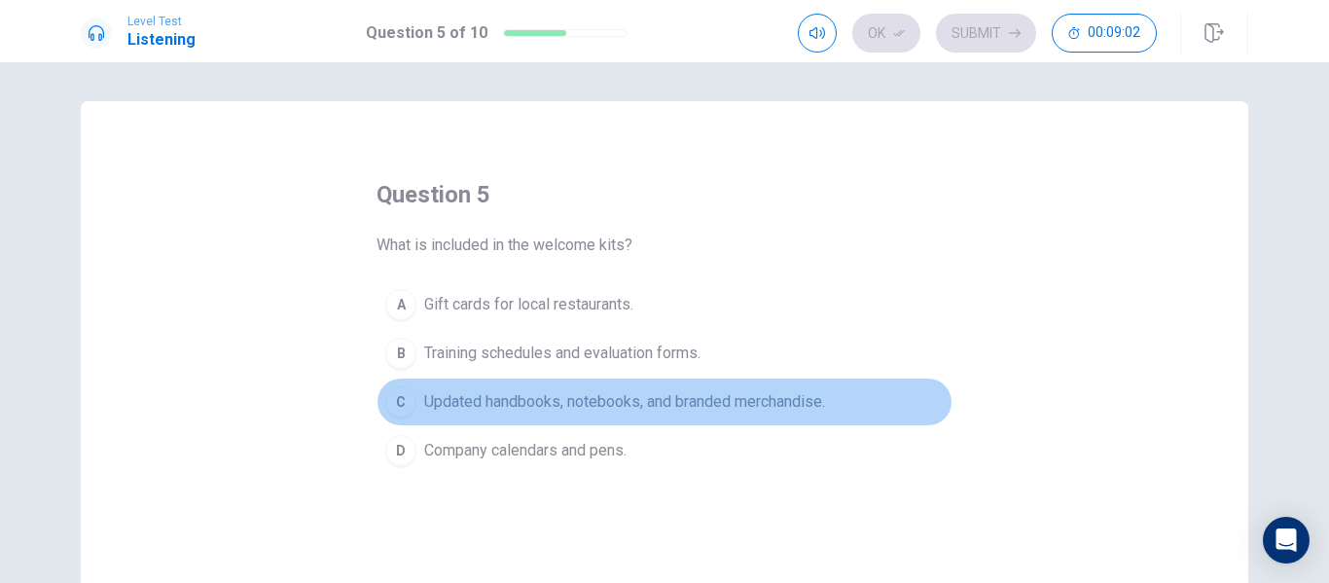
click at [759, 403] on span "Updated handbooks, notebooks, and branded merchandise." at bounding box center [624, 401] width 401 height 23
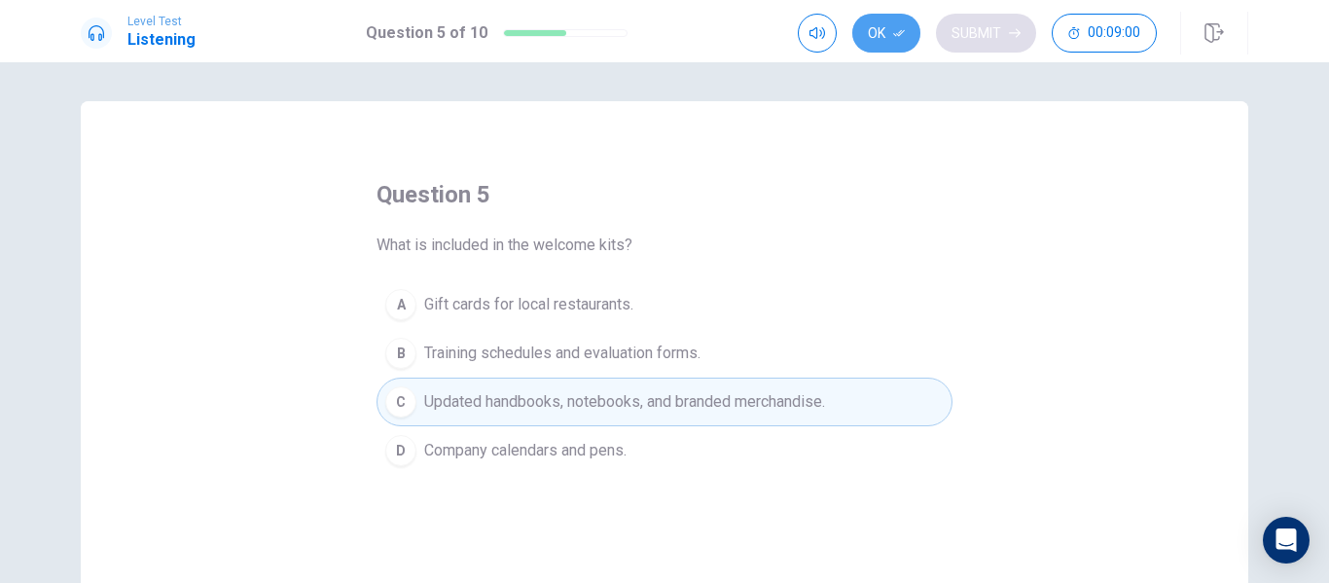
drag, startPoint x: 884, startPoint y: 32, endPoint x: 970, endPoint y: 32, distance: 85.6
click at [885, 32] on button "Ok" at bounding box center [886, 33] width 68 height 39
click at [979, 31] on button "Submit" at bounding box center [986, 33] width 100 height 39
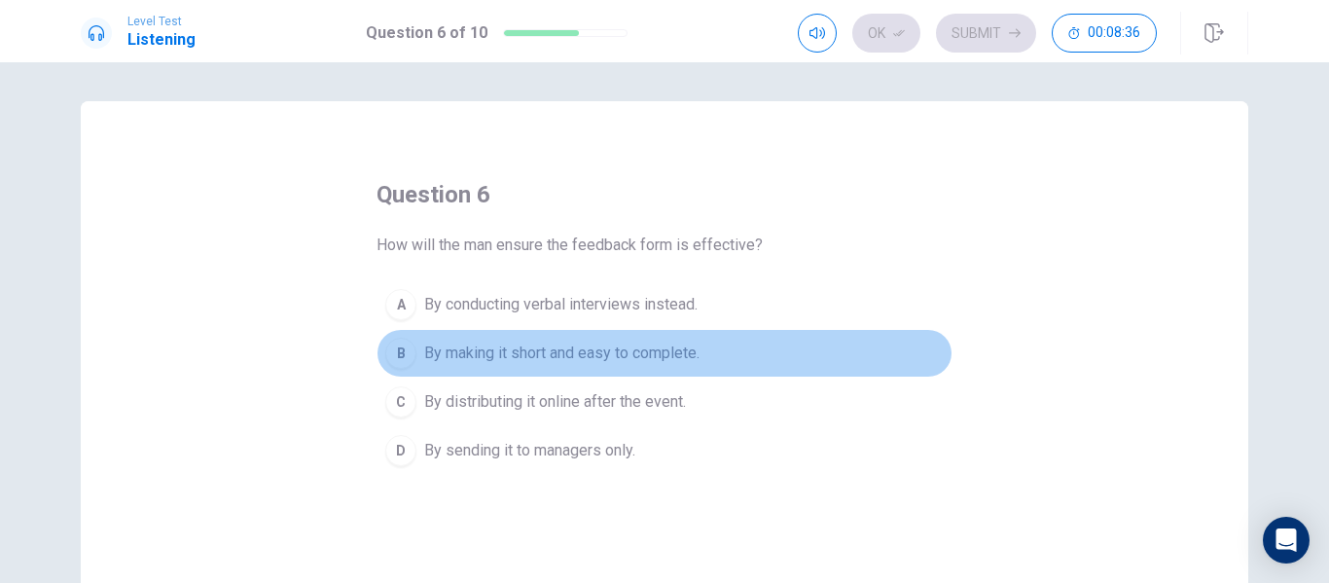
click at [663, 344] on span "By making it short and easy to complete." at bounding box center [561, 352] width 275 height 23
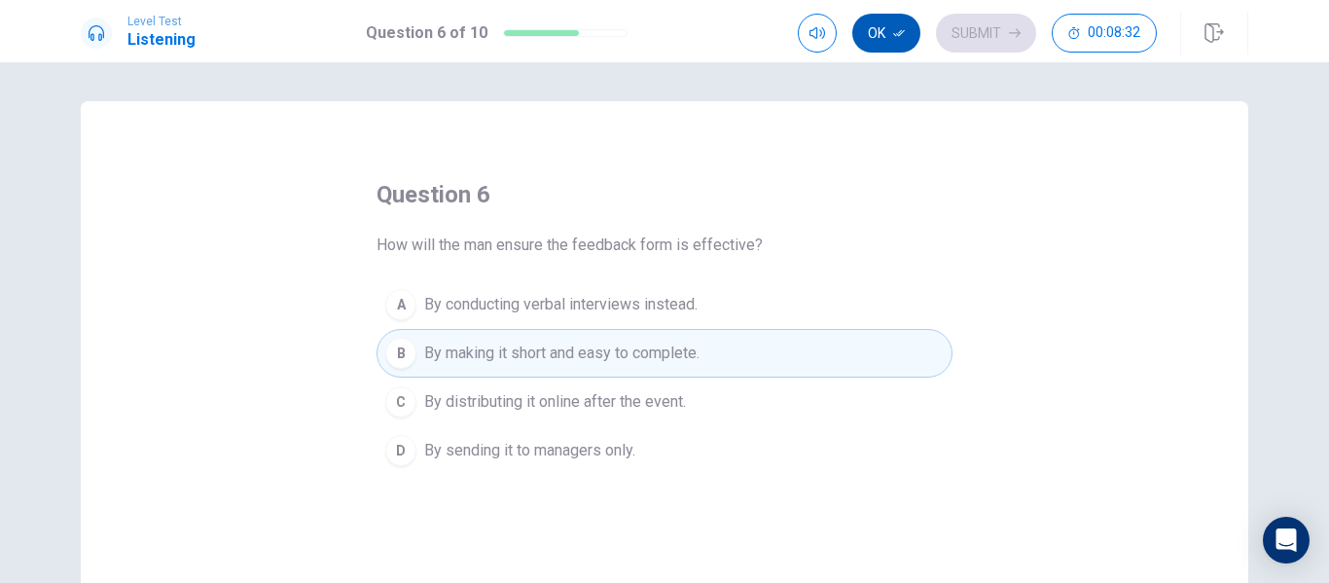
click at [894, 25] on button "Ok" at bounding box center [886, 33] width 68 height 39
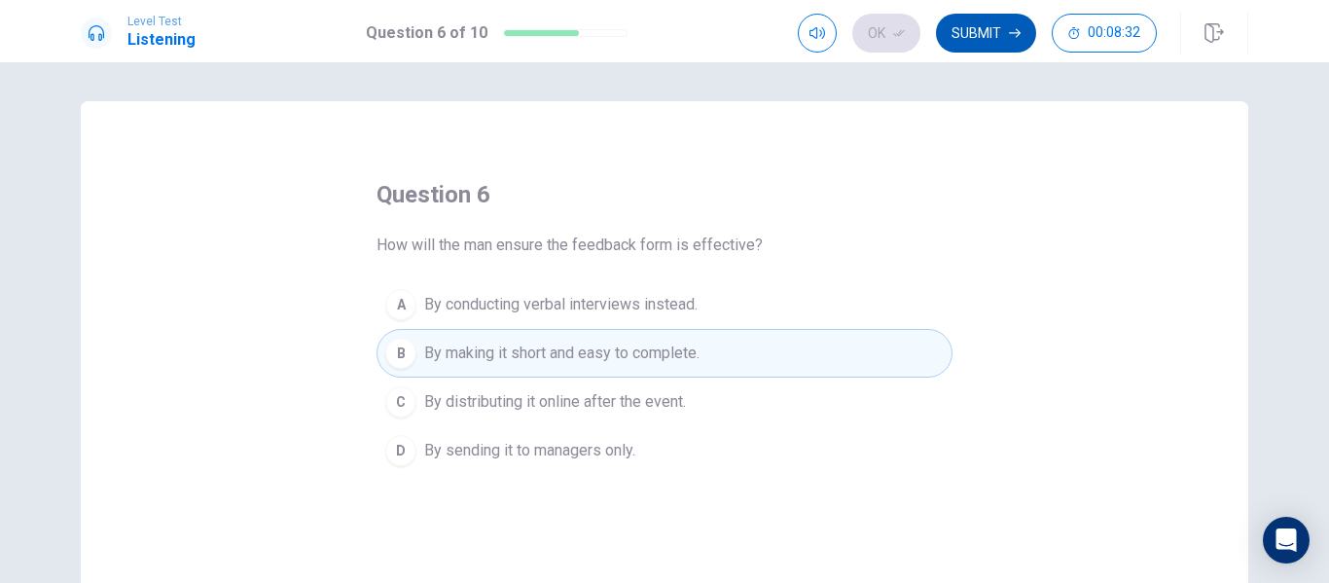
click at [963, 24] on button "Submit" at bounding box center [986, 33] width 100 height 39
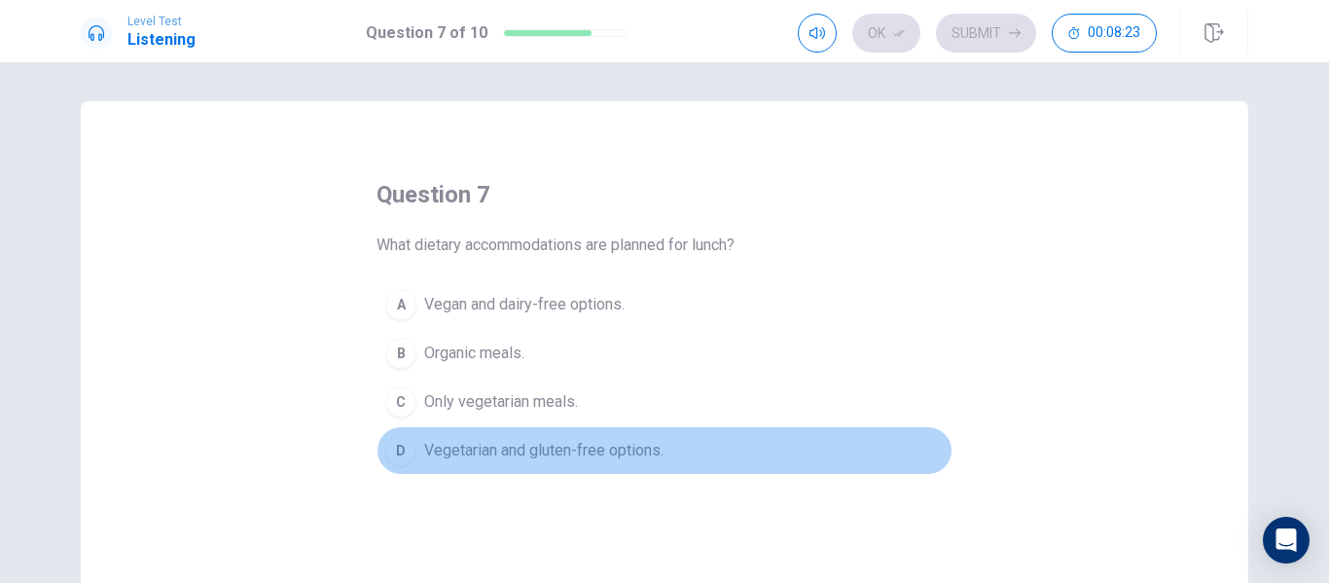
click at [596, 448] on span "Vegetarian and gluten-free options." at bounding box center [543, 450] width 239 height 23
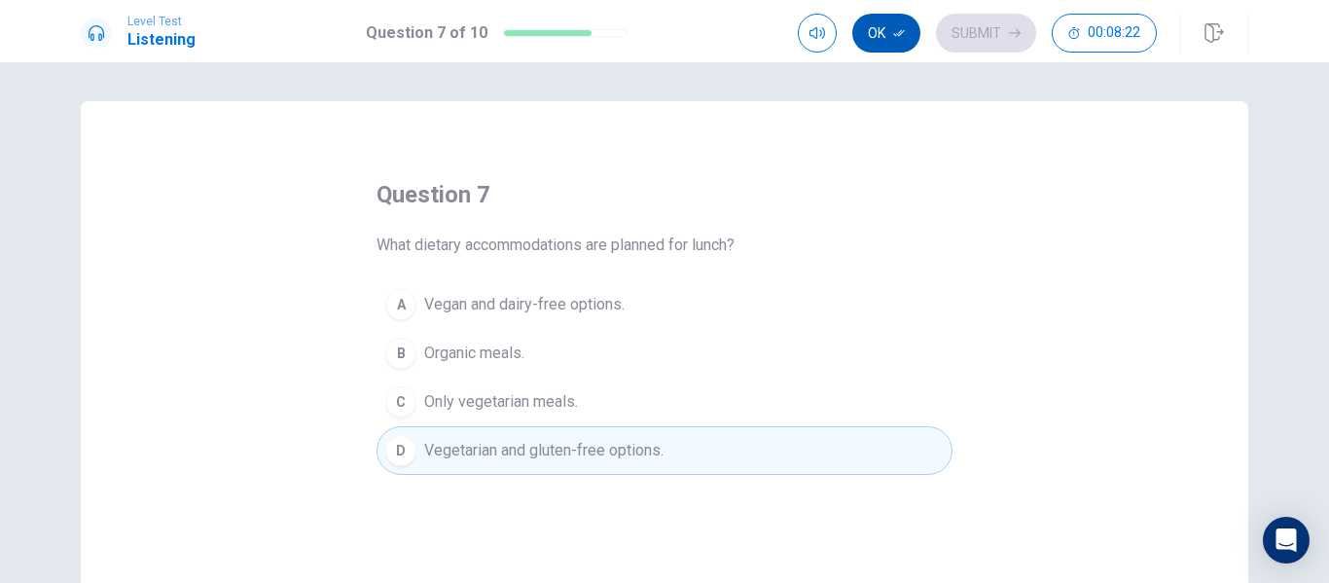
click at [870, 33] on button "Ok" at bounding box center [886, 33] width 68 height 39
click at [967, 31] on button "Submit" at bounding box center [986, 33] width 100 height 39
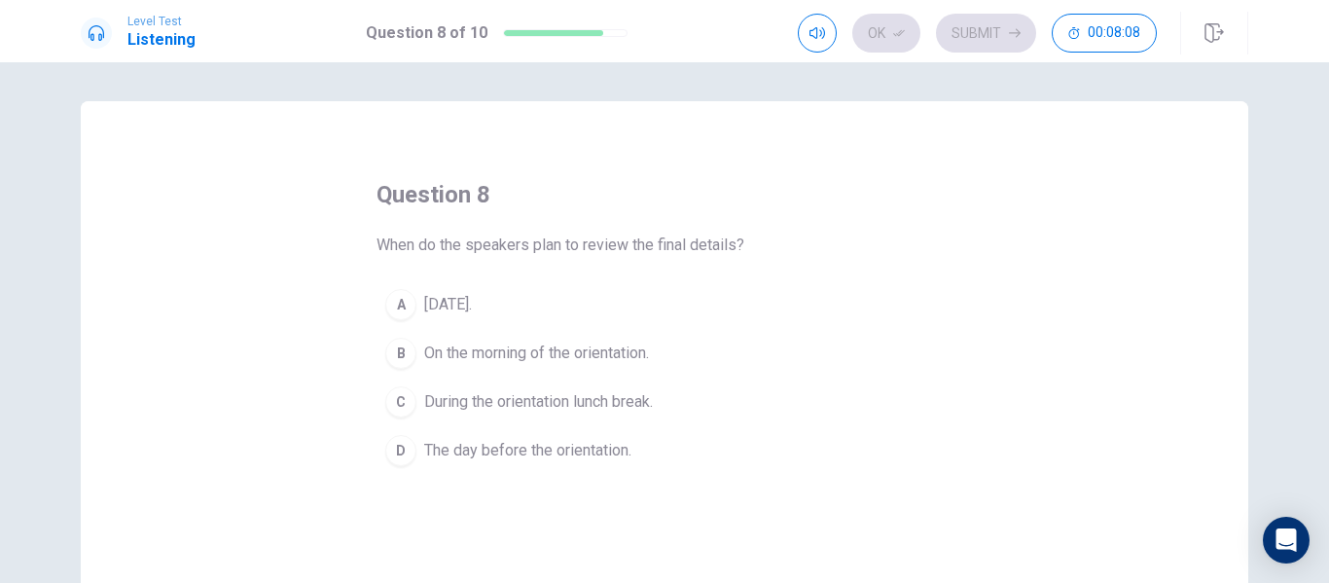
click at [461, 300] on span "[DATE]." at bounding box center [448, 304] width 48 height 23
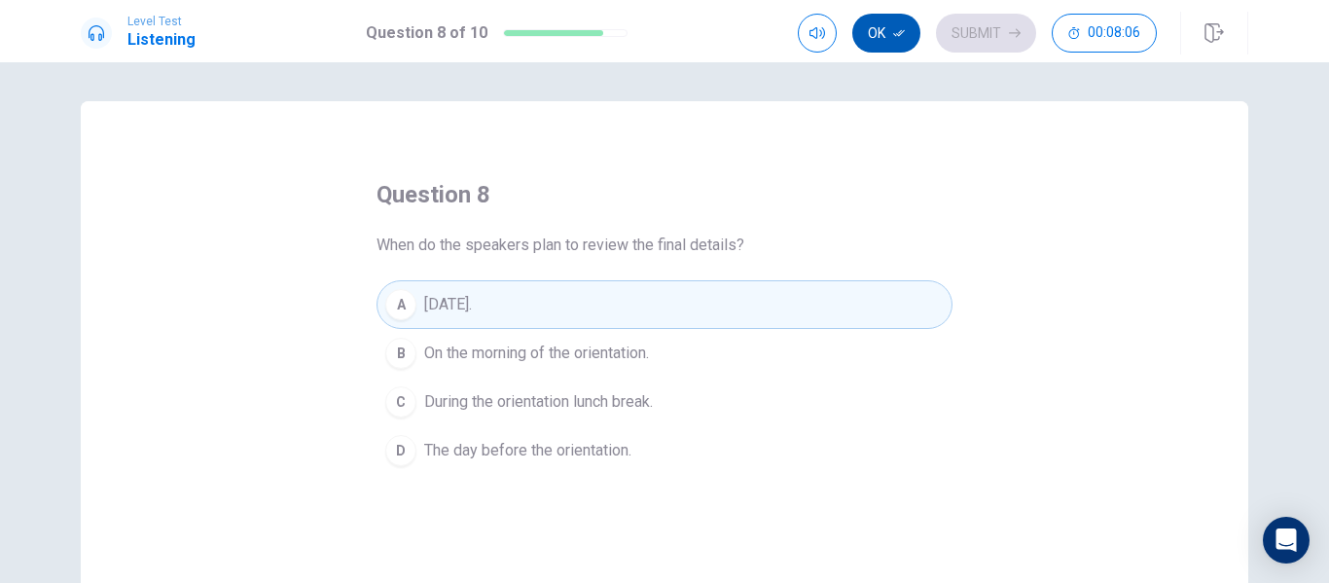
click at [873, 33] on button "Ok" at bounding box center [886, 33] width 68 height 39
click at [977, 33] on button "Submit" at bounding box center [986, 33] width 100 height 39
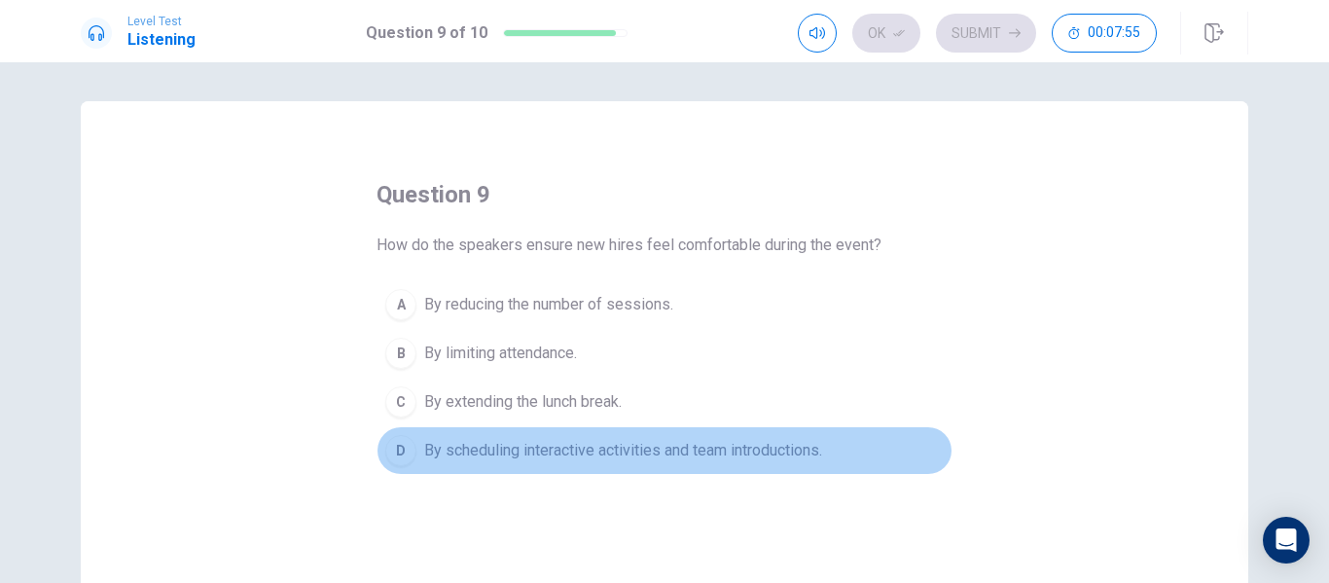
click at [696, 455] on span "By scheduling interactive activities and team introductions." at bounding box center [623, 450] width 398 height 23
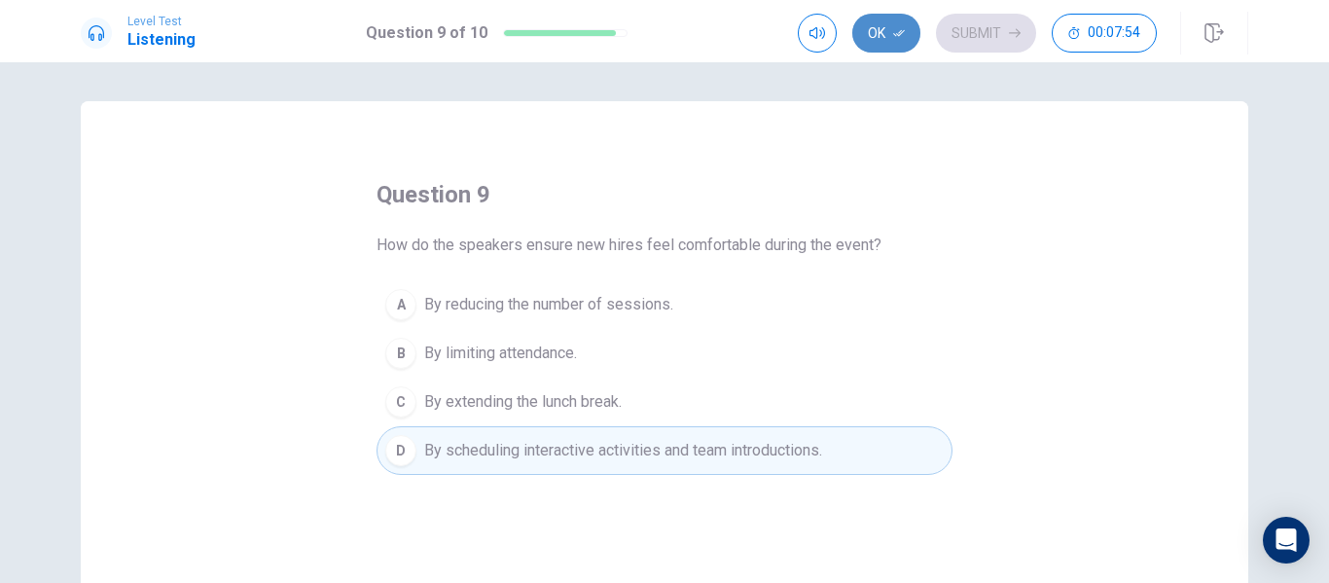
click at [887, 28] on button "Ok" at bounding box center [886, 33] width 68 height 39
click at [966, 30] on button "Submit" at bounding box center [986, 33] width 100 height 39
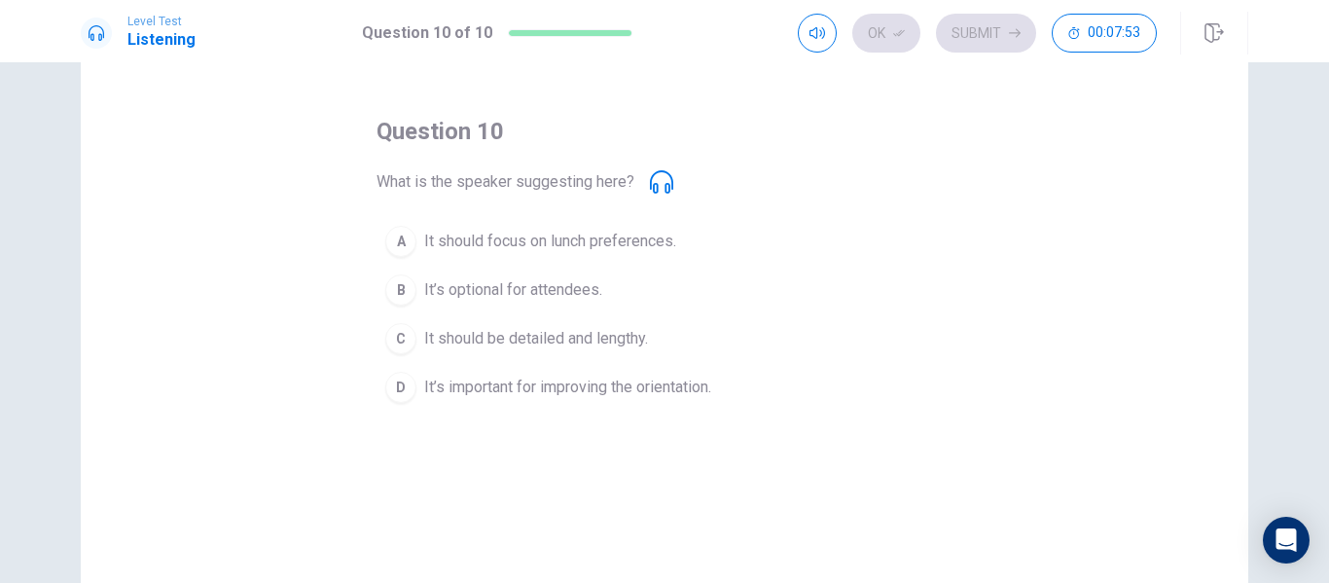
scroll to position [97, 0]
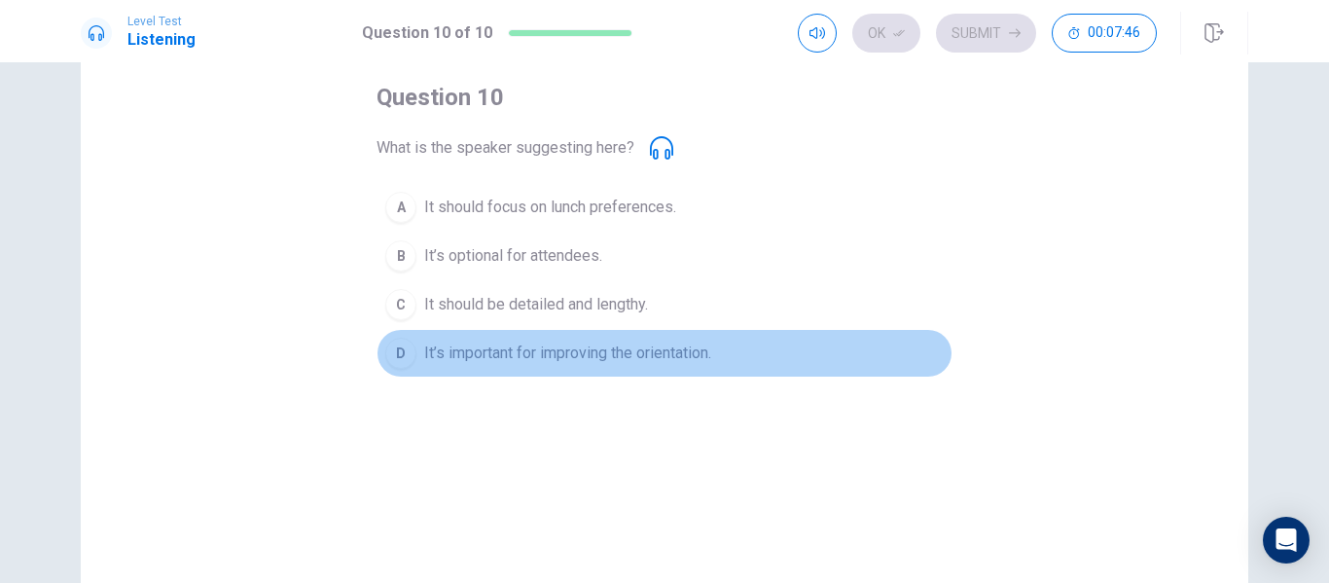
click at [664, 350] on span "It’s important for improving the orientation." at bounding box center [567, 352] width 287 height 23
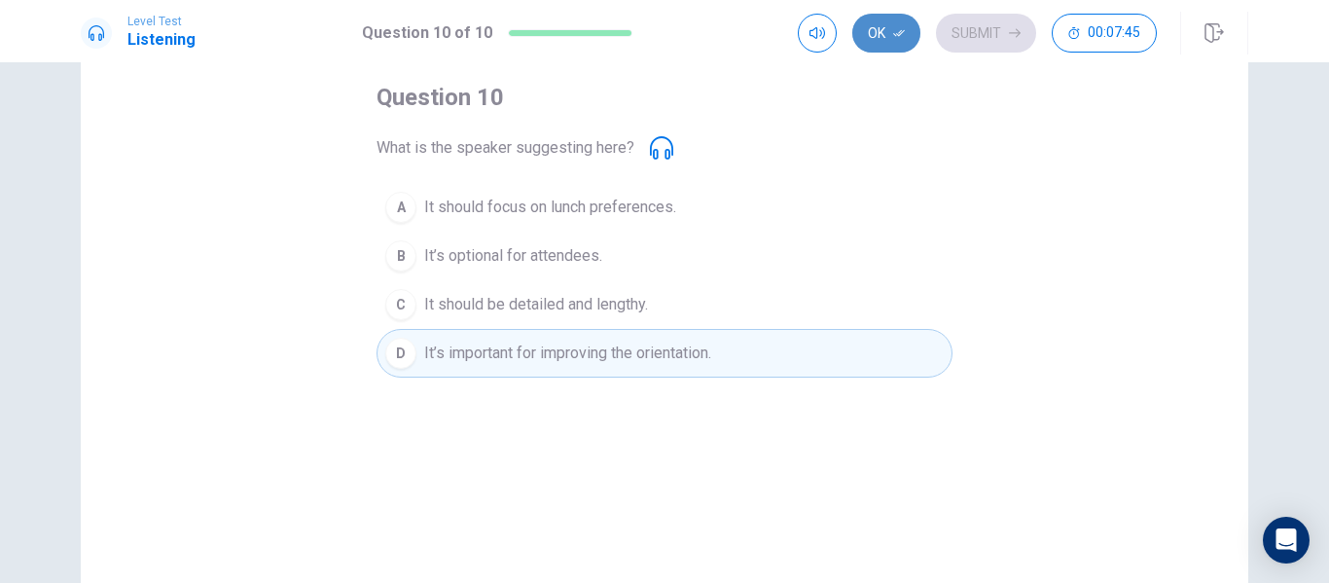
click at [865, 44] on button "Ok" at bounding box center [886, 33] width 68 height 39
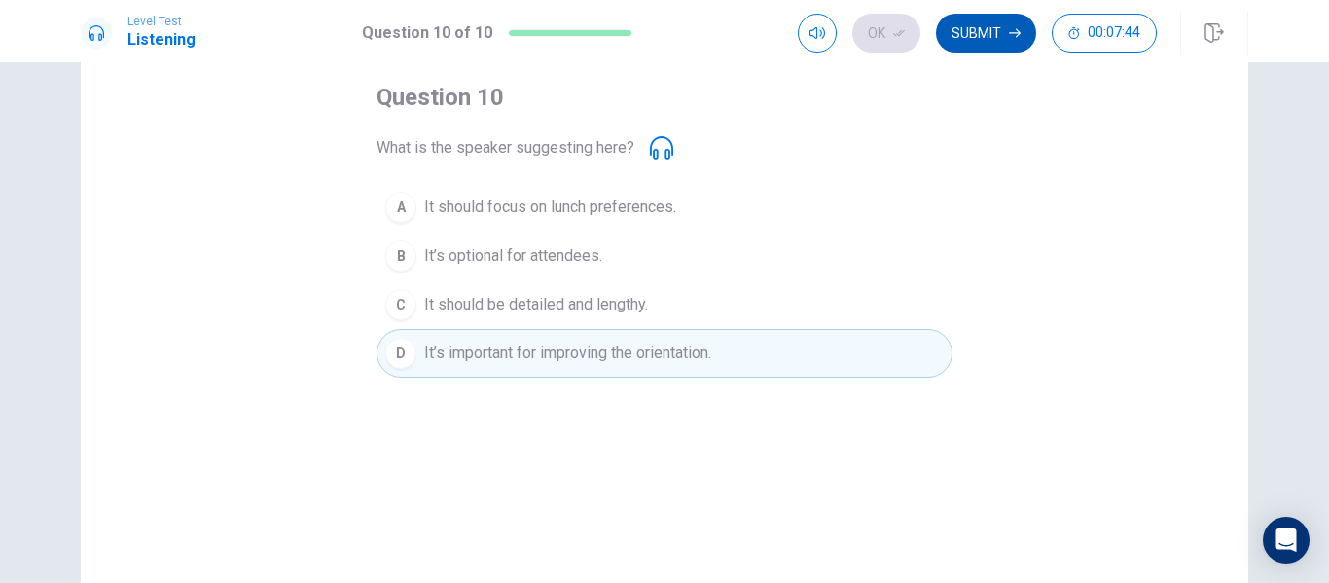
click at [977, 41] on button "Submit" at bounding box center [986, 33] width 100 height 39
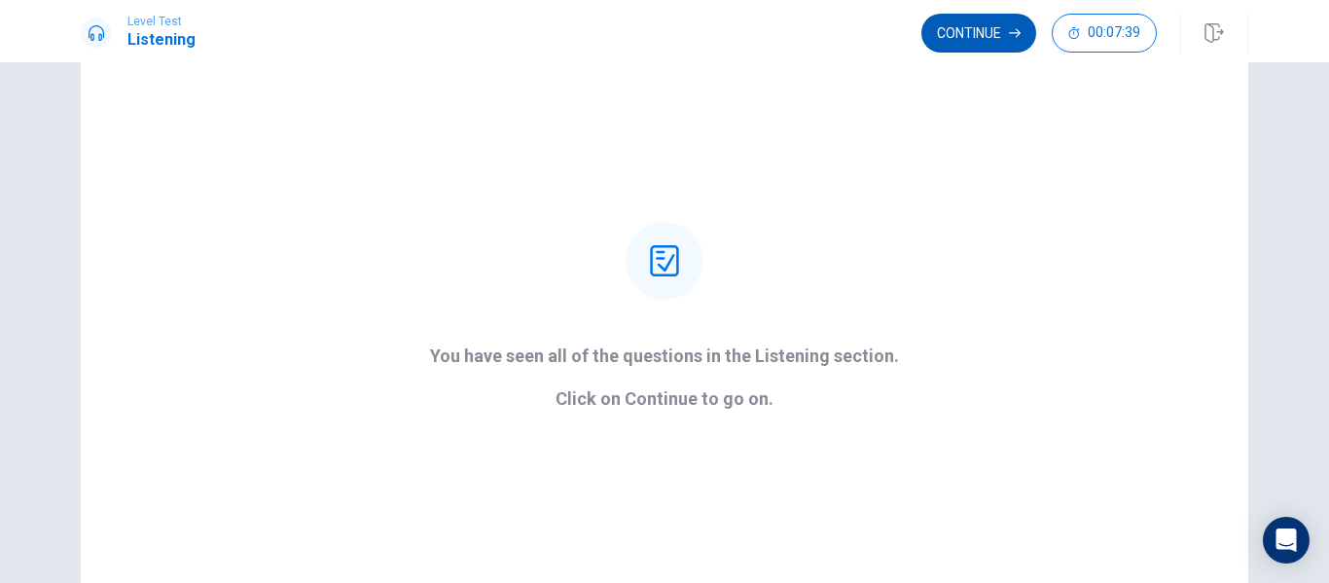
click at [959, 41] on button "Continue" at bounding box center [978, 33] width 115 height 39
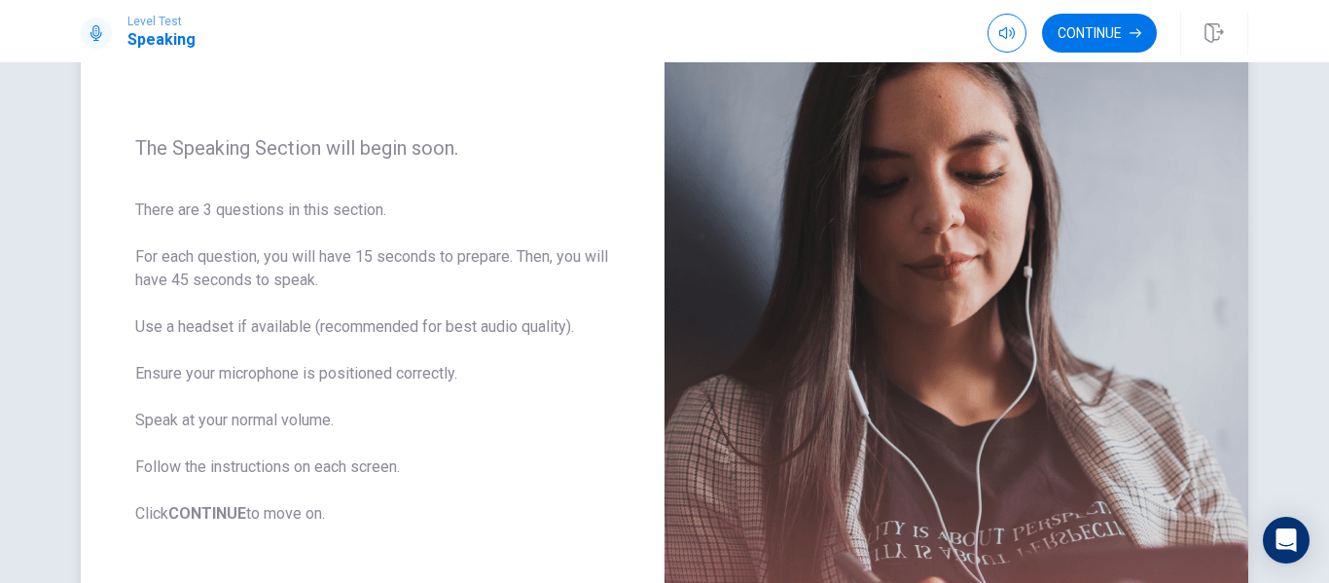
scroll to position [292, 0]
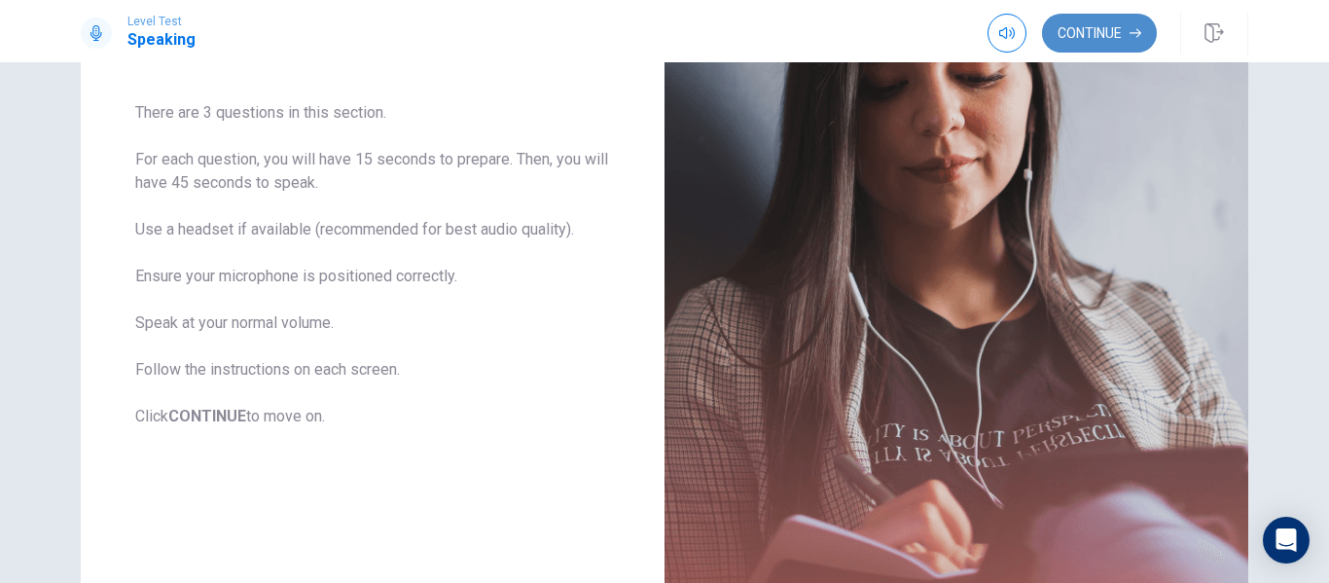
click at [1064, 45] on button "Continue" at bounding box center [1099, 33] width 115 height 39
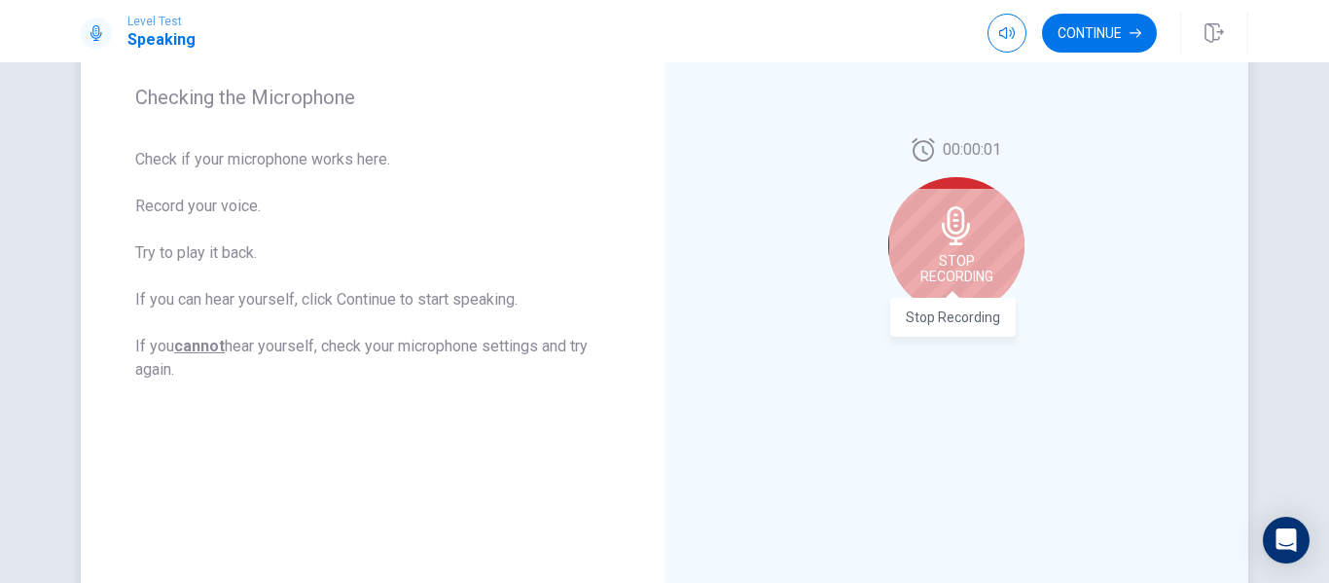
click at [945, 266] on span "Stop Recording" at bounding box center [956, 268] width 73 height 31
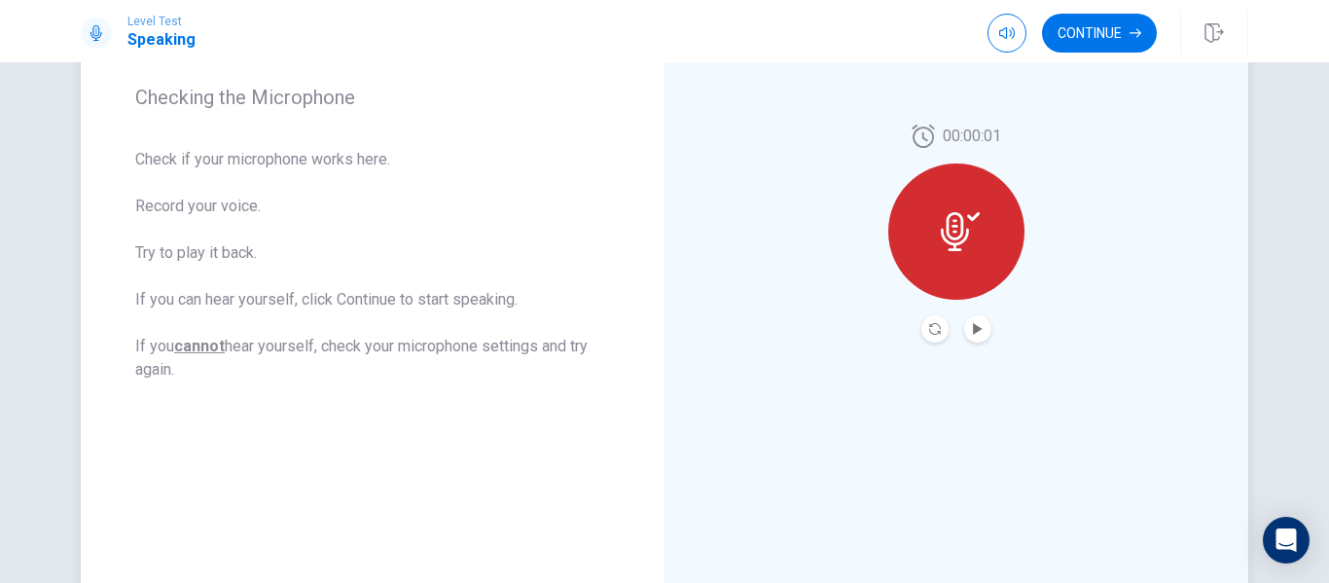
click at [955, 228] on icon at bounding box center [960, 231] width 39 height 39
click at [921, 327] on button "Record Again" at bounding box center [934, 328] width 27 height 27
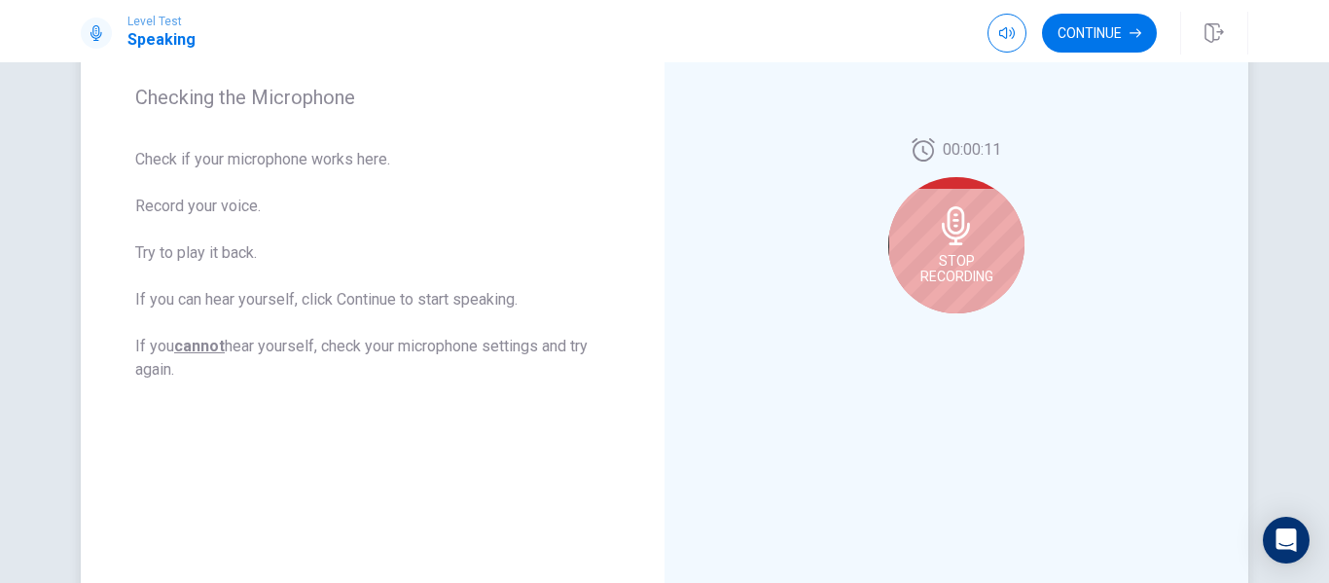
click at [945, 255] on span "Stop Recording" at bounding box center [956, 268] width 73 height 31
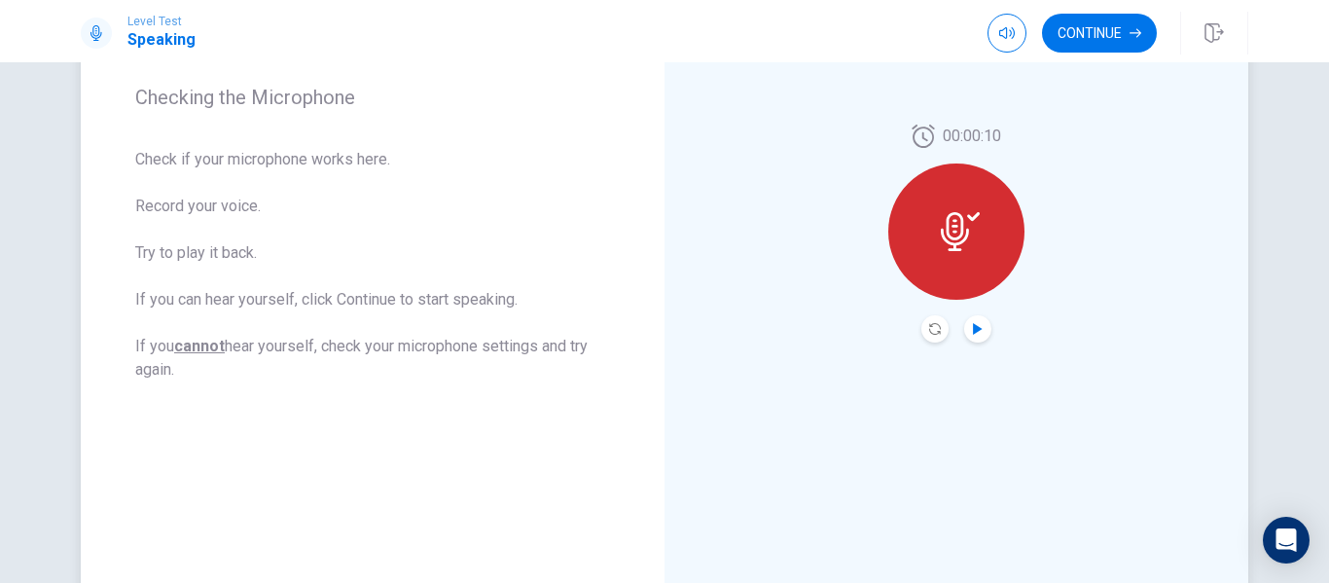
click at [976, 328] on icon "Play Audio" at bounding box center [978, 329] width 12 height 12
click at [1075, 38] on button "Continue" at bounding box center [1099, 33] width 115 height 39
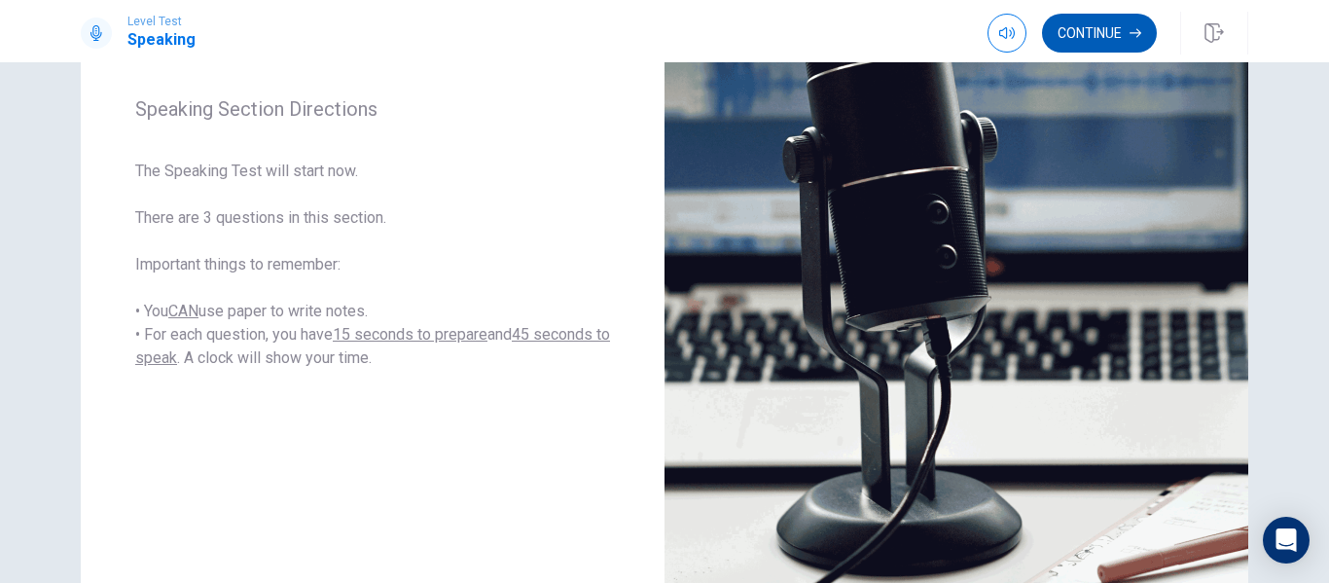
click at [1112, 42] on button "Continue" at bounding box center [1099, 33] width 115 height 39
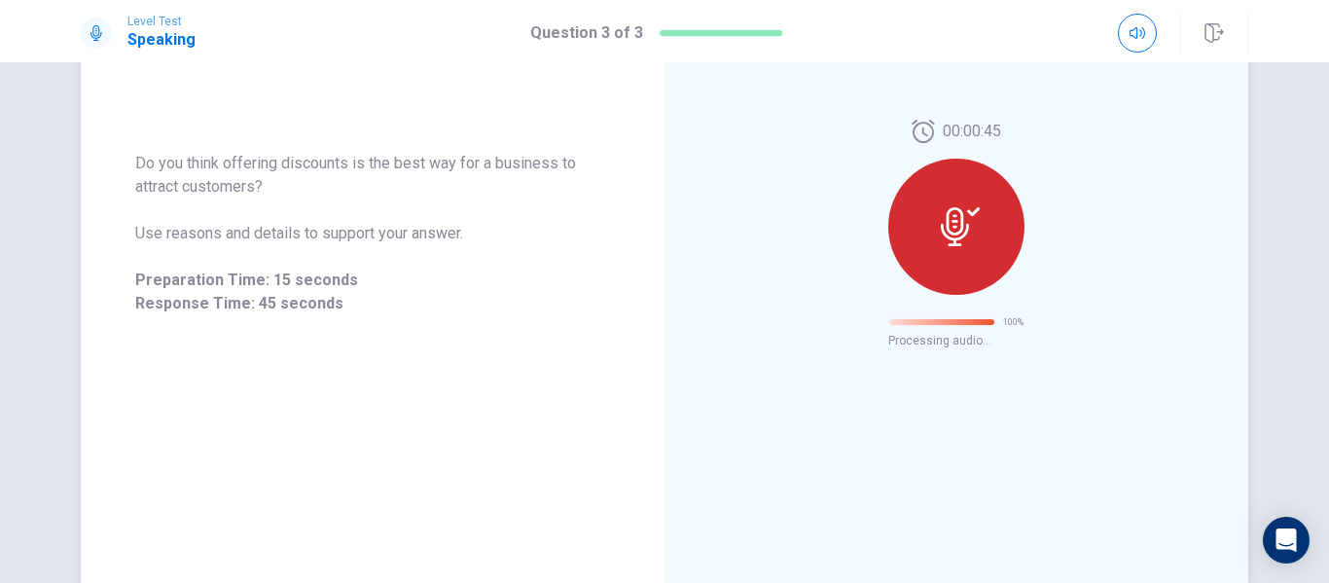
scroll to position [125, 0]
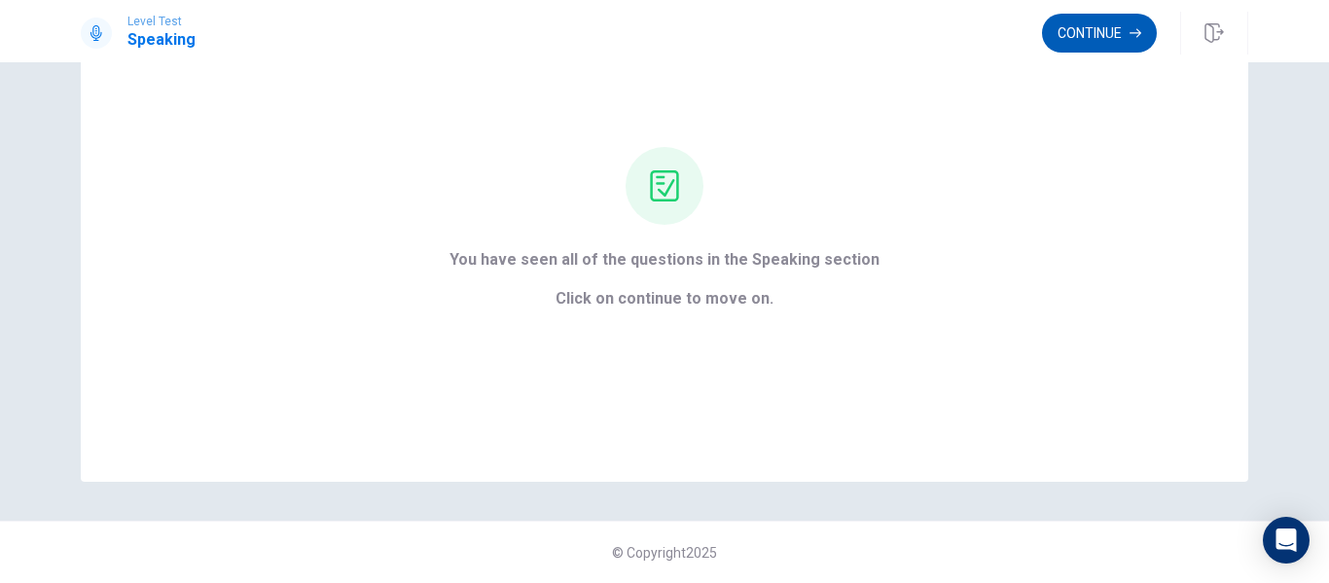
click at [1085, 36] on button "Continue" at bounding box center [1099, 33] width 115 height 39
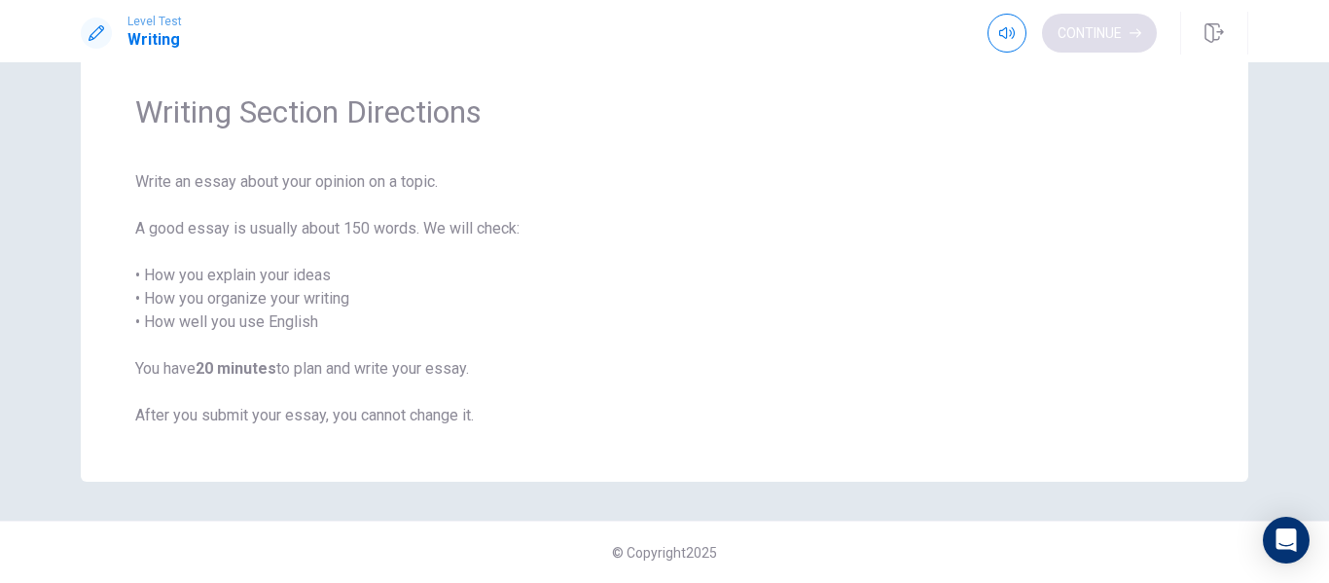
scroll to position [63, 0]
click at [1100, 41] on button "Continue" at bounding box center [1099, 33] width 115 height 39
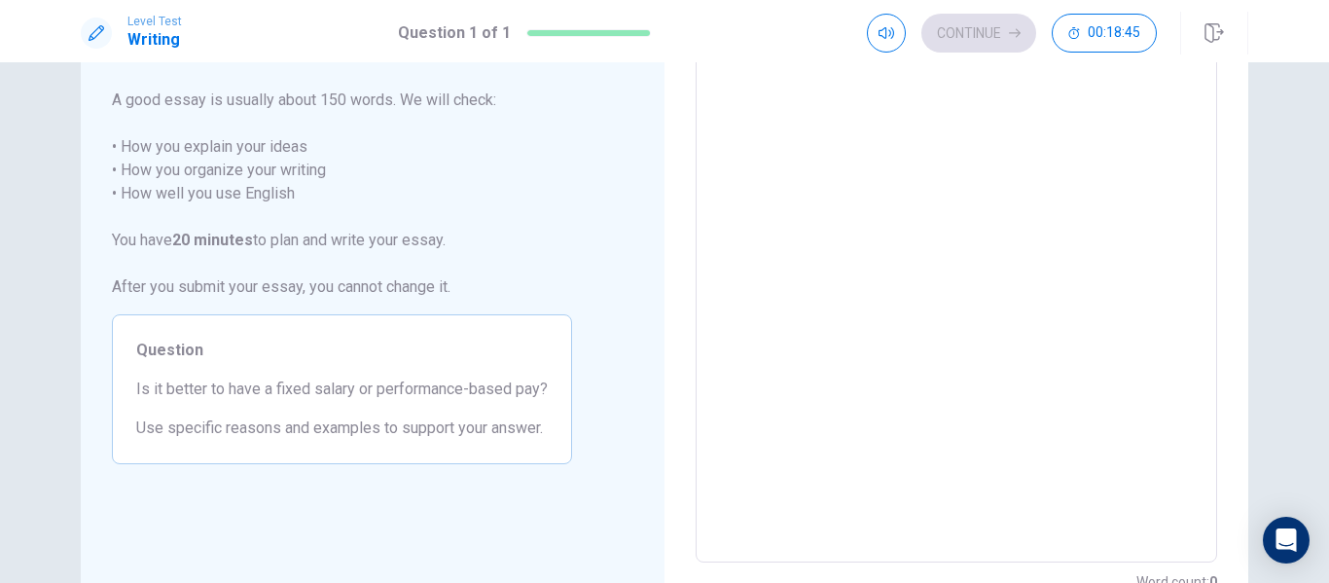
scroll to position [97, 0]
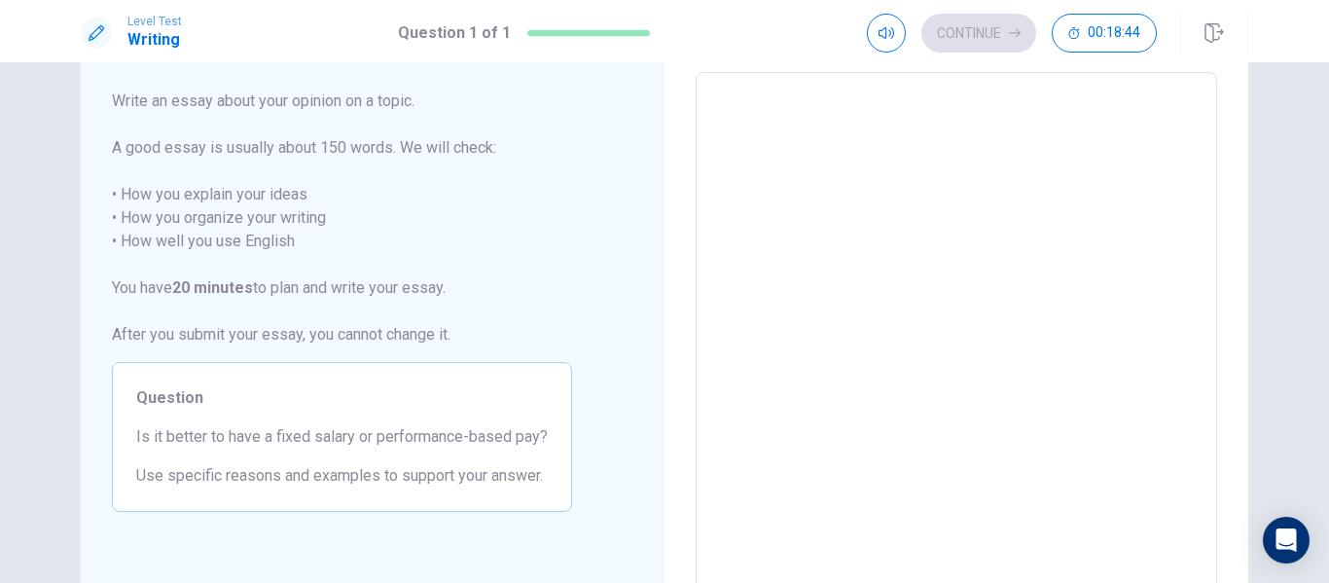
click at [859, 279] on textarea at bounding box center [956, 342] width 494 height 506
type textarea "I"
type textarea "x"
type textarea "I"
type textarea "x"
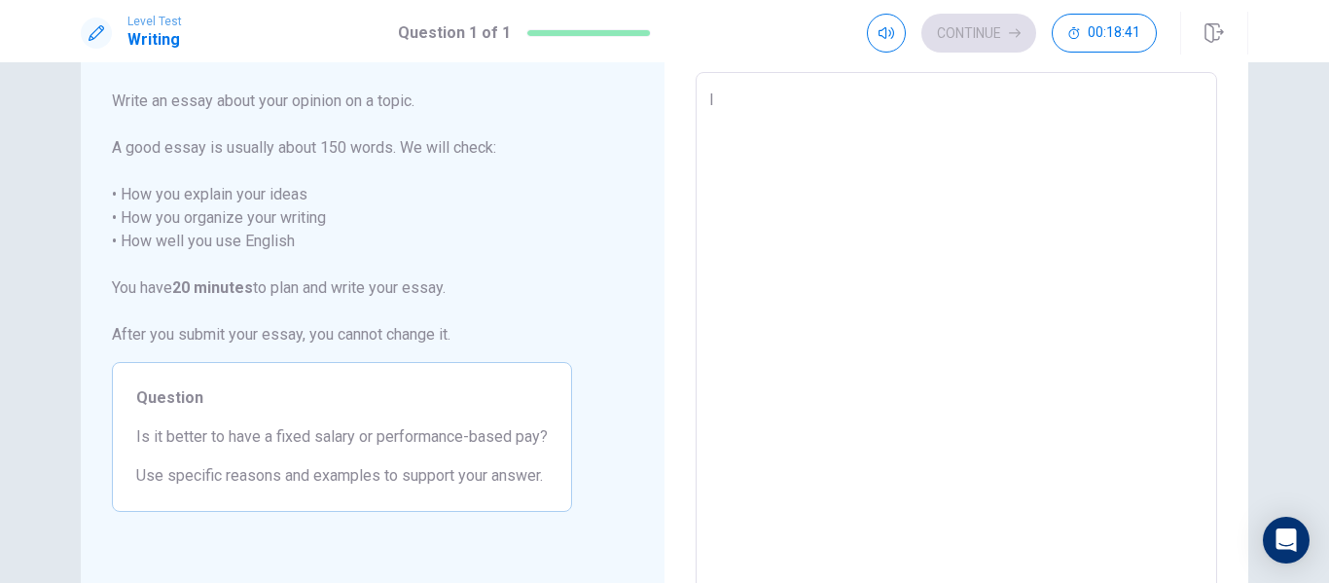
type textarea "I t"
type textarea "x"
type textarea "I th"
type textarea "x"
type textarea "I thi"
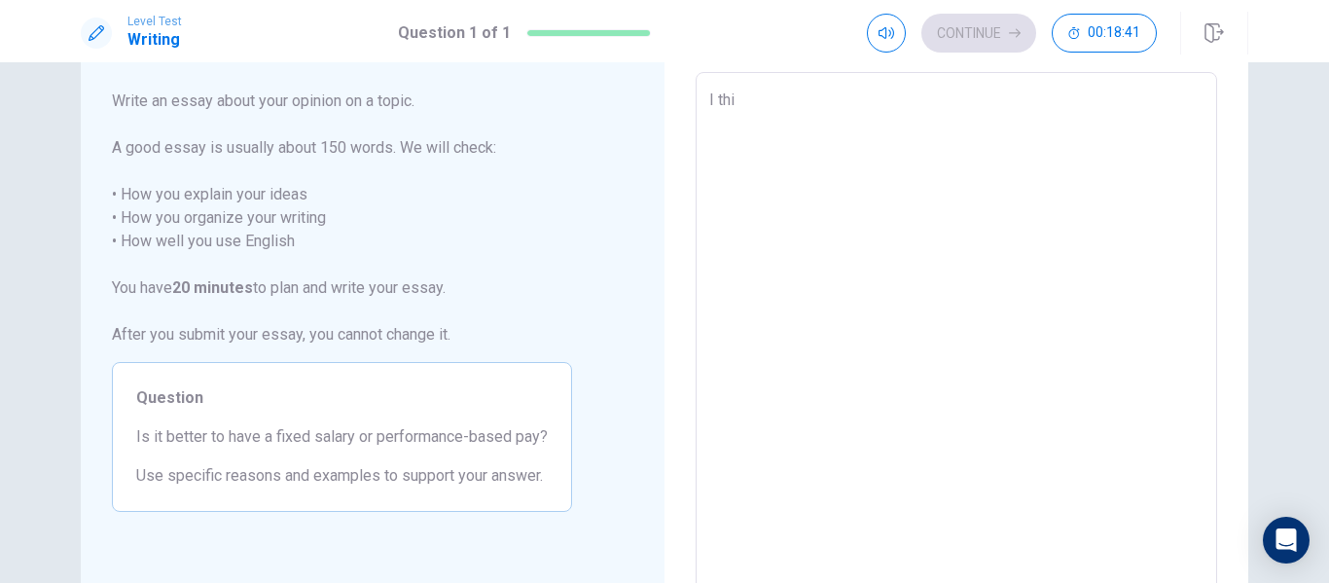
type textarea "x"
type textarea "I thin"
type textarea "x"
type textarea "I think"
type textarea "x"
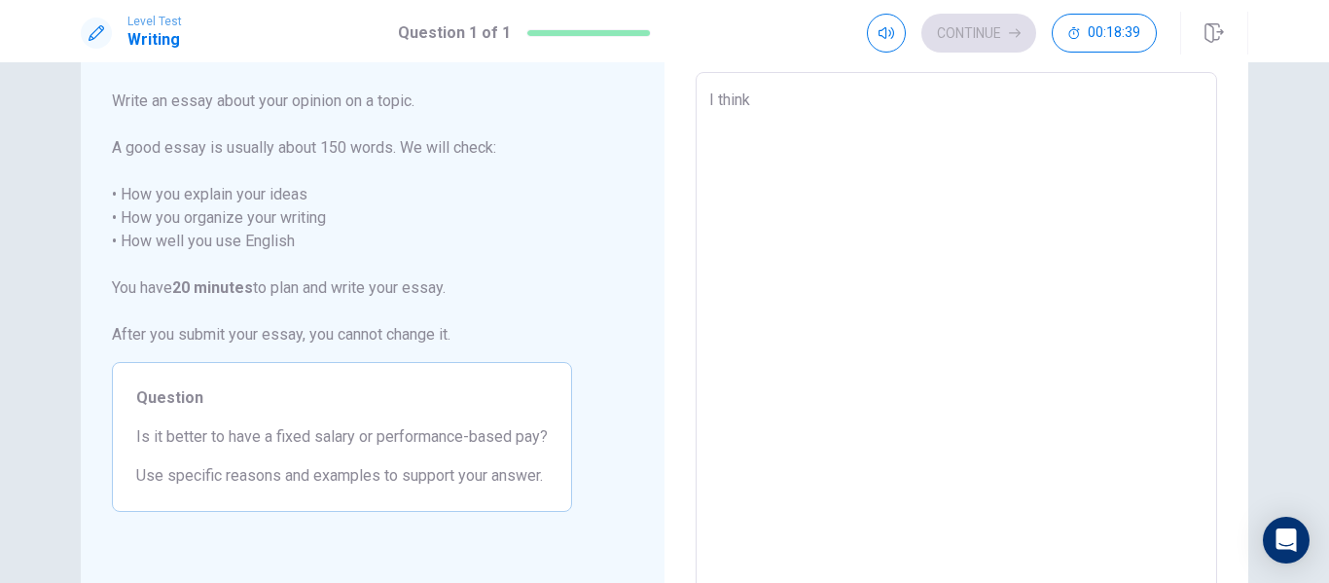
type textarea "I thin"
type textarea "x"
type textarea "I think"
type textarea "x"
type textarea "I think"
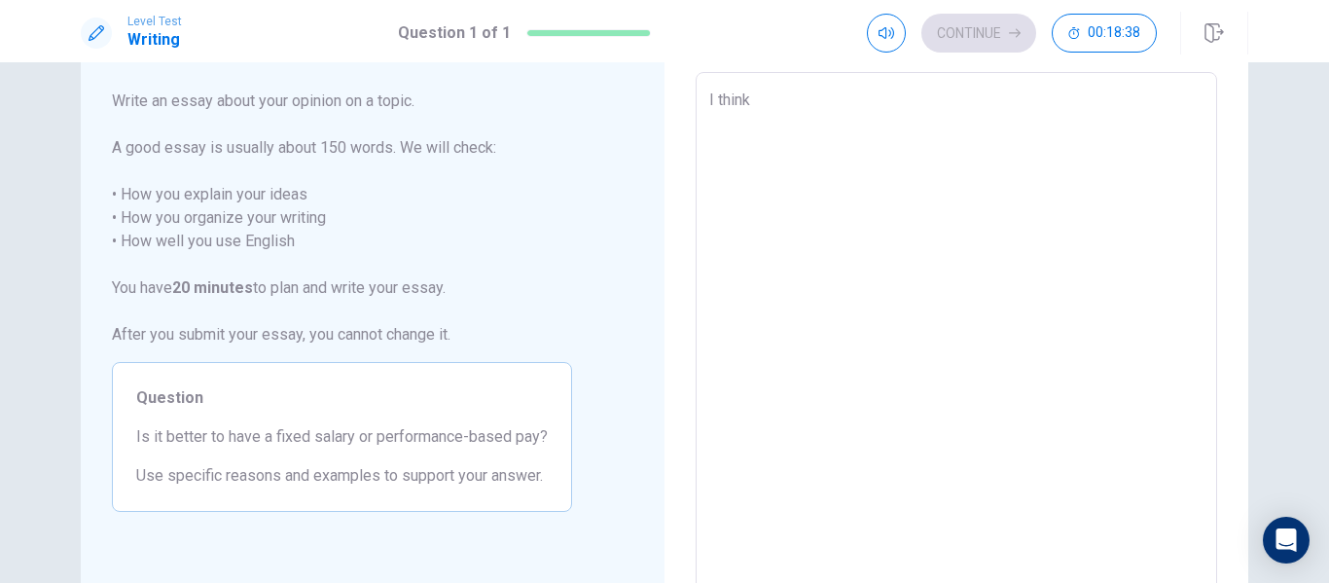
type textarea "x"
type textarea "I think i"
type textarea "x"
type textarea "I think is"
type textarea "x"
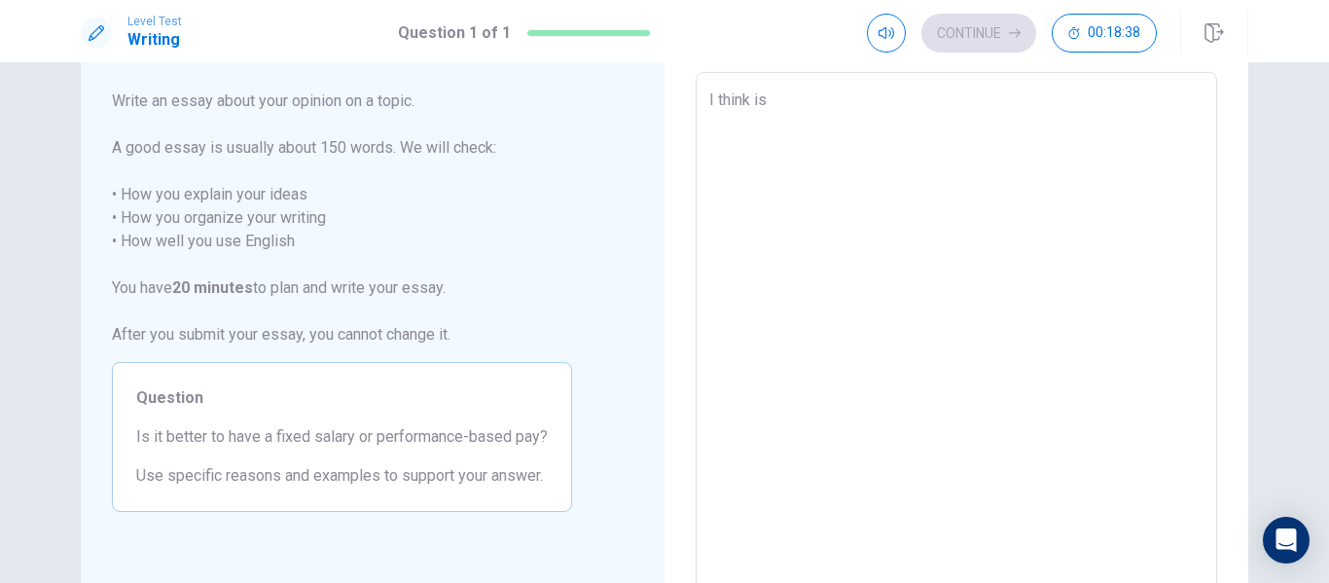
type textarea "I think is"
type textarea "x"
type textarea "I think is b"
type textarea "x"
type textarea "I think is be"
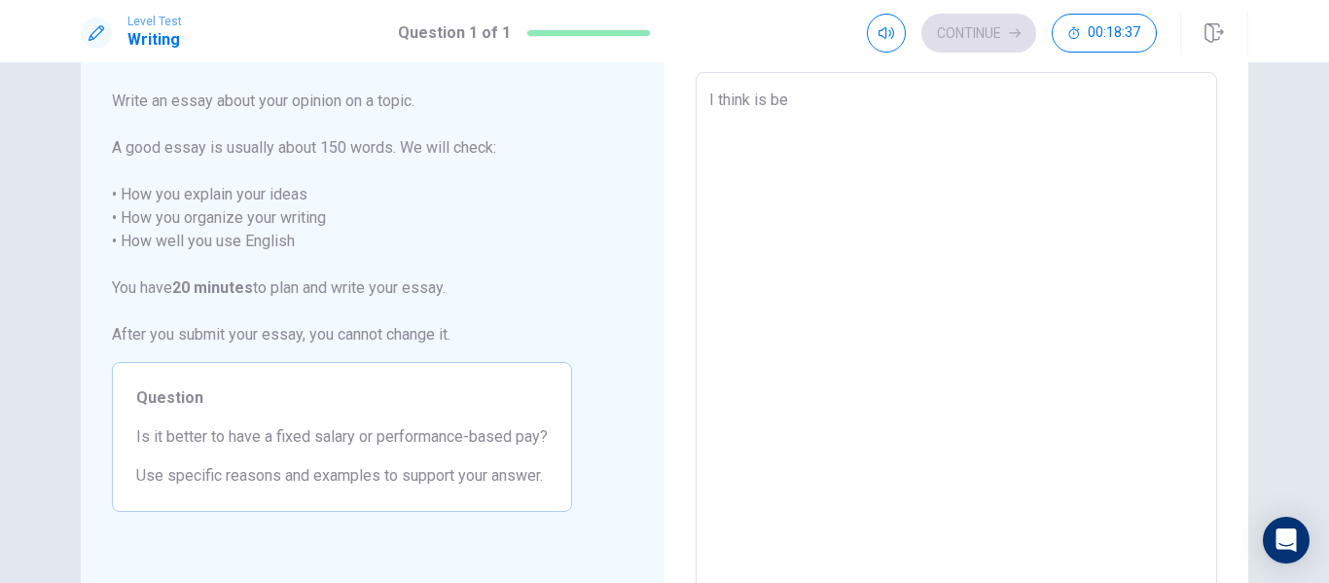
type textarea "x"
type textarea "I think is bet"
type textarea "x"
type textarea "I think is bett"
type textarea "x"
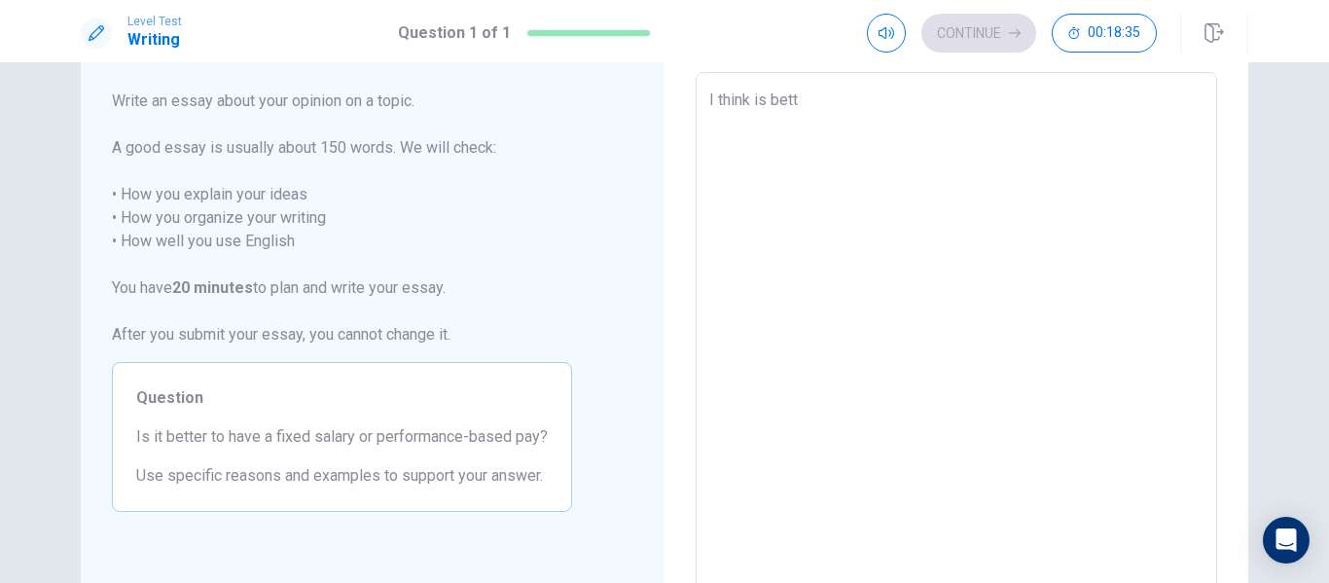
type textarea "I think is [PERSON_NAME]"
type textarea "x"
type textarea "I think is better"
type textarea "x"
type textarea "I think is better"
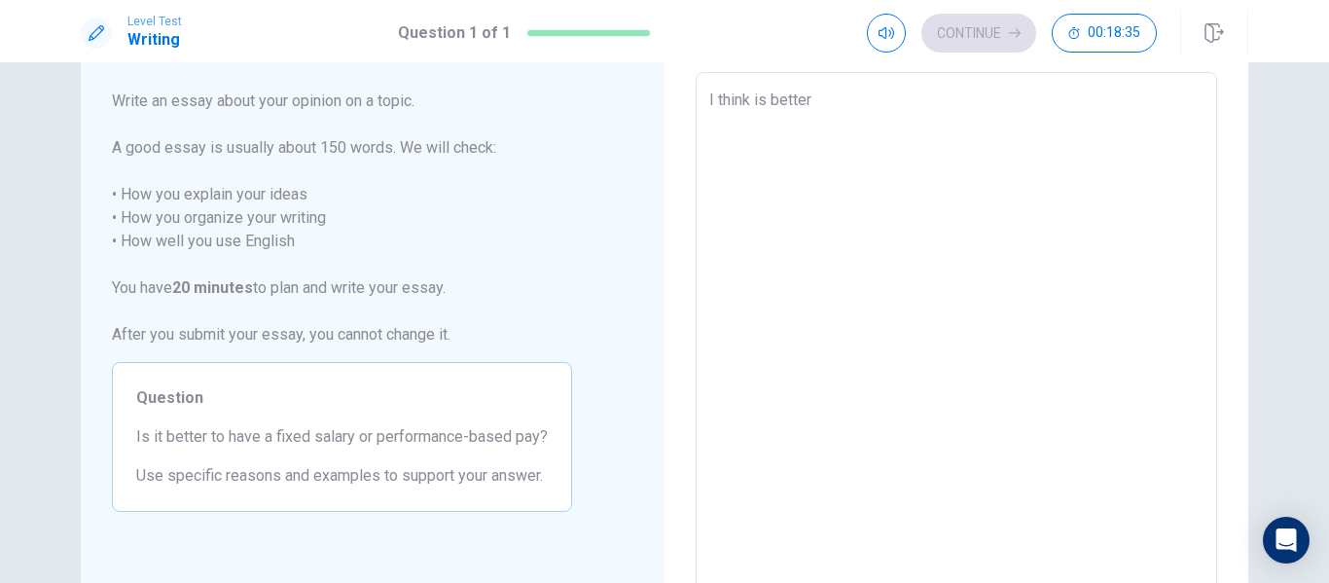
type textarea "x"
type textarea "I think is better t"
type textarea "x"
type textarea "I think is better to"
type textarea "x"
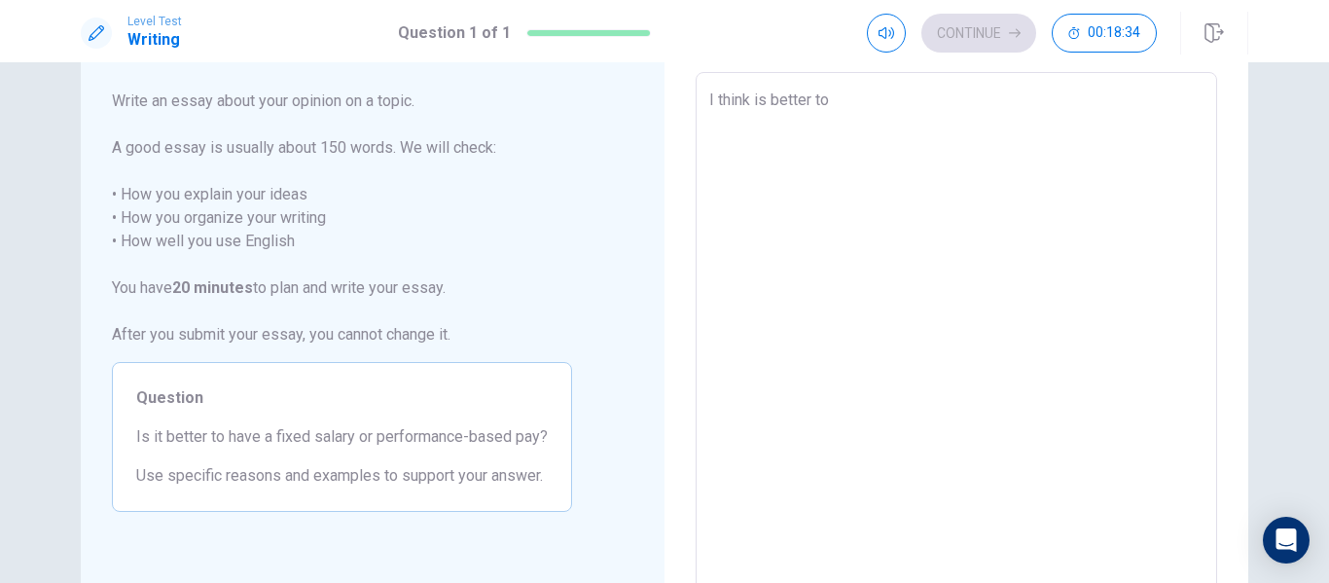
type textarea "I think is better to"
type textarea "x"
type textarea "I think is better to h"
type textarea "x"
type textarea "I think is better to ha"
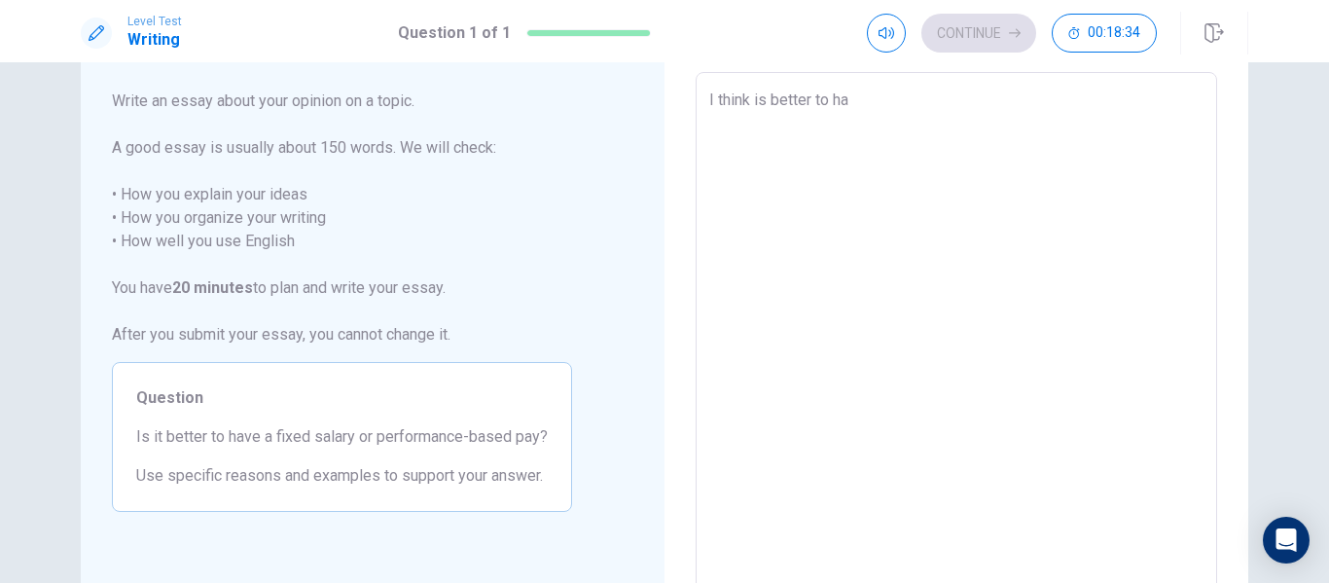
type textarea "x"
type textarea "I think is better to hav"
type textarea "x"
type textarea "I think is better to have"
type textarea "x"
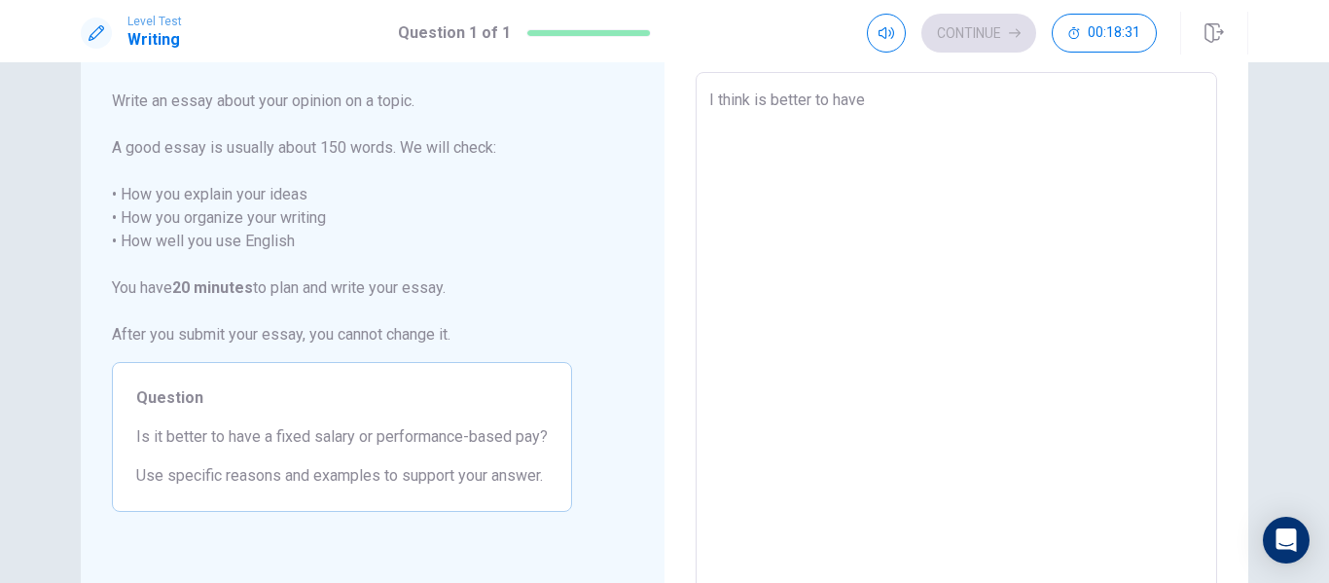
type textarea "I think is better to have"
type textarea "x"
type textarea "I think is better to have a"
type textarea "x"
type textarea "I think is better to have a"
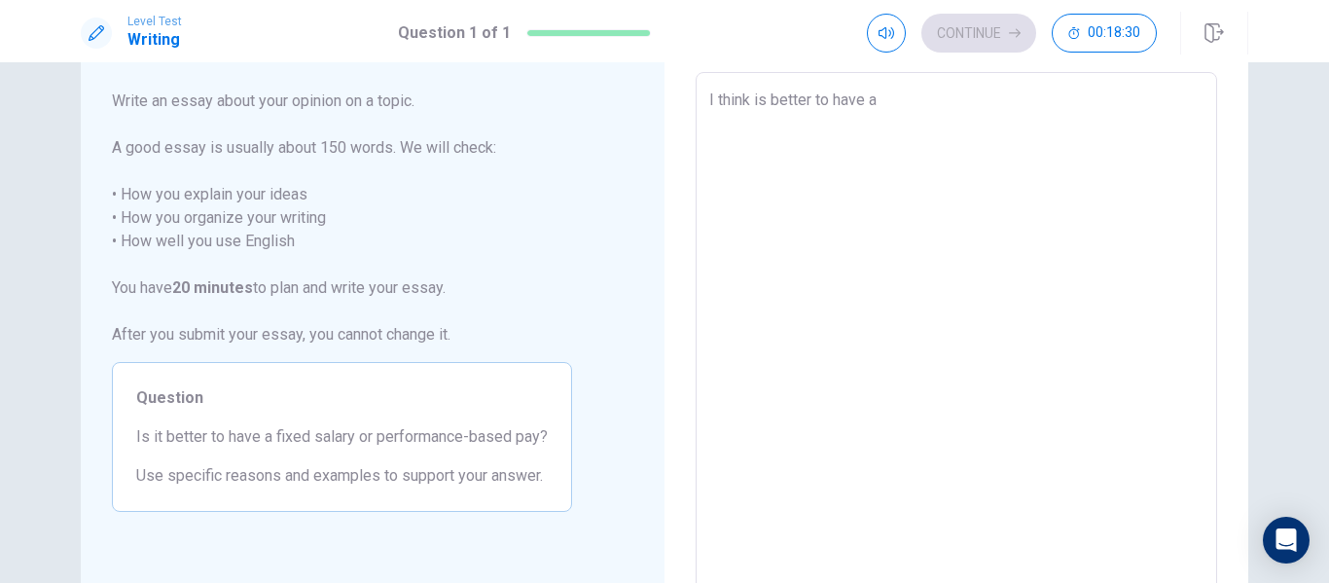
type textarea "x"
type textarea "I think is better to have a p"
type textarea "x"
type textarea "I think is better to have a pe"
type textarea "x"
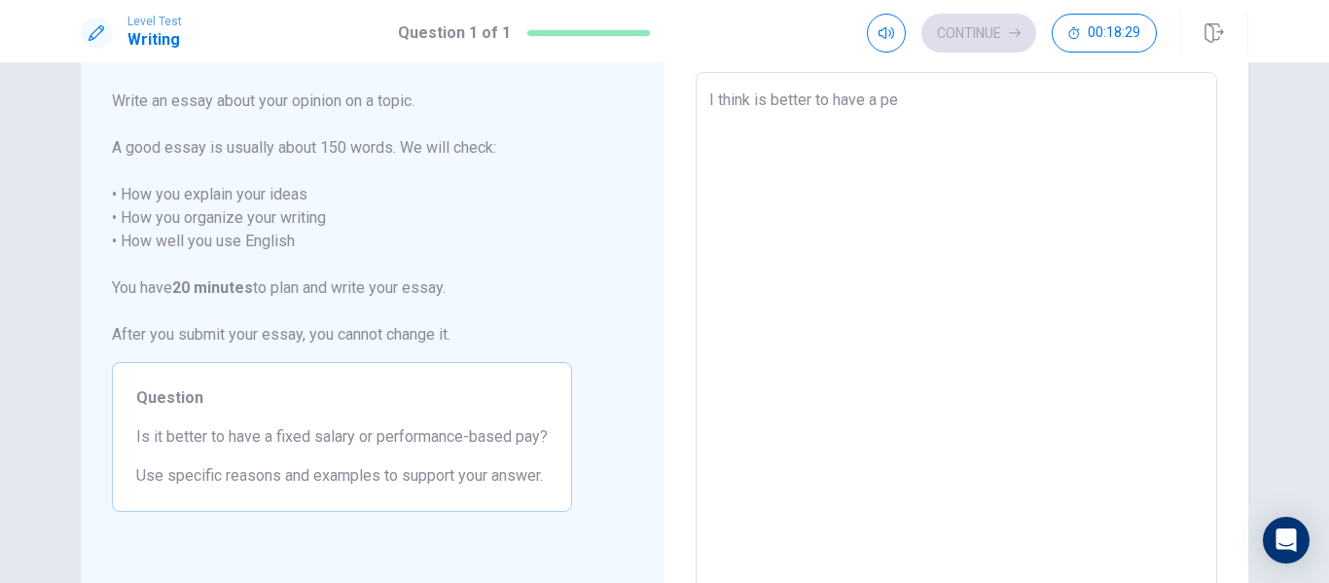
type textarea "I think is better to have a pef"
type textarea "x"
type textarea "I think is better to have a pefo"
type textarea "x"
type textarea "I think is better to have a pefor"
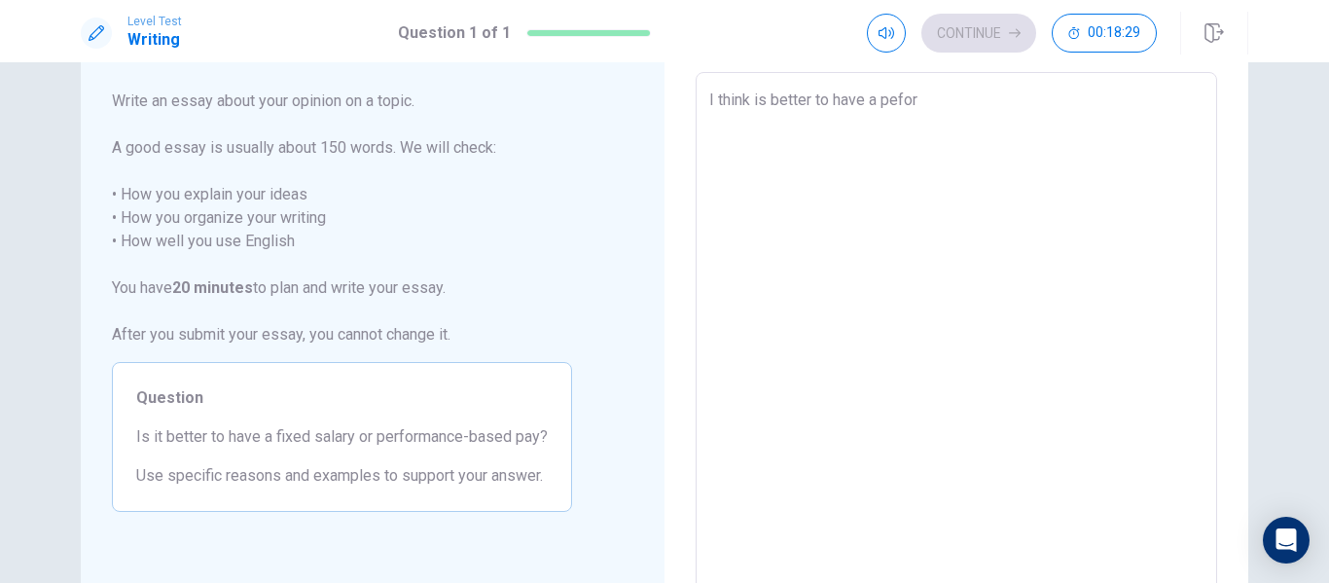
type textarea "x"
type textarea "I think is better to have a peform"
type textarea "x"
type textarea "I think is better to have a peforma"
type textarea "x"
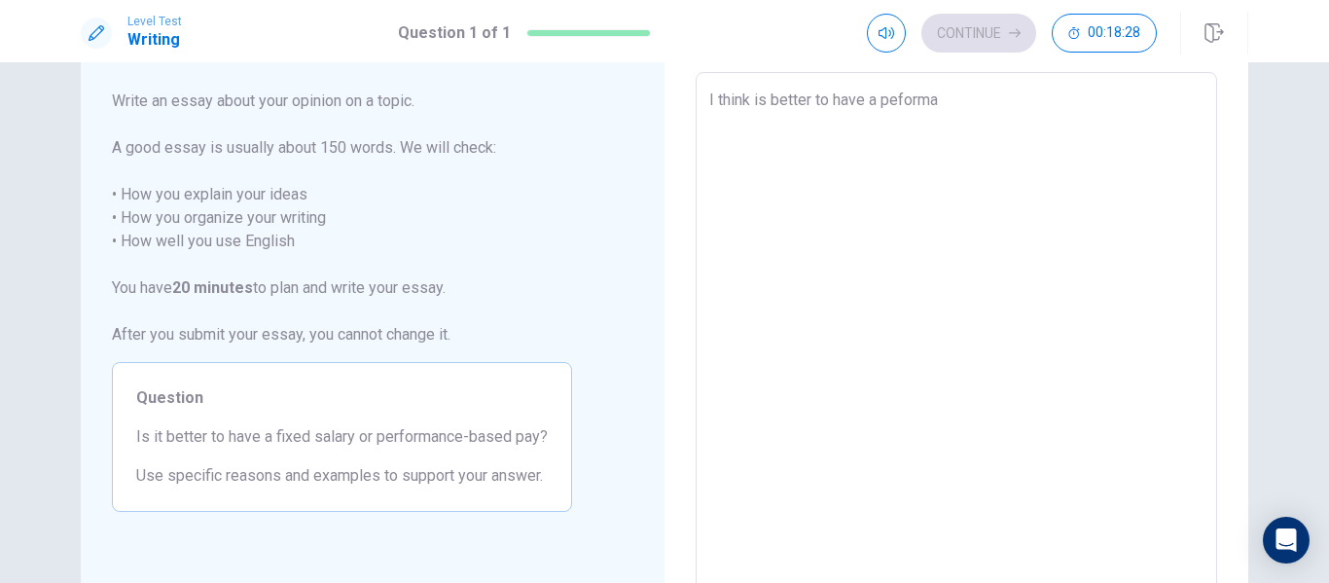
type textarea "I think is better to have a peforman"
type textarea "x"
type textarea "I think is better to have a peformanc"
type textarea "x"
type textarea "I think is better to have a peformance"
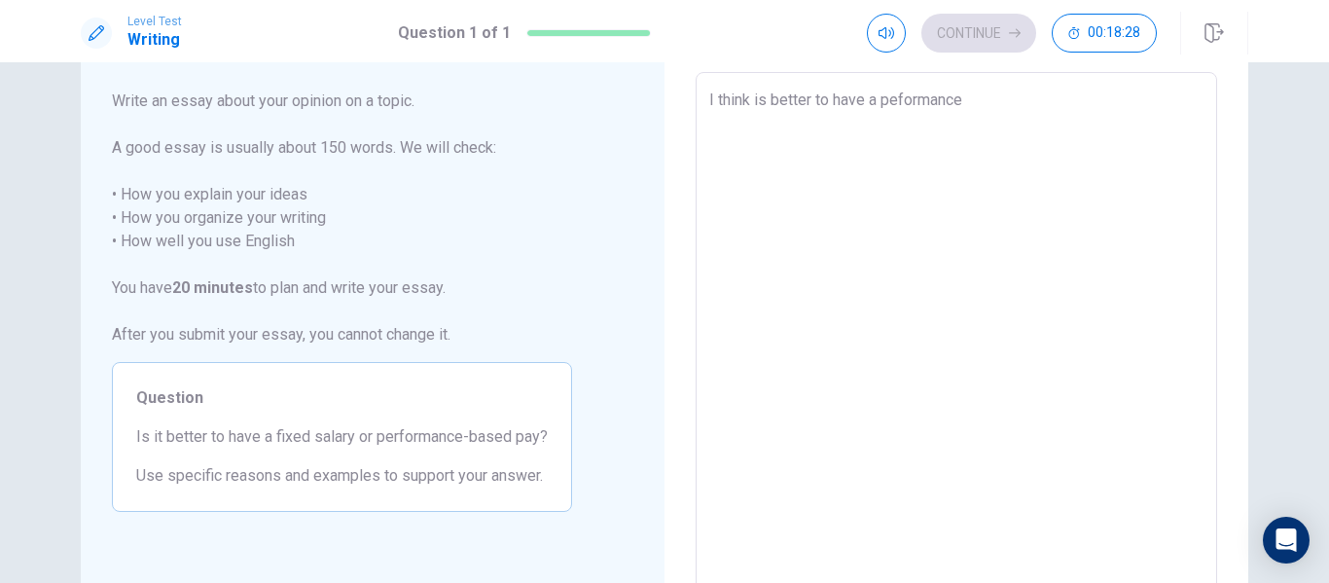
type textarea "x"
type textarea "I think is better to have a peformance/"
type textarea "x"
type textarea "I think is better to have a peformance"
type textarea "x"
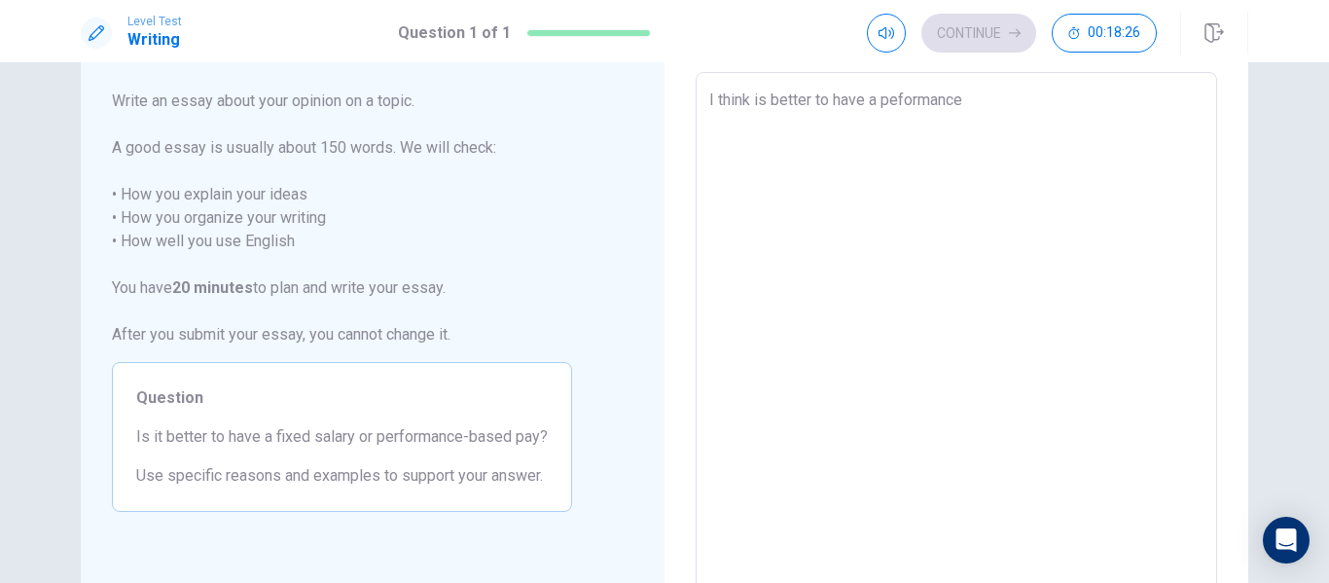
type textarea "I think is better to have a peformance-"
type textarea "x"
type textarea "I think is better to have a peformance-b"
type textarea "x"
type textarea "I think is better to have a peformance-ba"
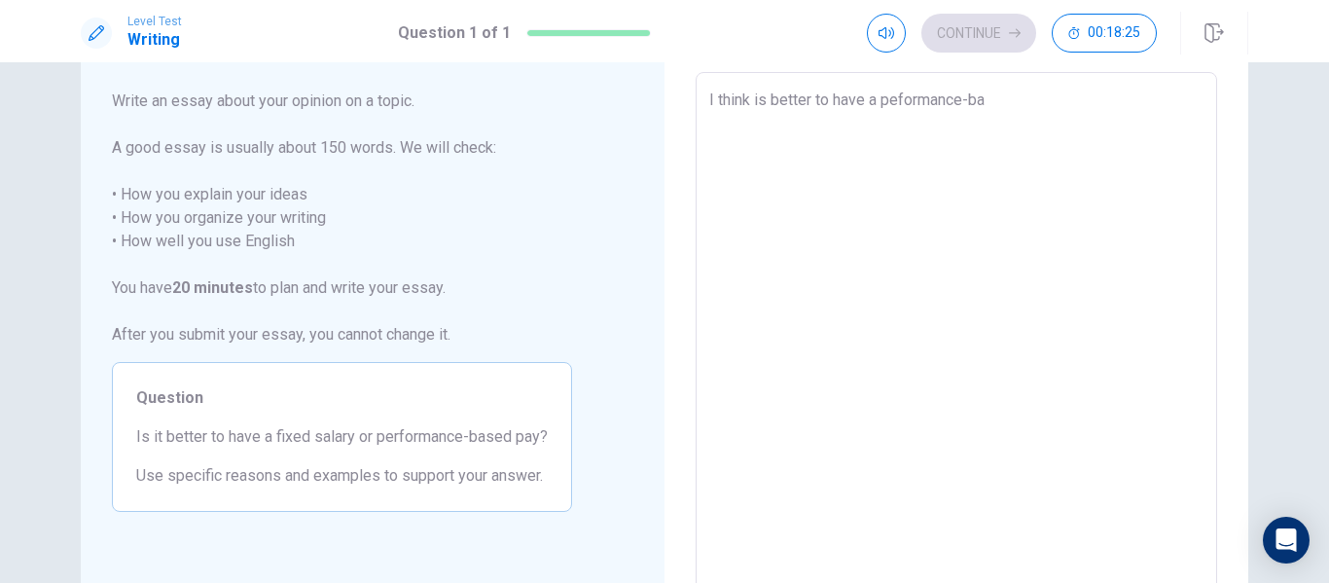
type textarea "x"
type textarea "I think is better to have a peformance-bas"
type textarea "x"
type textarea "I think is better to have a peformance-base"
type textarea "x"
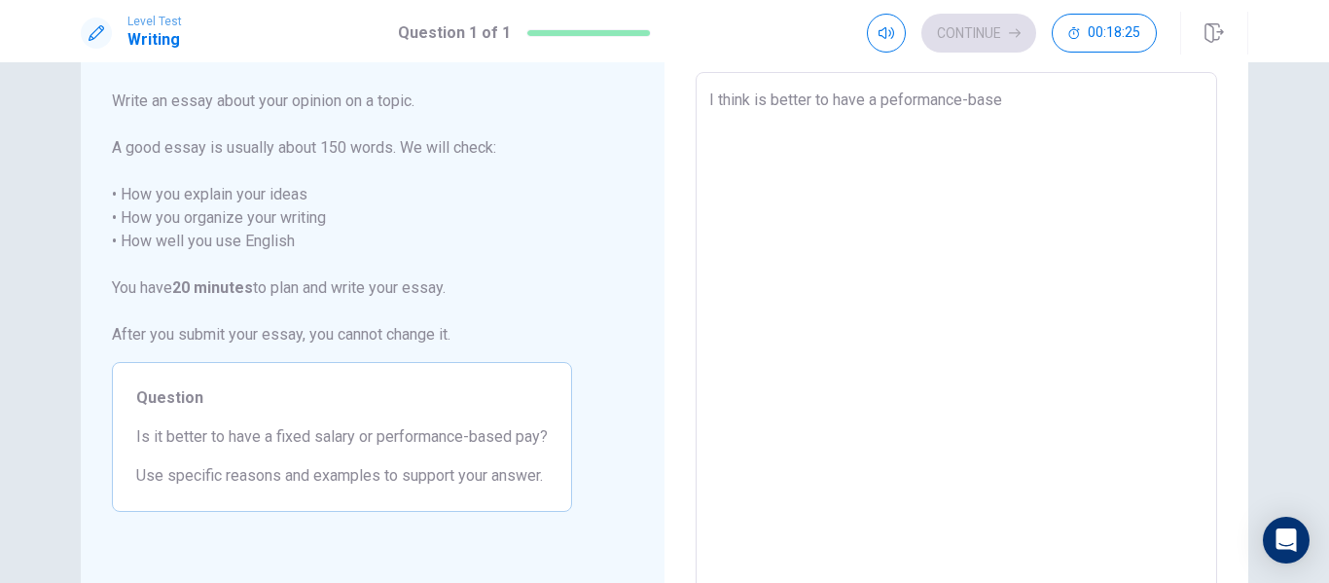
type textarea "I think is better to have a peformance-based"
type textarea "x"
type textarea "I think is better to have a peformance-based"
type textarea "x"
type textarea "I think is better to have a peformance-based p"
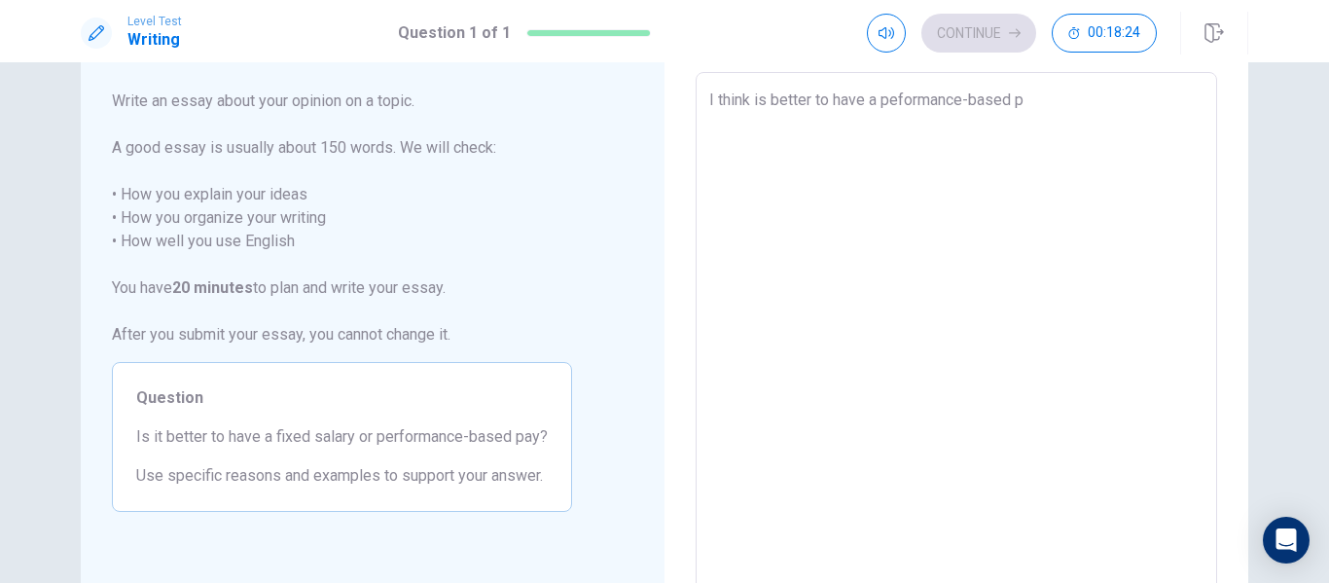
type textarea "x"
type textarea "I think is better to have a peformance-based pa"
type textarea "x"
type textarea "I think is better to have a peformance-based pay"
type textarea "x"
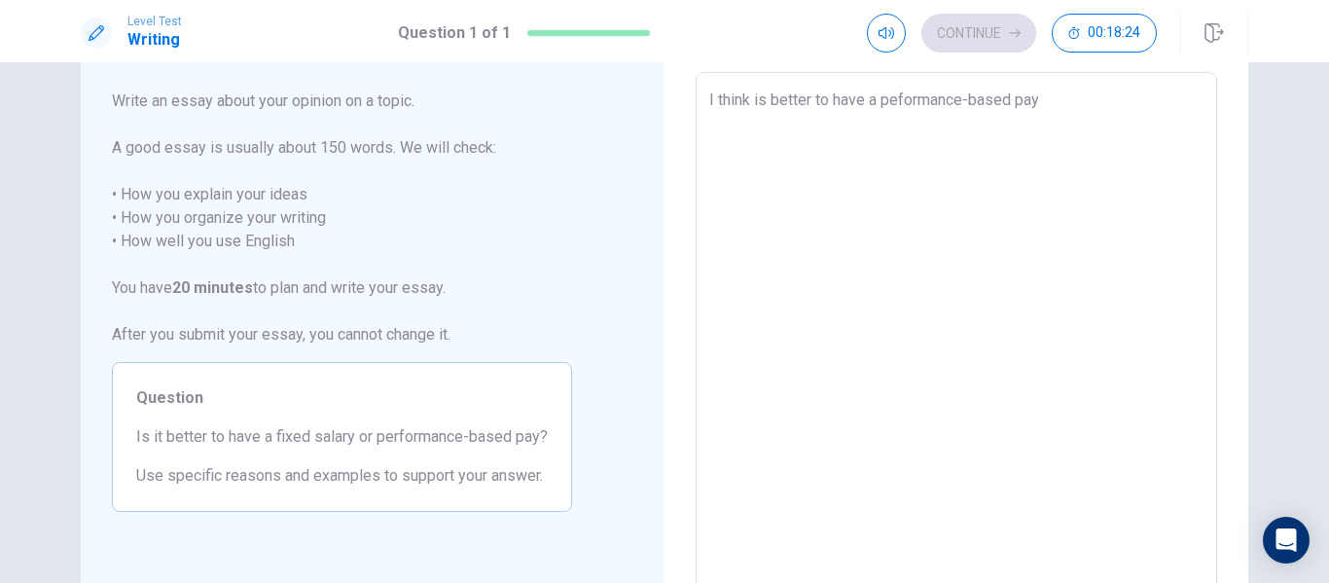
type textarea "I think is better to have a peformance-based pay,"
type textarea "x"
type textarea "I think is better to have a peformance-based pay,"
type textarea "x"
type textarea "I think is better to have a peformance-based pay, b"
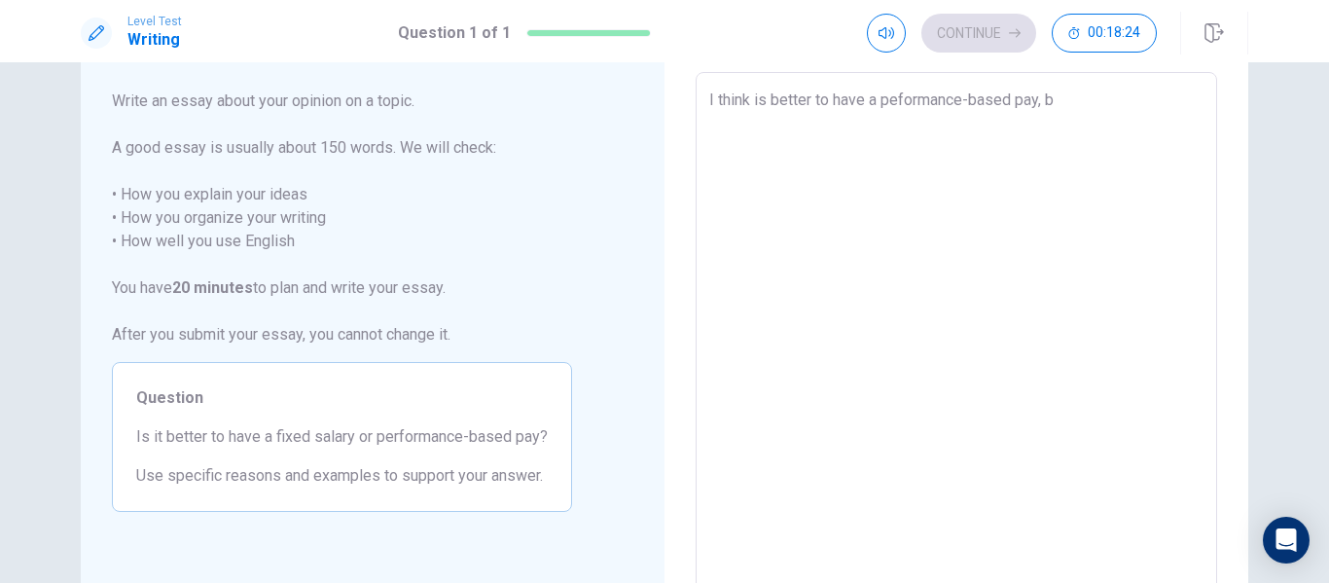
type textarea "x"
type textarea "I think is better to have a peformance-based pay, be"
type textarea "x"
type textarea "I think is better to have a peformance-based pay, bec"
type textarea "x"
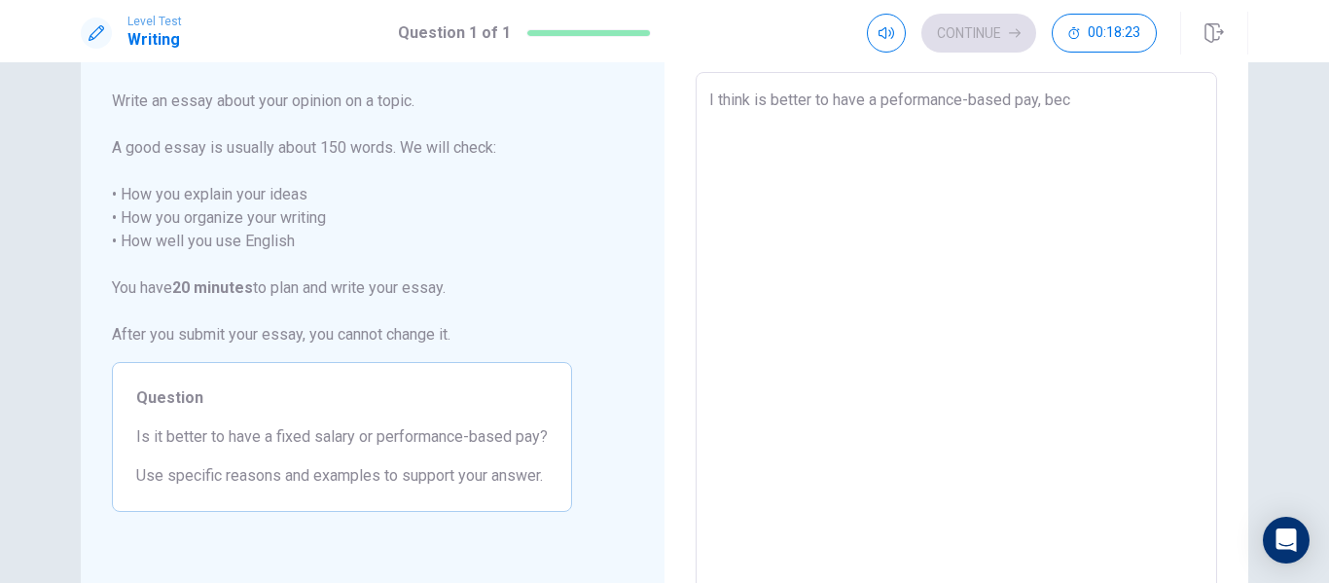
type textarea "I think is better to have a peformance-based pay, beca"
type textarea "x"
type textarea "I think is better to have a peformance-based pay, becau"
type textarea "x"
type textarea "I think is better to have a peformance-based pay, becaus"
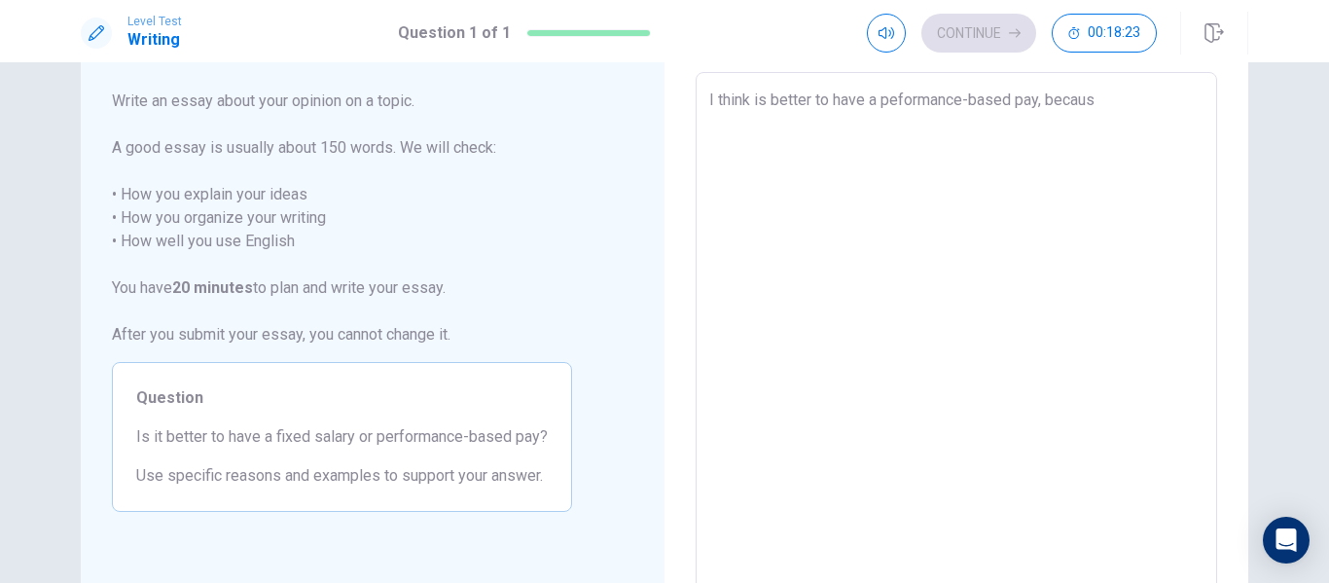
type textarea "x"
type textarea "I think is better to have a peformance-based pay, because"
type textarea "x"
type textarea "I think is better to have a peformance-based pay, because"
type textarea "x"
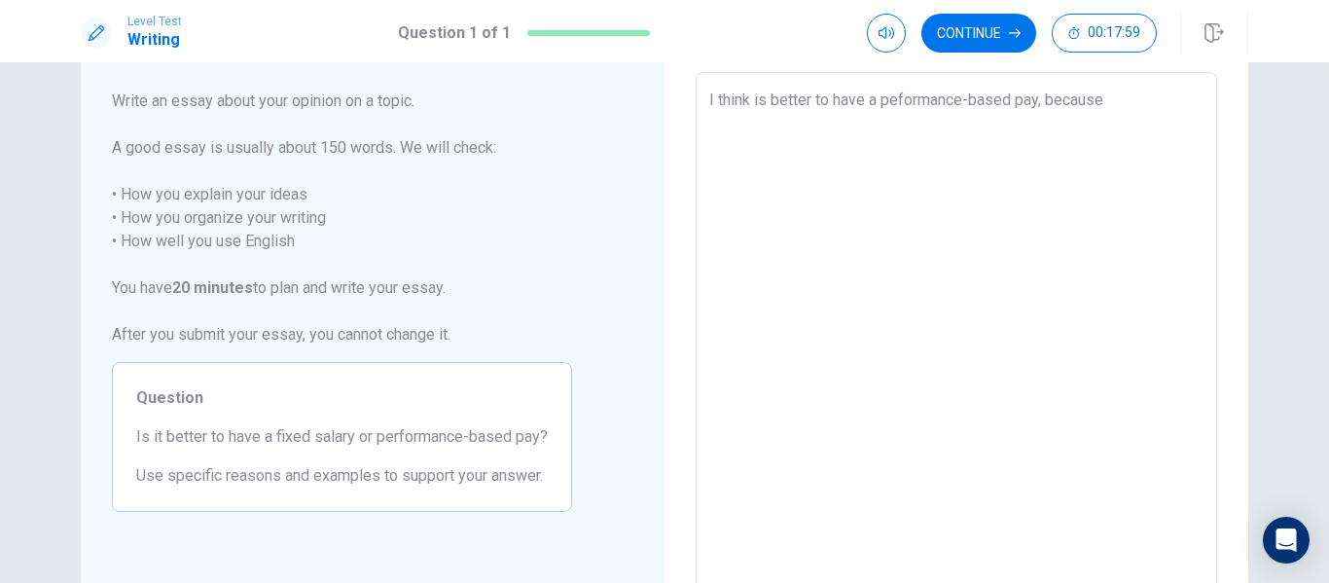
type textarea "I think is better to have a peformance-based pay, because y"
type textarea "x"
type textarea "I think is better to have a peformance-based pay, because yo"
type textarea "x"
type textarea "I think is better to have a peformance-based pay, because you"
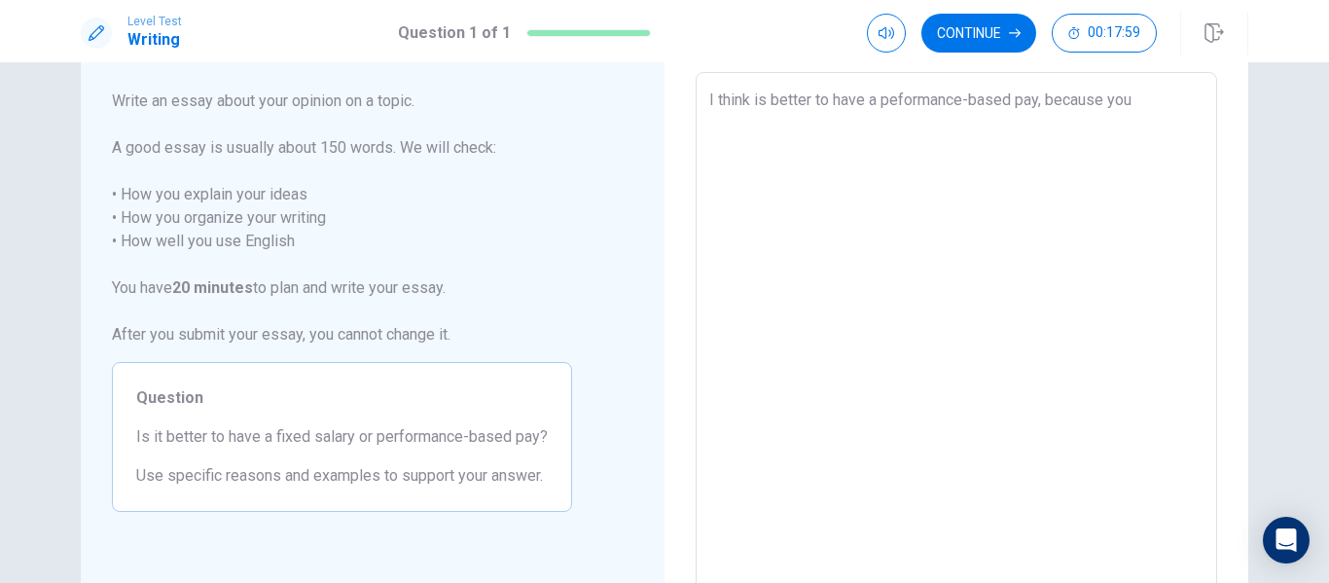
type textarea "x"
type textarea "I think is better to have a peformance-based pay, because you"
type textarea "x"
type textarea "I think is better to have a peformance-based pay, because you"
type textarea "x"
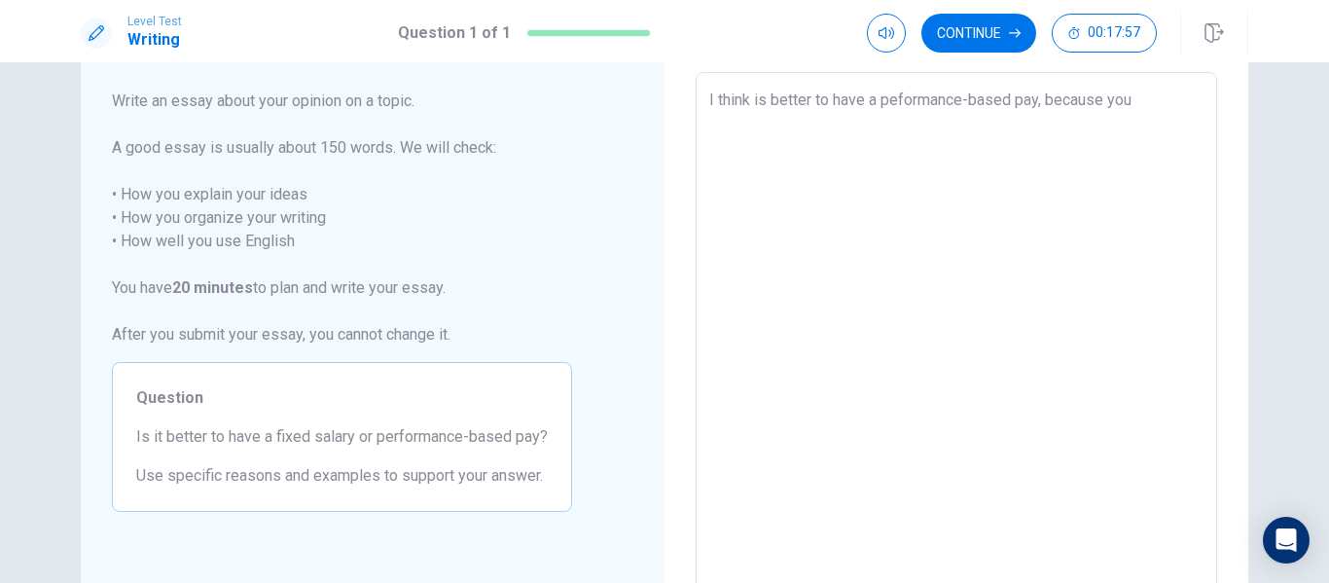
type textarea "I think is better to have a peformance-based pay, because you"
type textarea "x"
type textarea "I think is better to have a peformance-based pay, because you o"
type textarea "x"
type textarea "I think is better to have a peformance-based pay, because you ow"
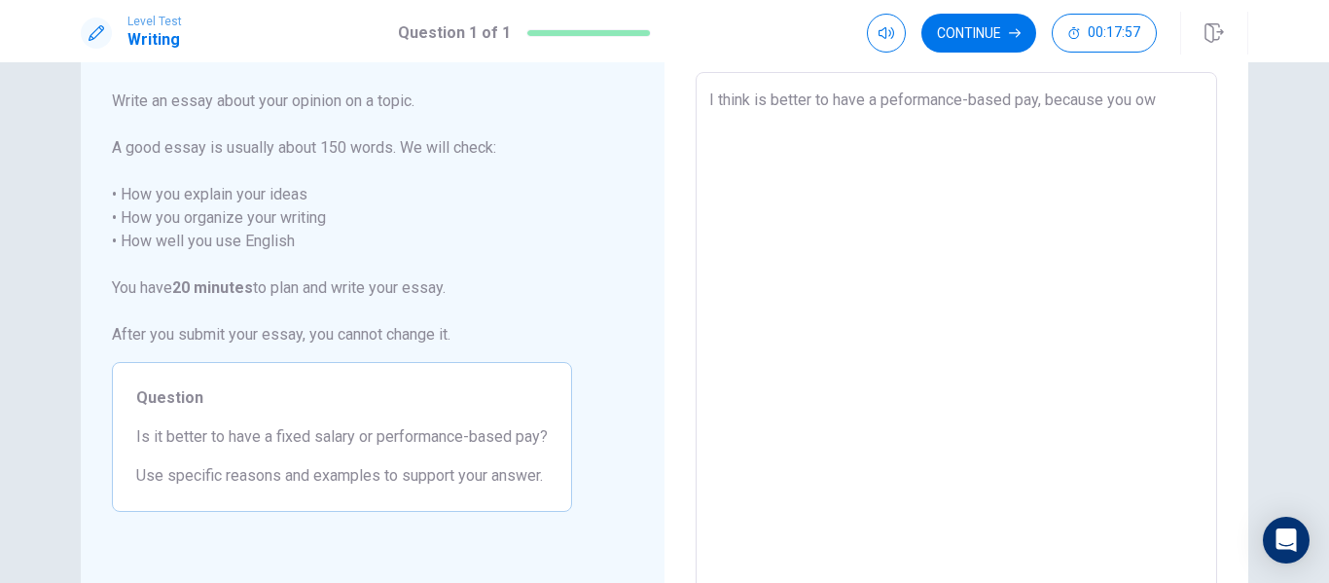
type textarea "x"
type textarea "I think is better to have a peformance-based pay, because you owr"
type textarea "x"
type textarea "I think is better to have a peformance-based pay, because you owrk"
type textarea "x"
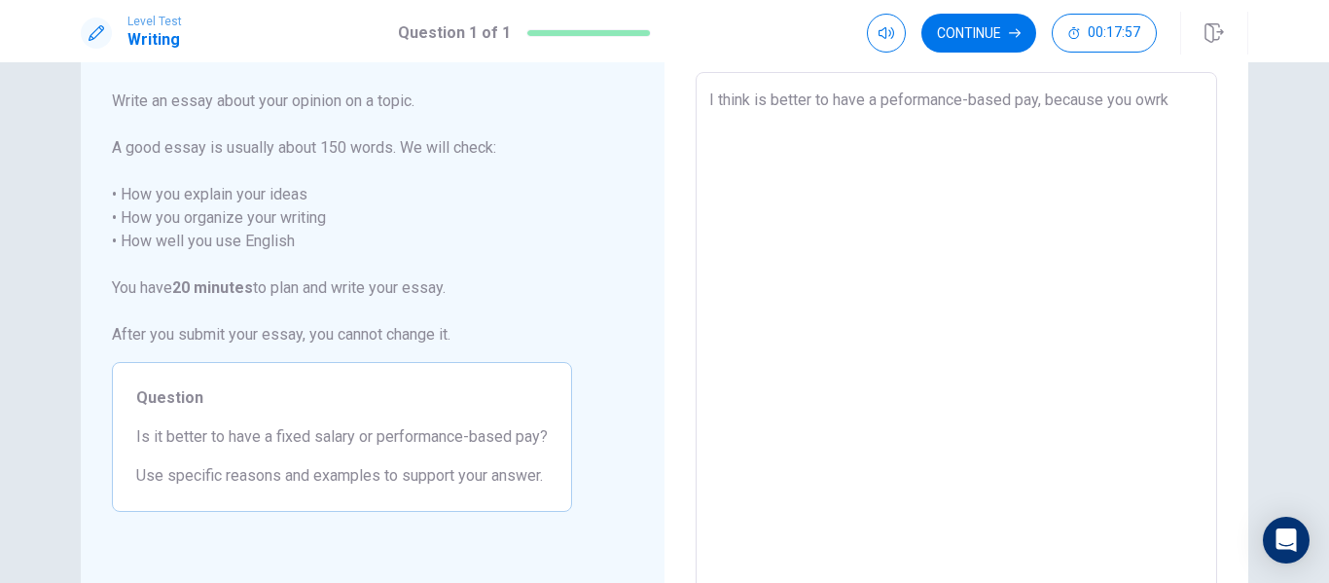
type textarea "I think is better to have a peformance-based pay, because you owr"
type textarea "x"
type textarea "I think is better to have a peformance-based pay, because you ow"
type textarea "x"
type textarea "I think is better to have a peformance-based pay, because you o"
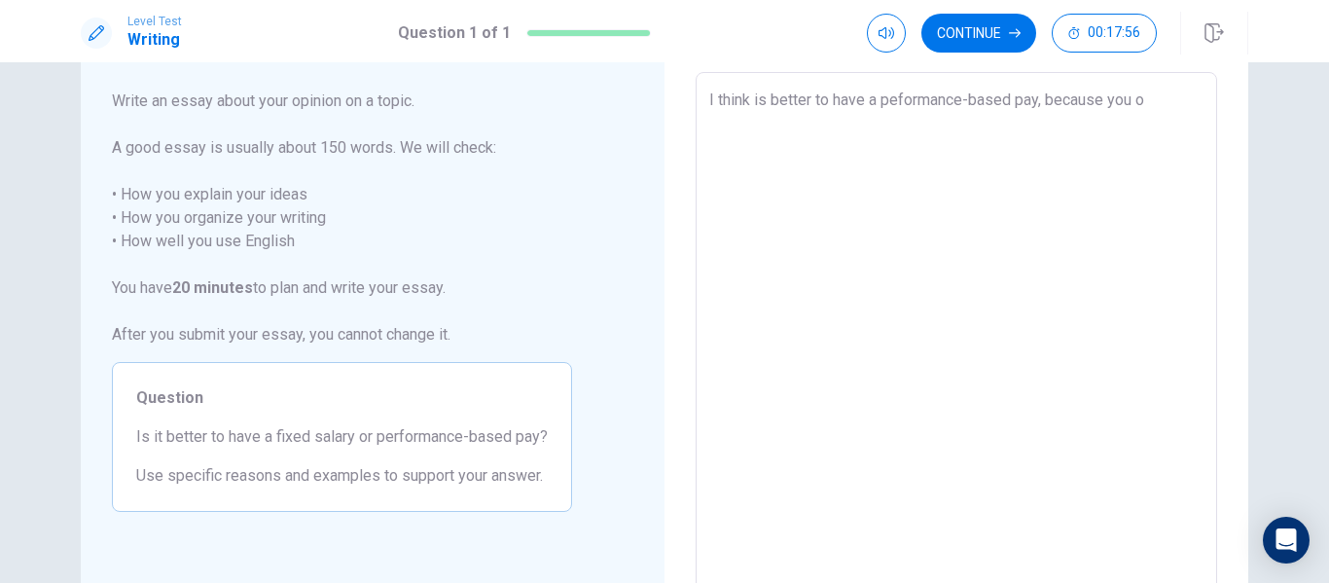
type textarea "x"
type textarea "I think is better to have a peformance-based pay, because you"
type textarea "x"
type textarea "I think is better to have a peformance-based pay, because you e"
type textarea "x"
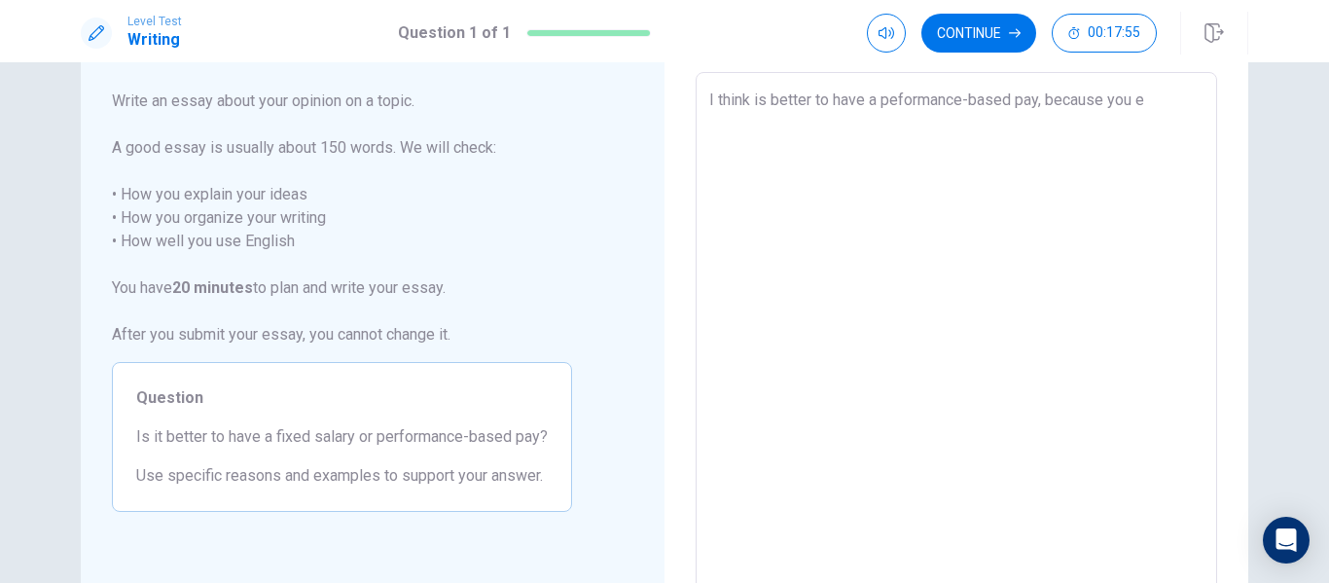
type textarea "I think is better to have a peformance-based pay, because you ef"
type textarea "x"
type textarea "I think is better to have a peformance-based pay, because you eff"
type textarea "x"
type textarea "I think is better to have a peformance-based pay, because you effo"
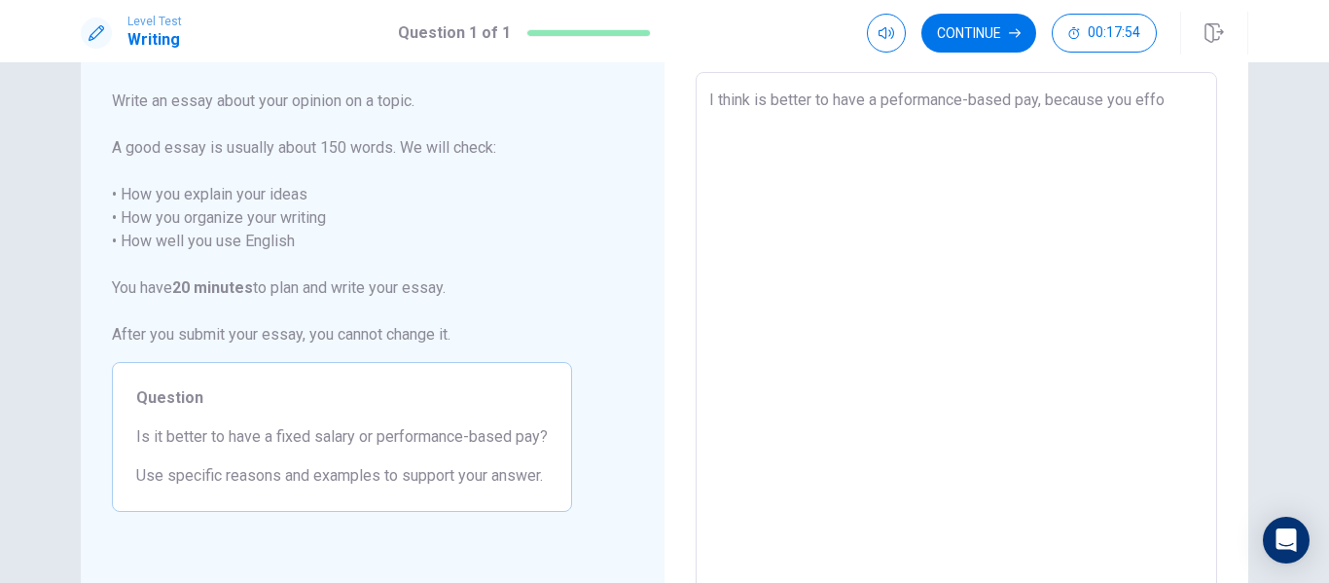
type textarea "x"
type textarea "I think is better to have a peformance-based pay, because you effor"
type textarea "x"
type textarea "I think is better to have a peformance-based pay, because you effort"
type textarea "x"
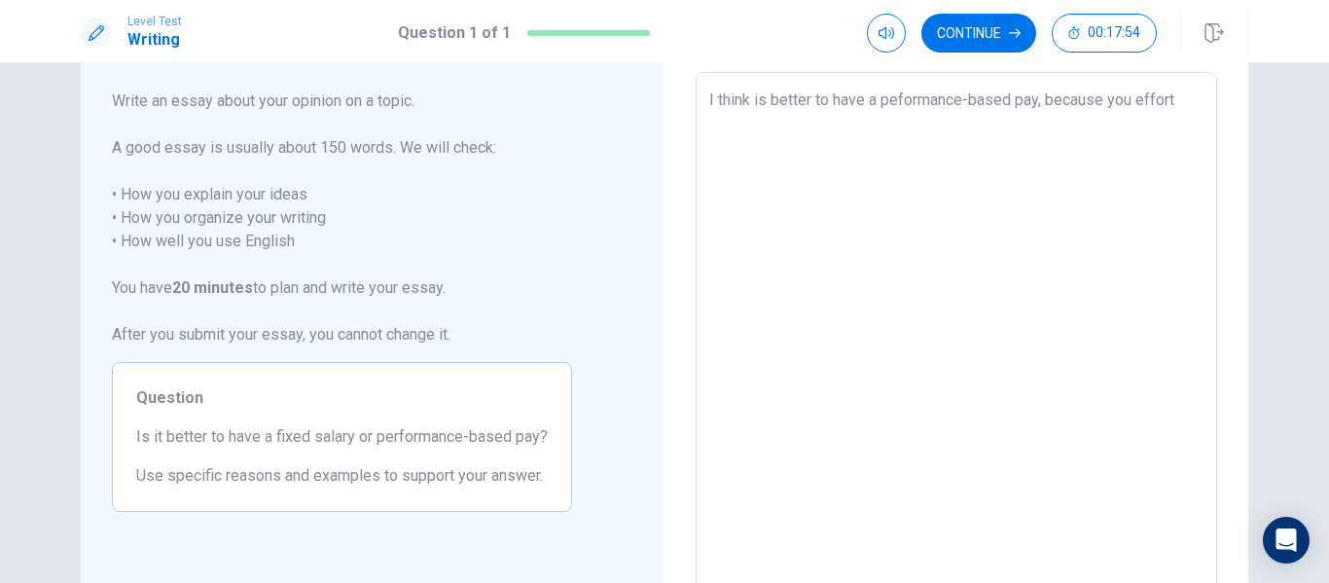
type textarea "I think is better to have a peformance-based pay, because you effort"
type textarea "x"
type textarea "I think is better to have a peformance-based pay, because you effort"
type textarea "x"
type textarea "I think is better to have a peformance-based pay, because you effor"
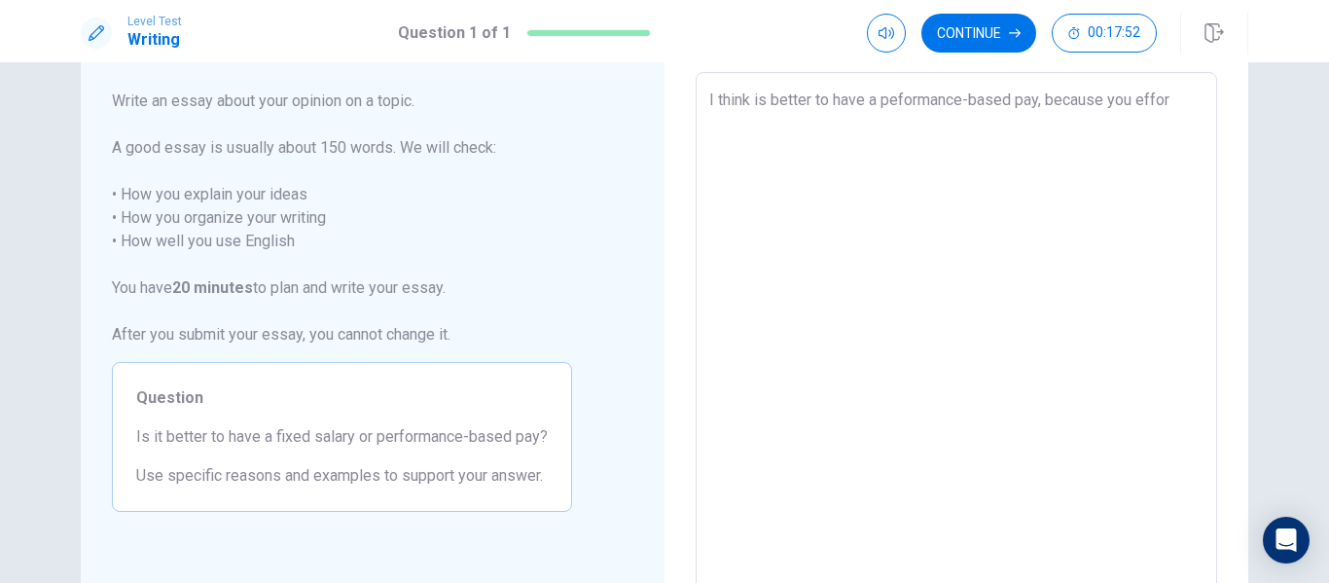
type textarea "x"
type textarea "I think is better to have a peformance-based pay, because you effo"
type textarea "x"
type textarea "I think is better to have a peformance-based pay, because you eff"
type textarea "x"
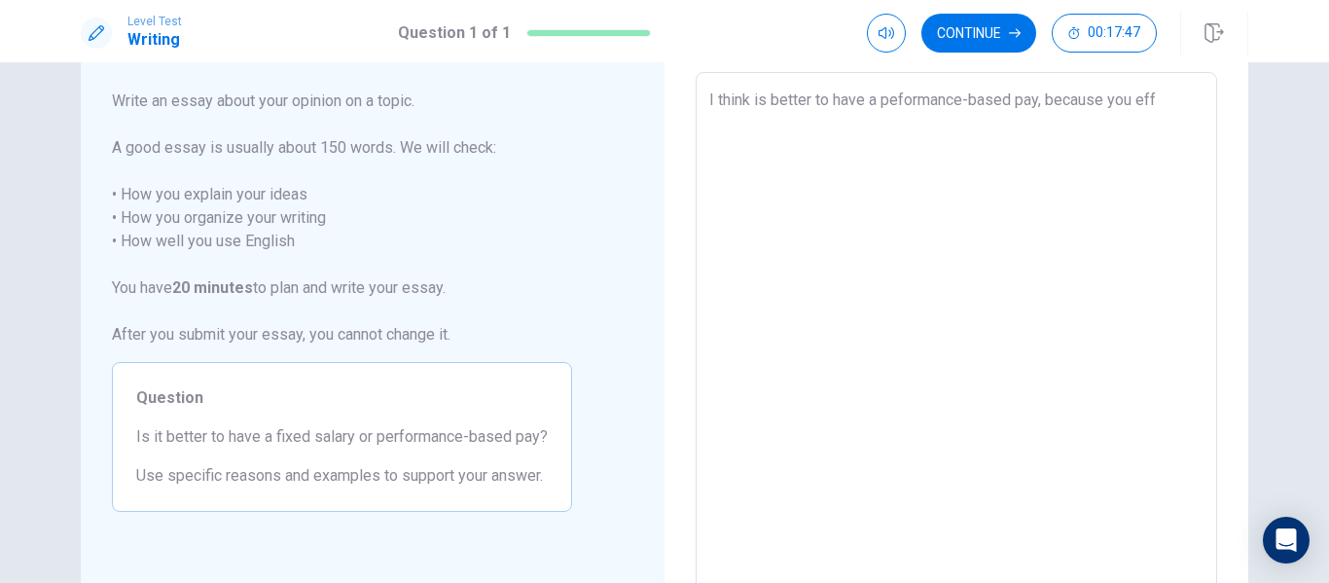
type textarea "I think is better to have a peformance-based pay, because you ef"
type textarea "x"
type textarea "I think is better to have a peformance-based pay, because you e"
type textarea "x"
type textarea "I think is better to have a peformance-based pay, because you"
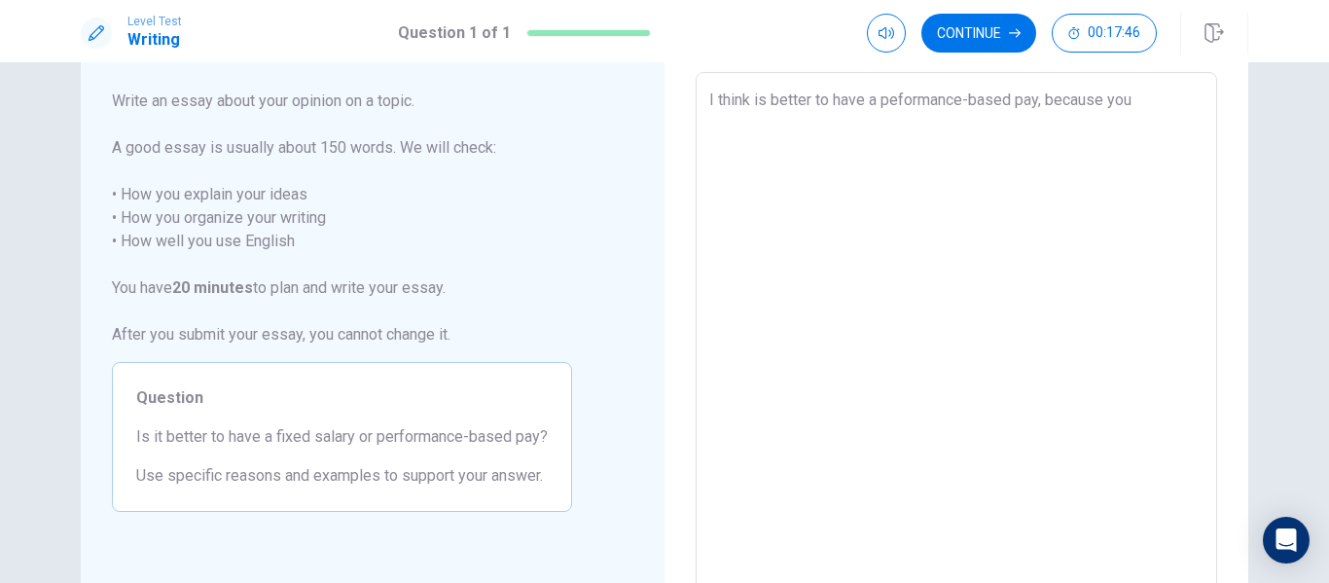
type textarea "x"
type textarea "I think is better to have a peformance-based pay, because you"
type textarea "x"
type textarea "I think is better to have a peformance-based pay, because yo"
type textarea "x"
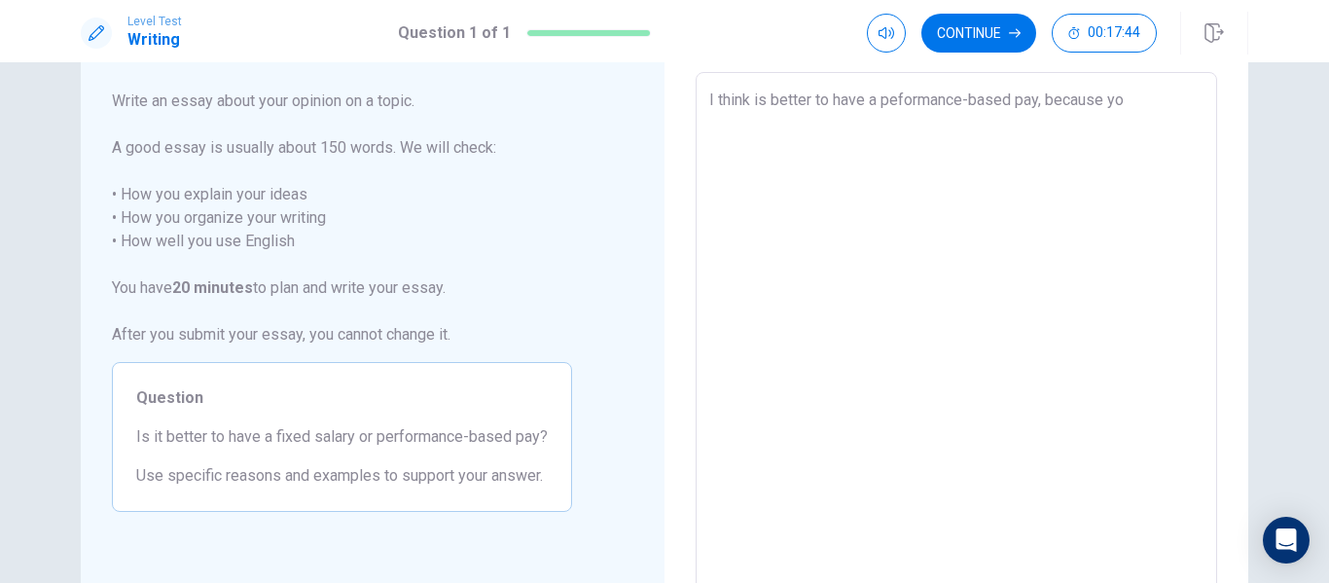
type textarea "I think is better to have a peformance-based pay, because y"
type textarea "x"
type textarea "I think is better to have a peformance-based pay, because"
type textarea "x"
type textarea "I think is better to have a peformance-based pay, because t"
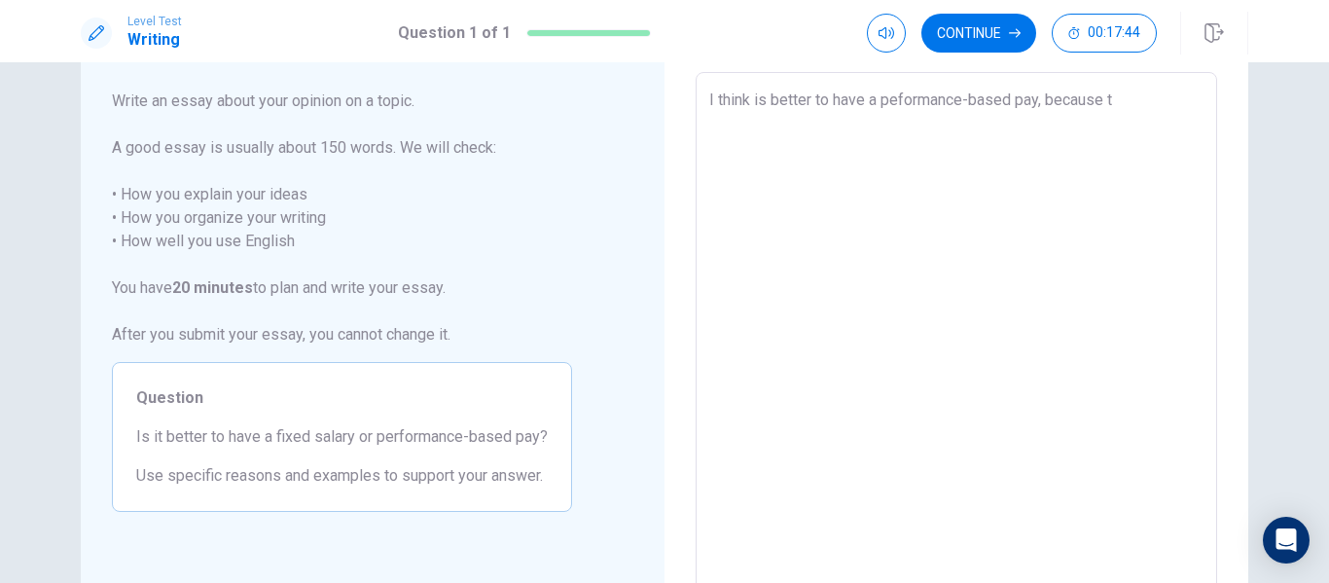
type textarea "x"
type textarea "I think is better to have a peformance-based pay, because th"
type textarea "x"
type textarea "I think is better to have a peformance-based pay, because the"
type textarea "x"
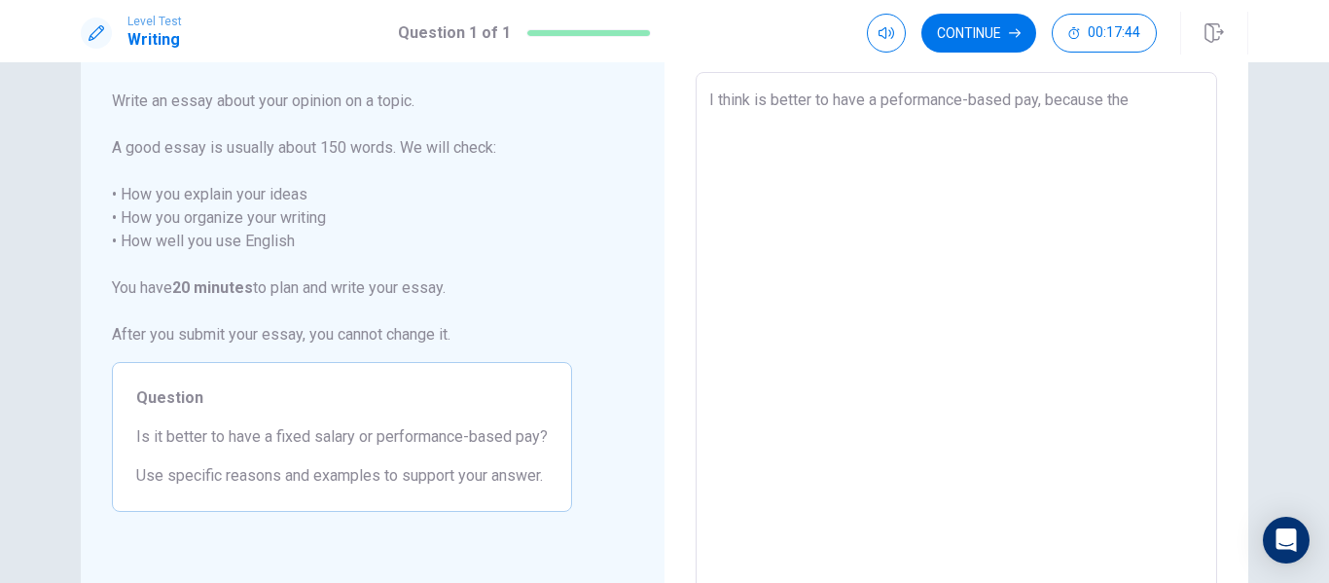
type textarea "I think is better to have a peformance-based pay, because the"
type textarea "x"
type textarea "I think is better to have a peformance-based pay, because the k"
click at [702, 94] on div "I think is better to have a peformance-based pay, because the knowledge, the ex…" at bounding box center [955, 341] width 521 height 538
click at [711, 96] on textarea "I think is better to have a peformance-based pay, because the knowledge, the ex…" at bounding box center [956, 342] width 494 height 506
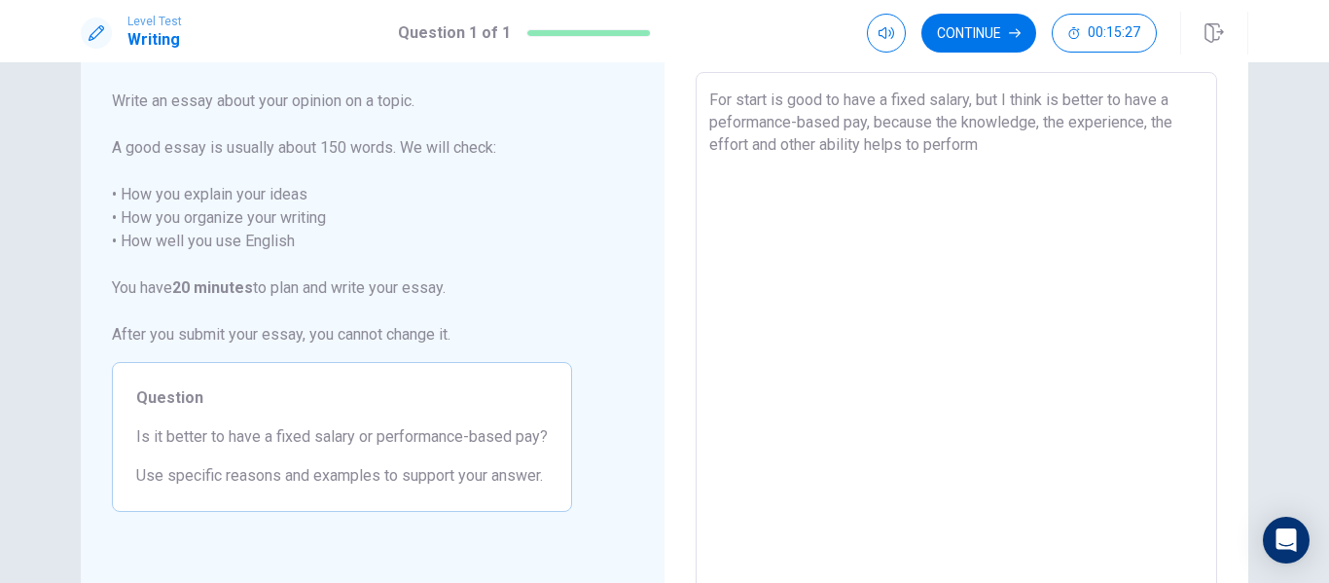
drag, startPoint x: 970, startPoint y: 101, endPoint x: 1011, endPoint y: 93, distance: 41.6
click at [976, 101] on textarea "For start is good to have a fixed salary, but I think is better to have a pefor…" at bounding box center [956, 342] width 494 height 506
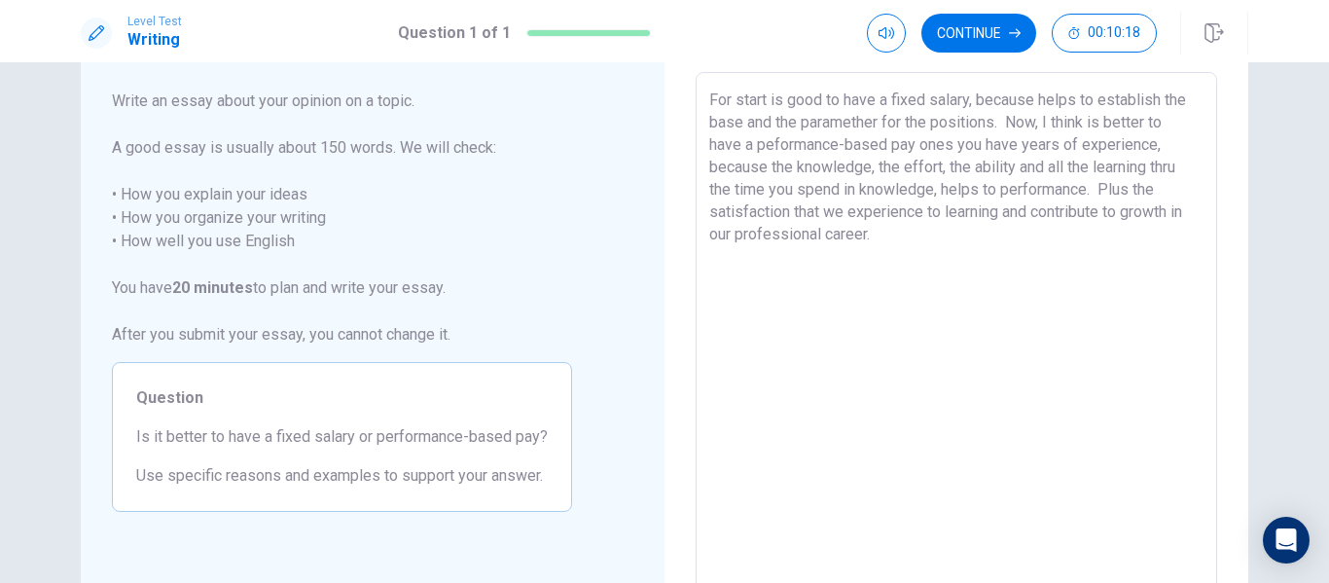
click at [1098, 189] on textarea "For start is good to have a fixed salary, because helps to establish the base a…" at bounding box center [956, 342] width 494 height 506
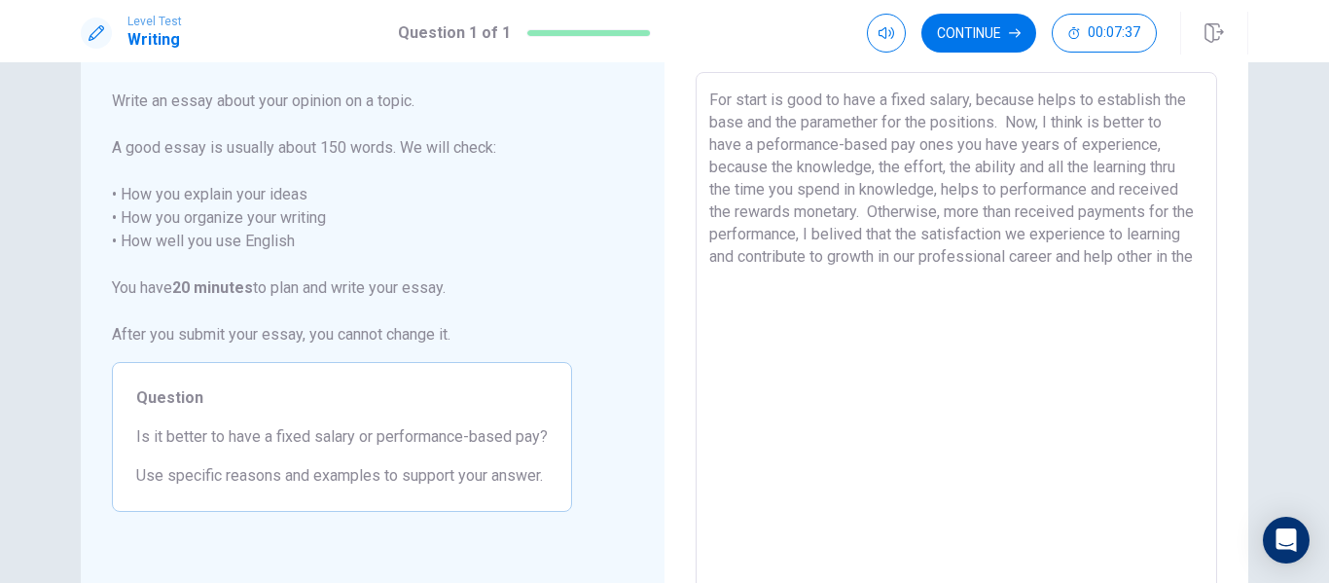
drag, startPoint x: 865, startPoint y: 210, endPoint x: 933, endPoint y: 210, distance: 68.1
click at [933, 210] on textarea "For start is good to have a fixed salary, because helps to establish the base a…" at bounding box center [956, 342] width 494 height 506
click at [975, 41] on button "Continue" at bounding box center [978, 33] width 115 height 39
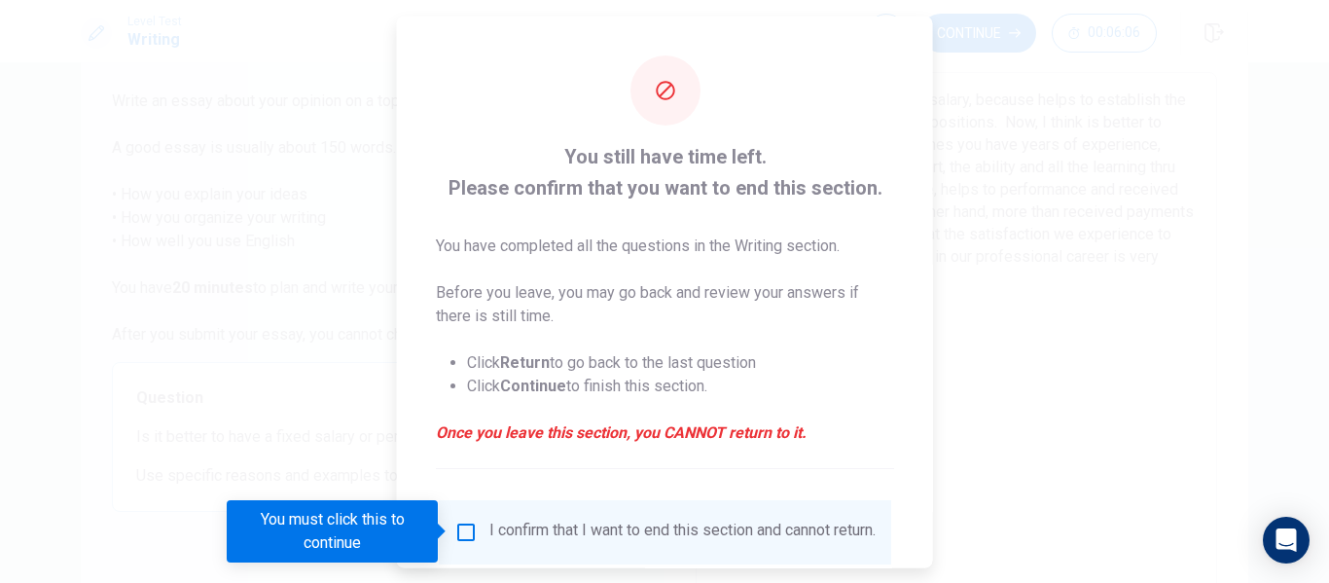
click at [457, 535] on input "You must click this to continue" at bounding box center [465, 530] width 23 height 23
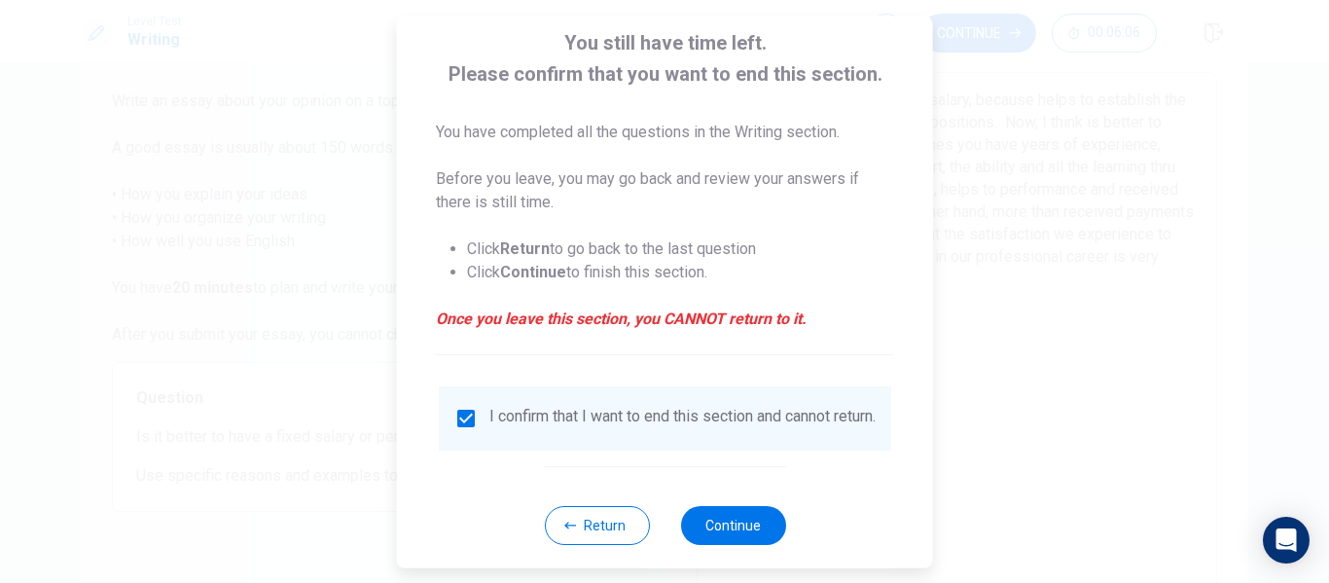
scroll to position [143, 0]
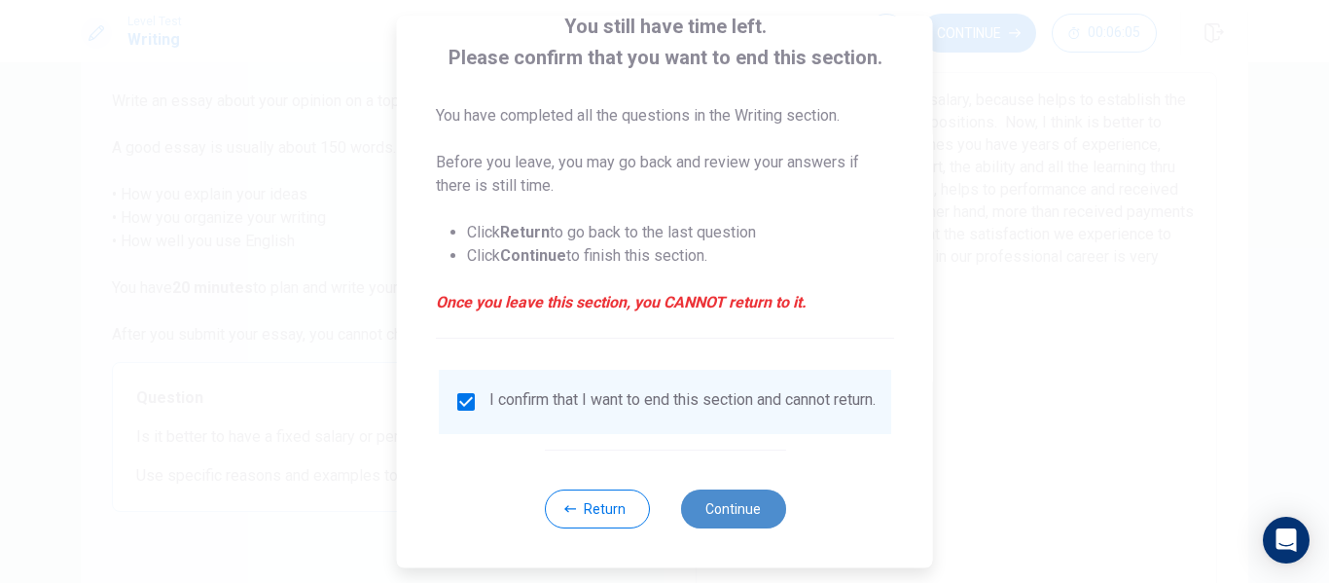
click at [722, 503] on button "Continue" at bounding box center [732, 508] width 105 height 39
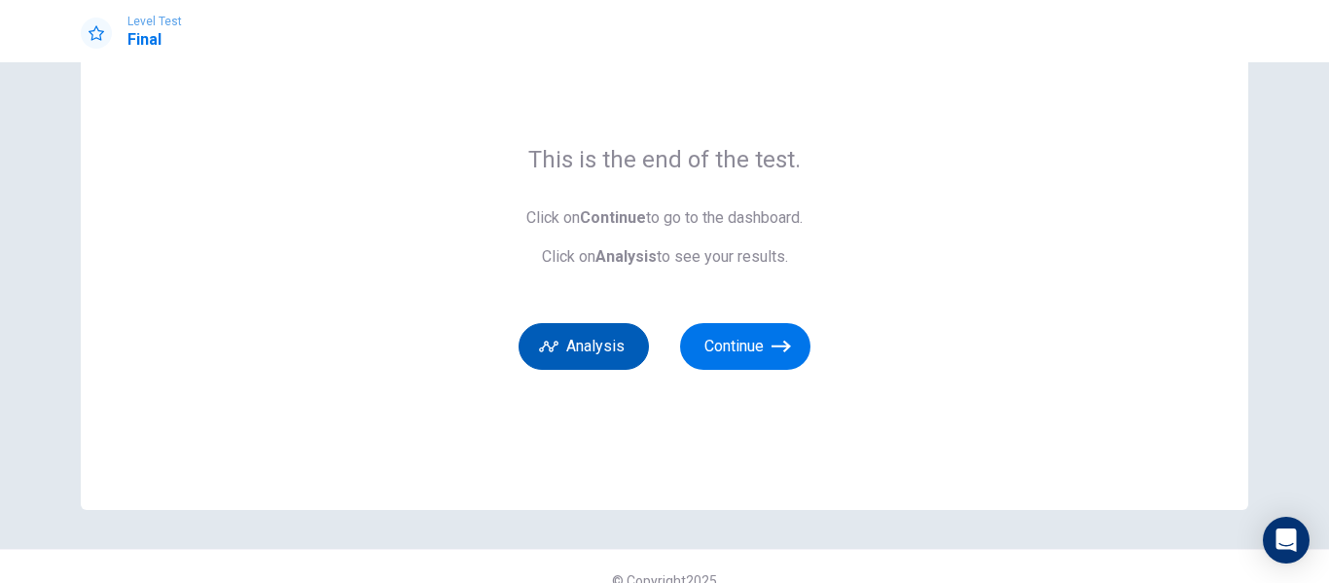
click at [578, 343] on button "Analysis" at bounding box center [583, 346] width 130 height 47
